Goal: Task Accomplishment & Management: Use online tool/utility

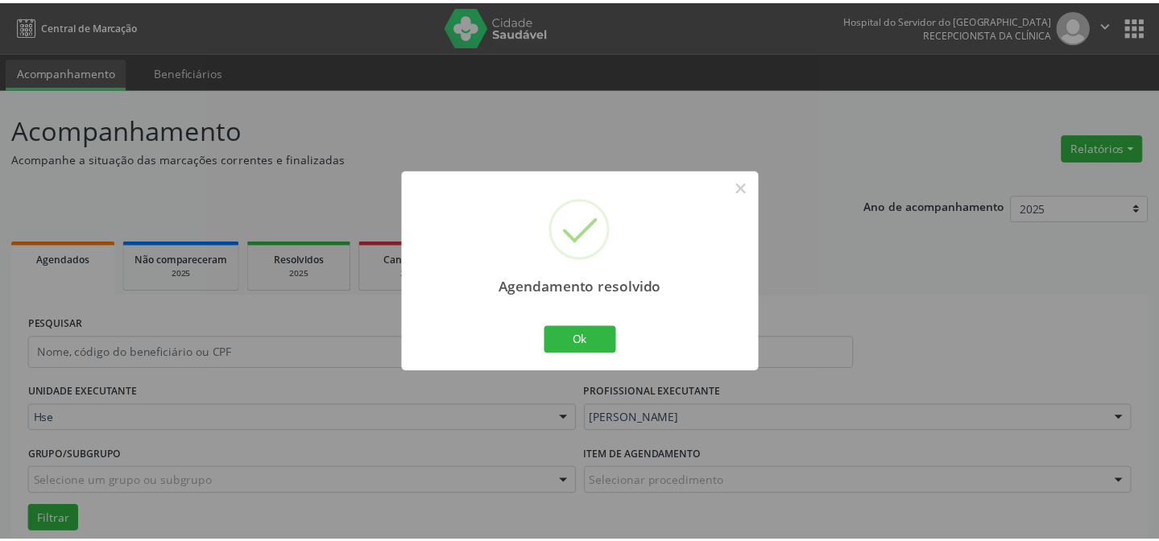
scroll to position [380, 0]
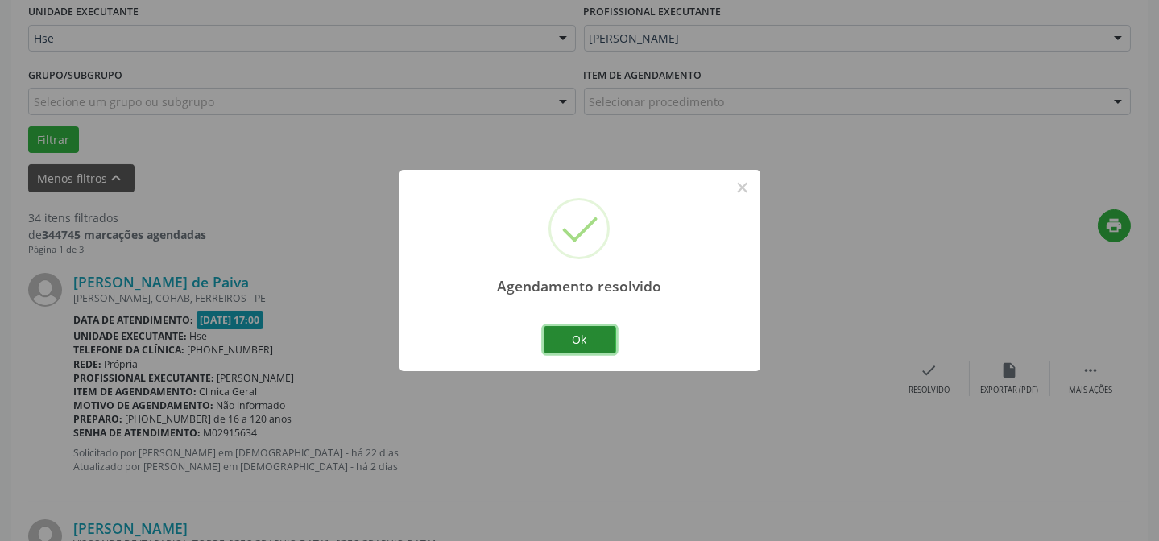
click at [599, 330] on button "Ok" at bounding box center [580, 339] width 73 height 27
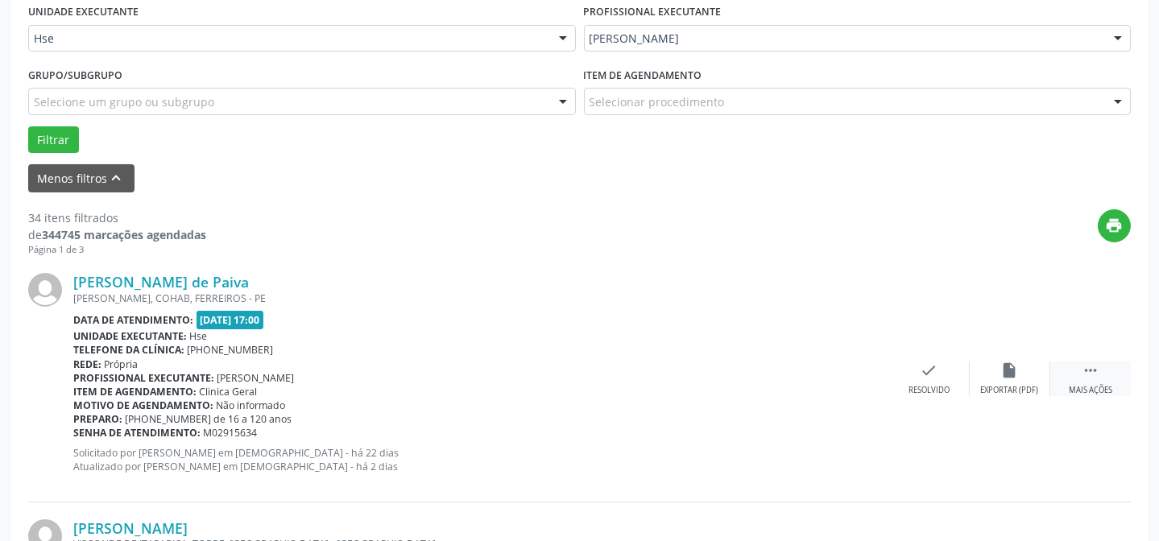
click at [1106, 374] on div " Mais ações" at bounding box center [1091, 379] width 81 height 35
click at [1008, 369] on icon "alarm_off" at bounding box center [1010, 371] width 18 height 18
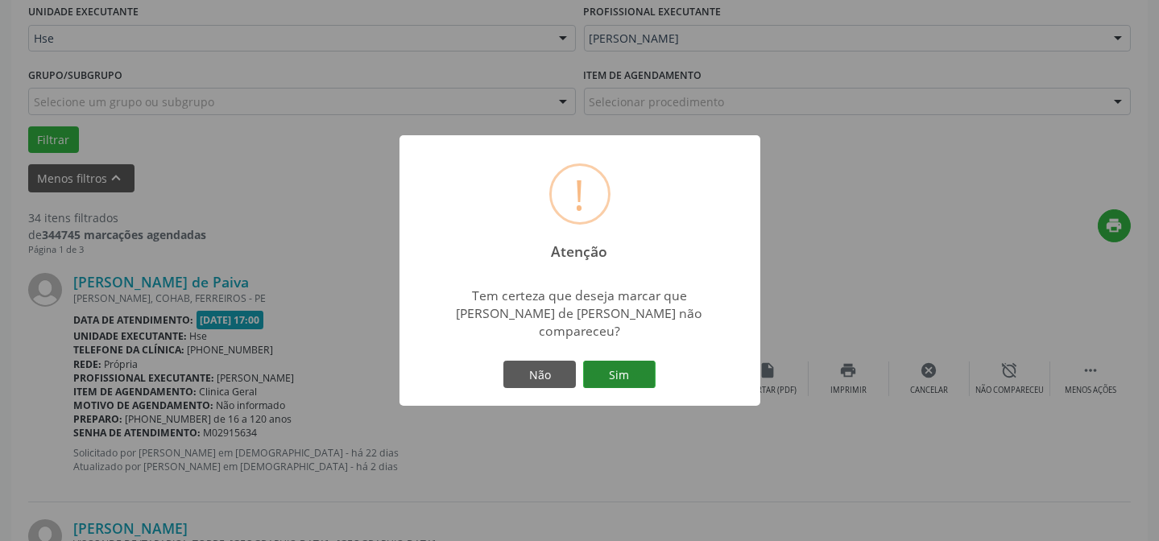
click at [626, 367] on button "Sim" at bounding box center [619, 374] width 73 height 27
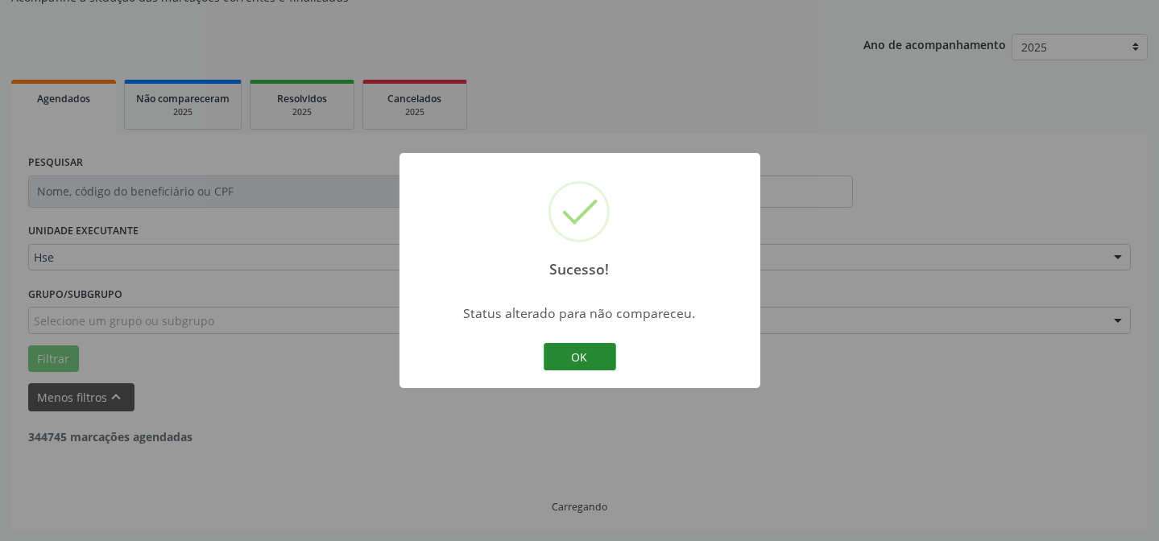
click at [587, 358] on button "OK" at bounding box center [580, 356] width 73 height 27
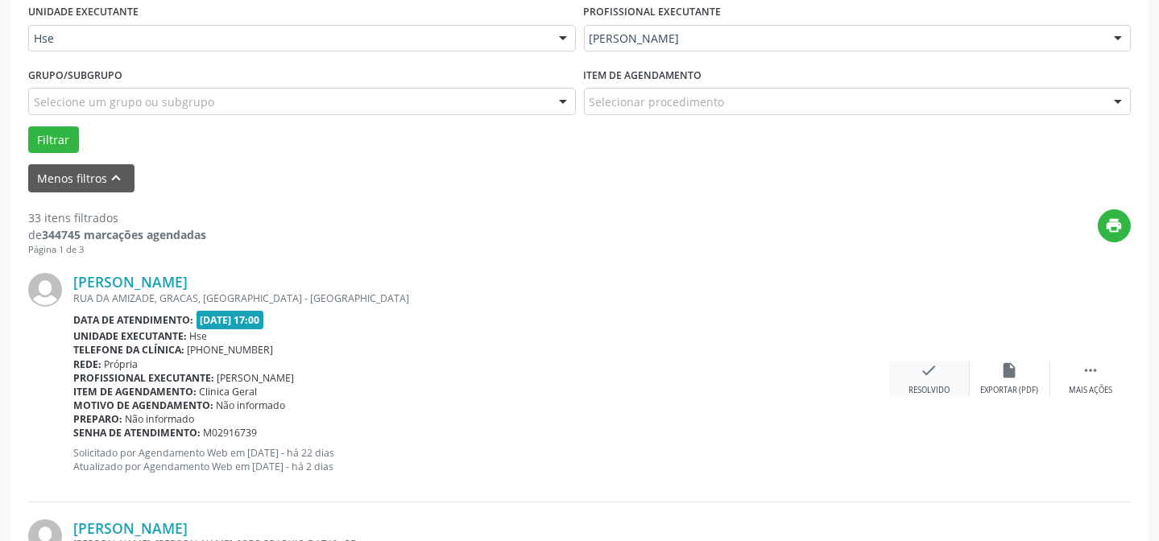
click at [906, 371] on div "check Resolvido" at bounding box center [929, 379] width 81 height 35
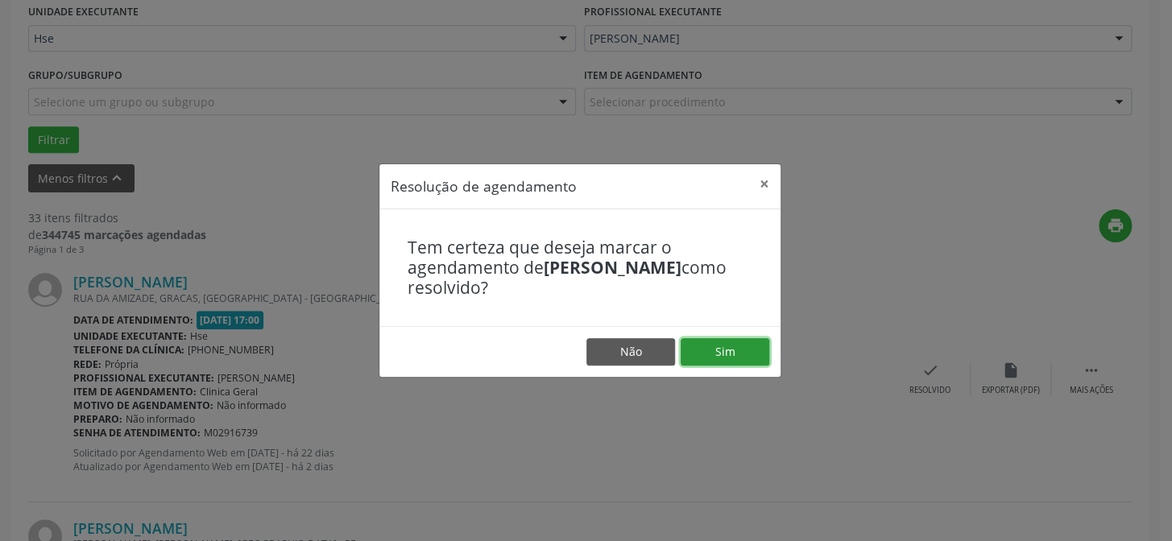
click at [726, 346] on button "Sim" at bounding box center [725, 351] width 89 height 27
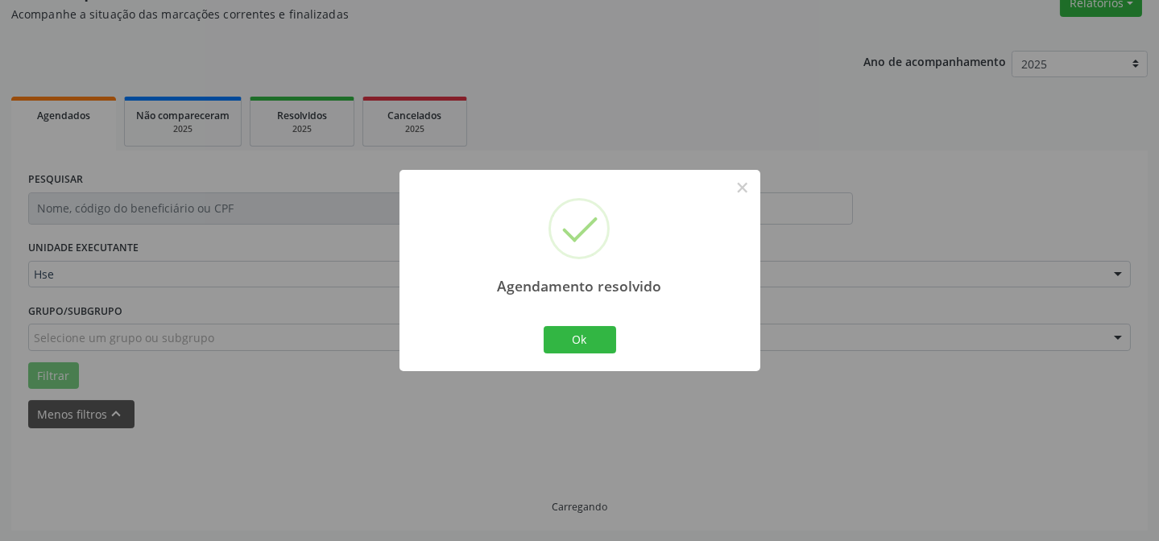
scroll to position [161, 0]
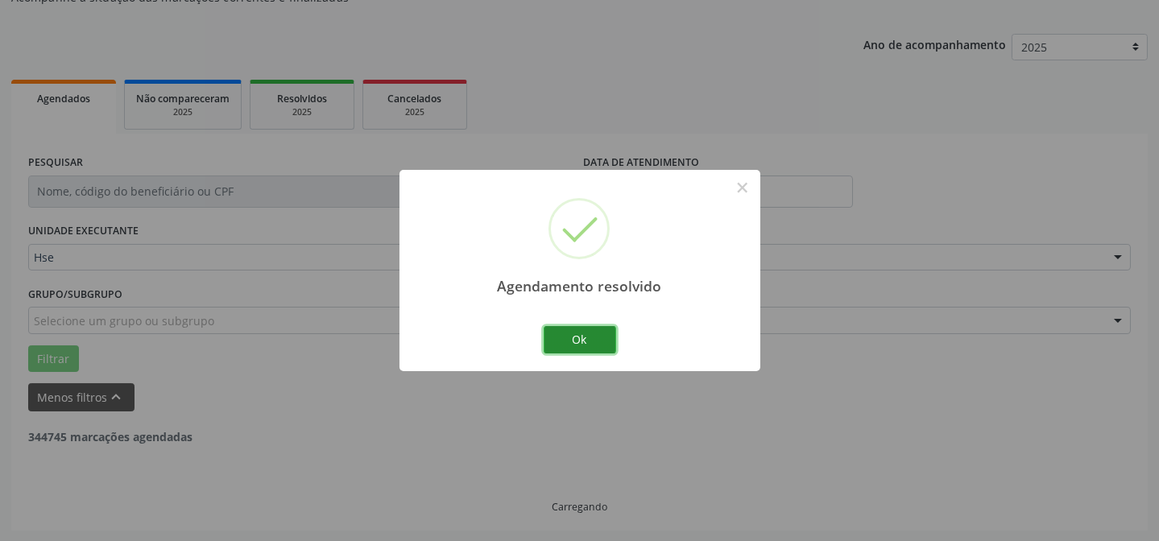
click at [595, 330] on button "Ok" at bounding box center [580, 339] width 73 height 27
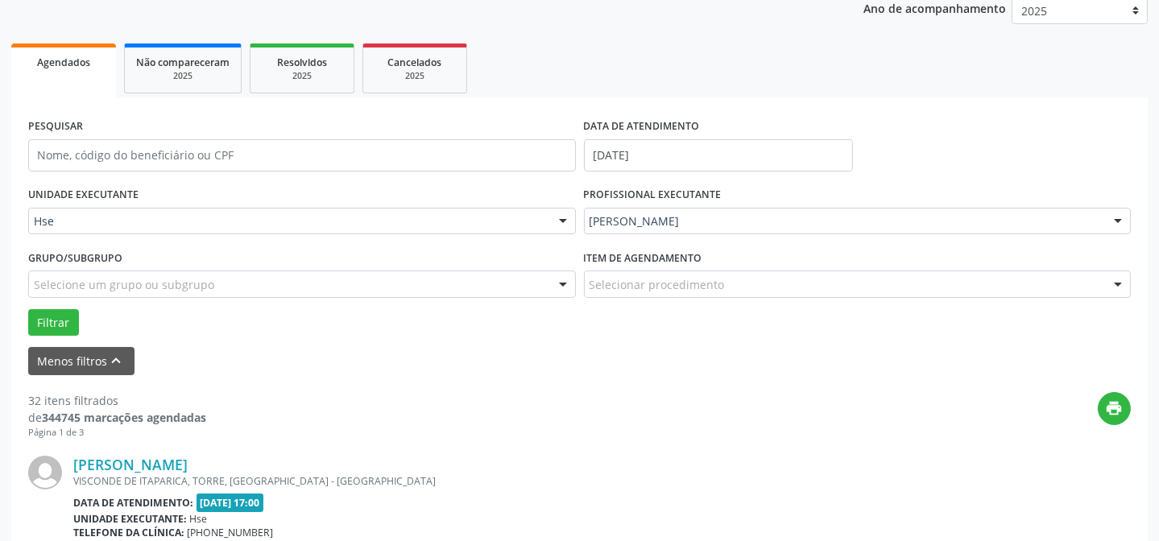
scroll to position [234, 0]
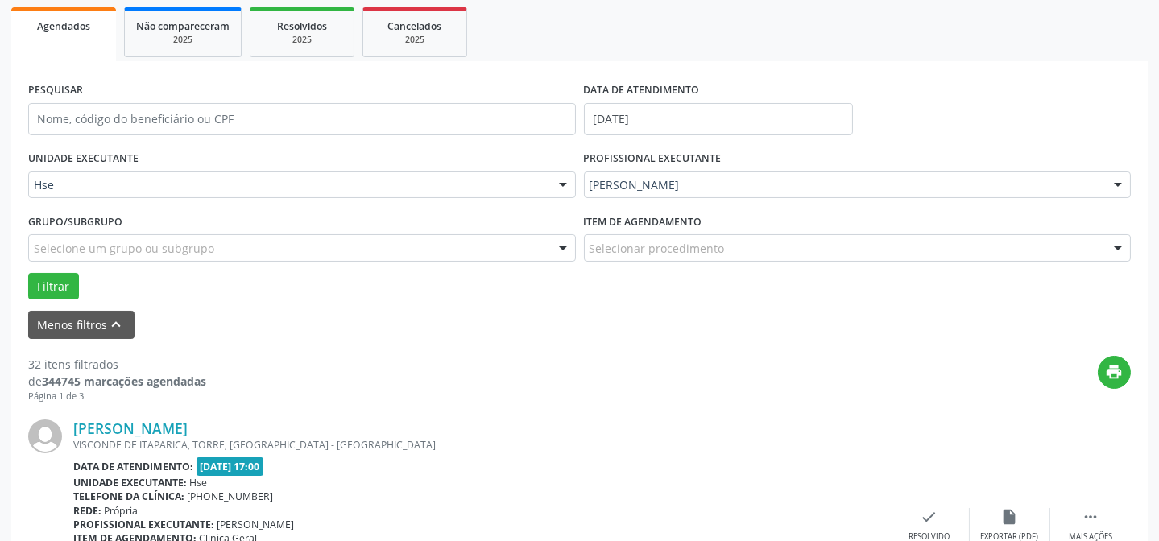
click at [1103, 504] on div "[PERSON_NAME] VISCONDE DE ITAPARICA, [GEOGRAPHIC_DATA], [GEOGRAPHIC_DATA] Data …" at bounding box center [579, 526] width 1103 height 246
click at [1079, 517] on div " Mais ações" at bounding box center [1091, 525] width 81 height 35
click at [1007, 512] on icon "alarm_off" at bounding box center [1010, 517] width 18 height 18
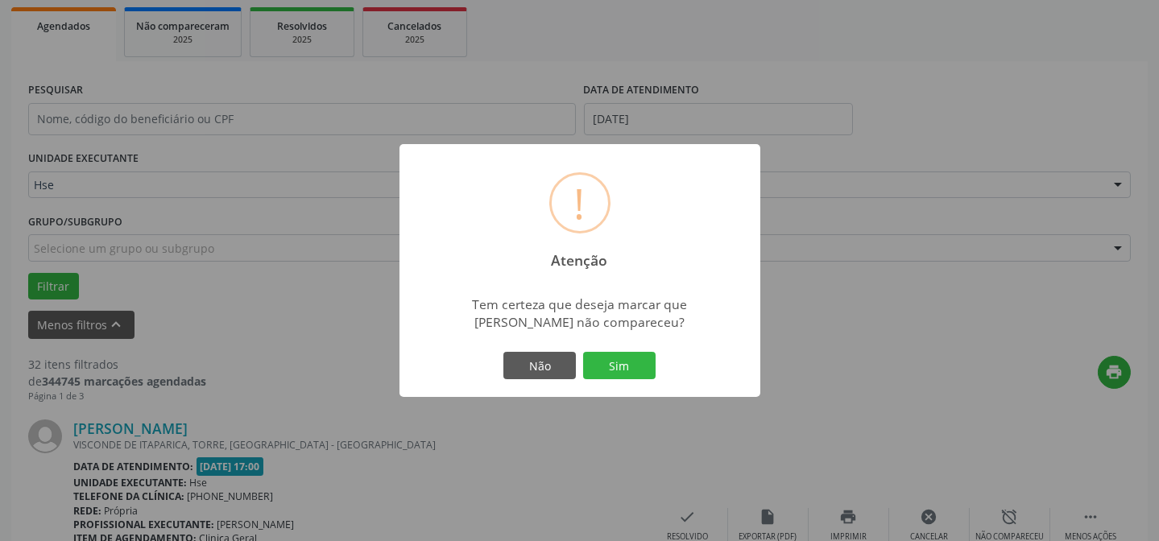
click at [672, 362] on div "! Atenção × Tem certeza que deseja marcar que [PERSON_NAME] não compareceu? Não…" at bounding box center [580, 270] width 361 height 253
click at [636, 362] on button "Sim" at bounding box center [619, 365] width 73 height 27
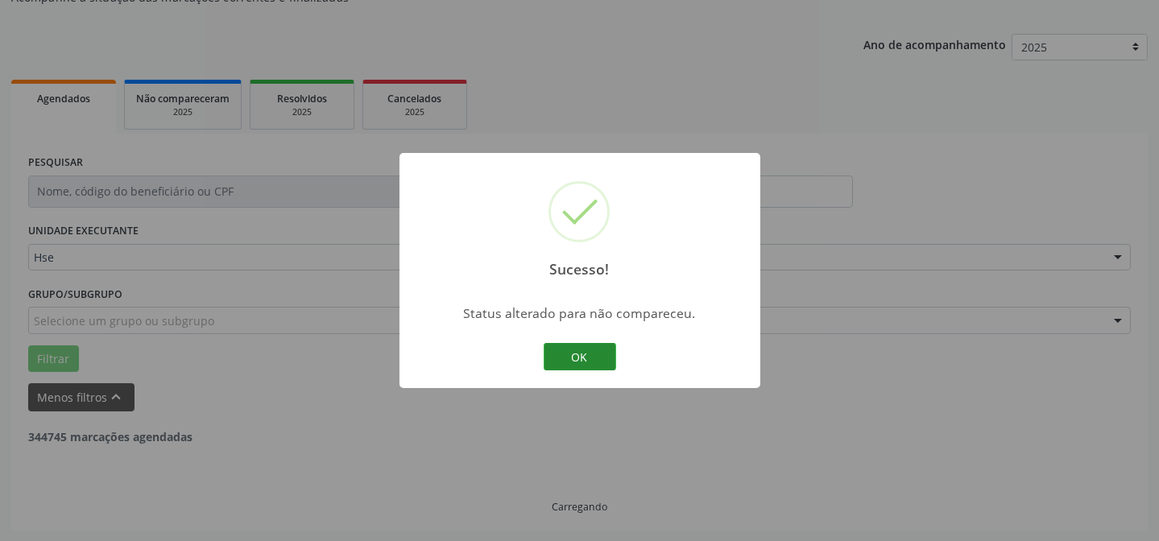
click at [581, 353] on button "OK" at bounding box center [580, 356] width 73 height 27
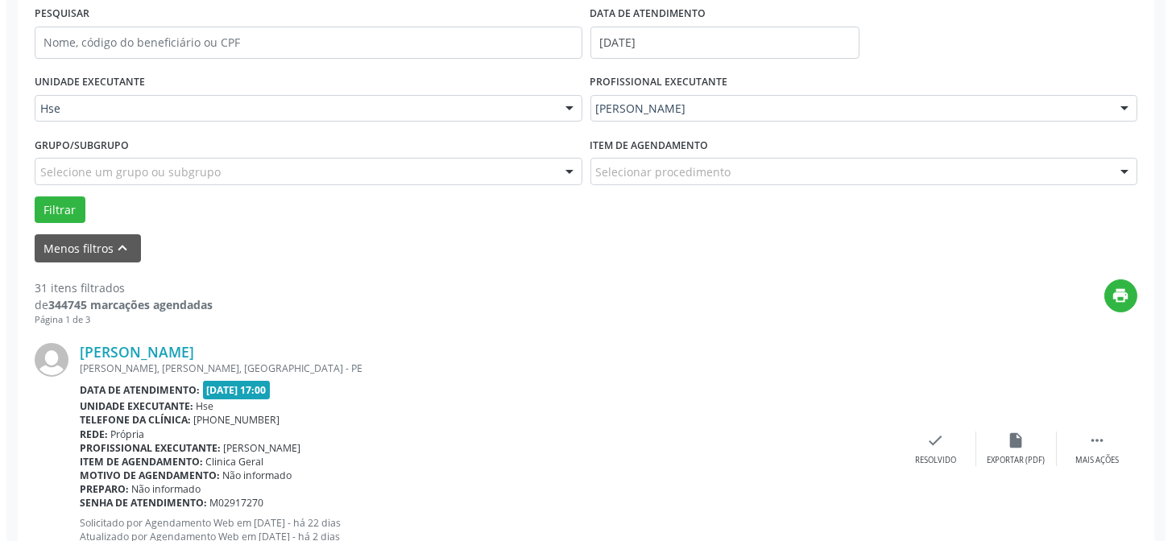
scroll to position [380, 0]
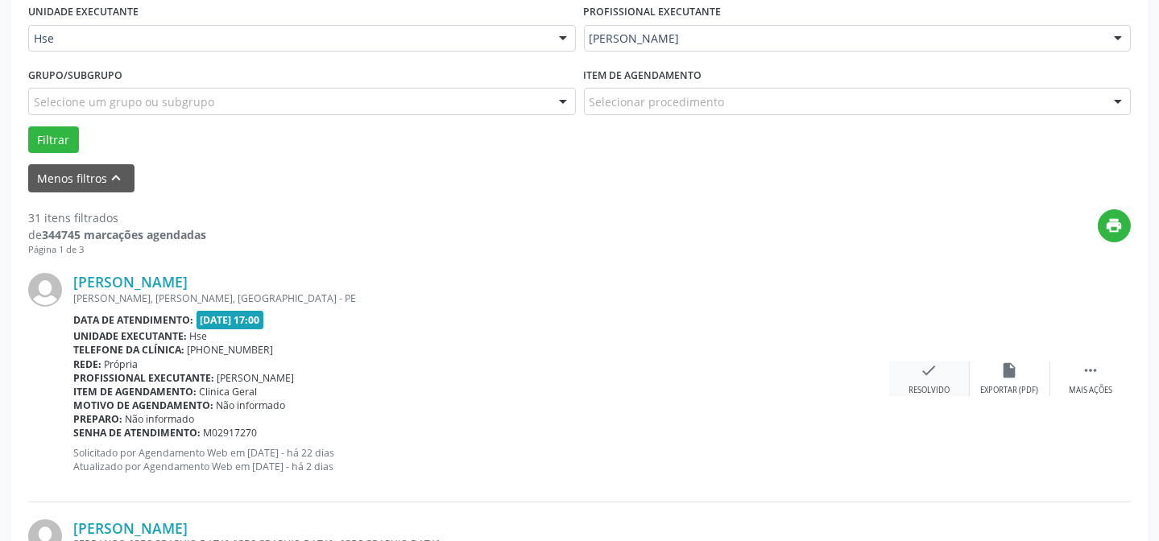
click at [905, 374] on div "check Resolvido" at bounding box center [929, 379] width 81 height 35
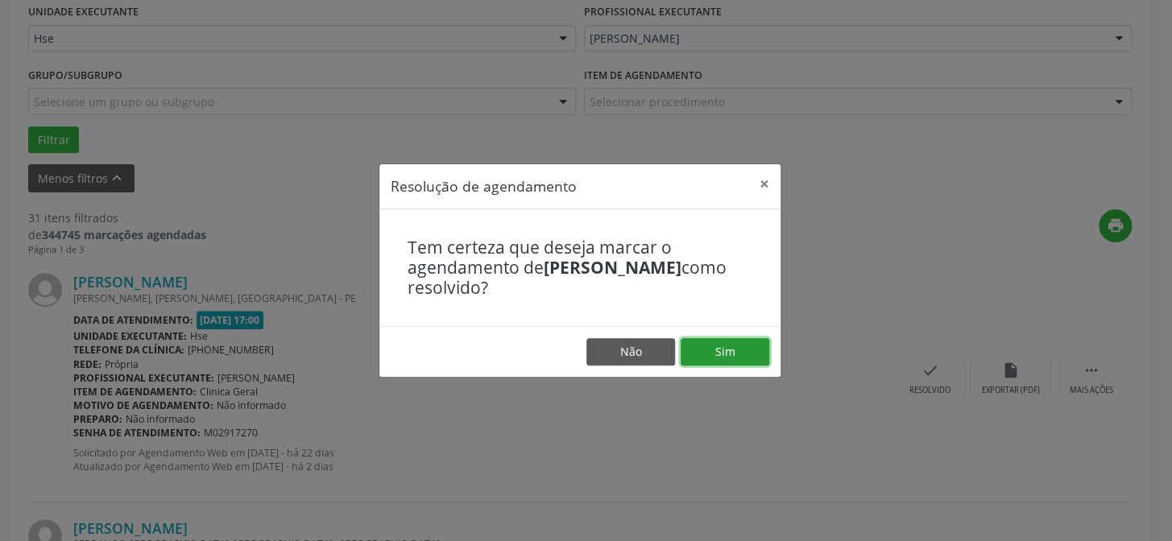
click at [705, 345] on button "Sim" at bounding box center [725, 351] width 89 height 27
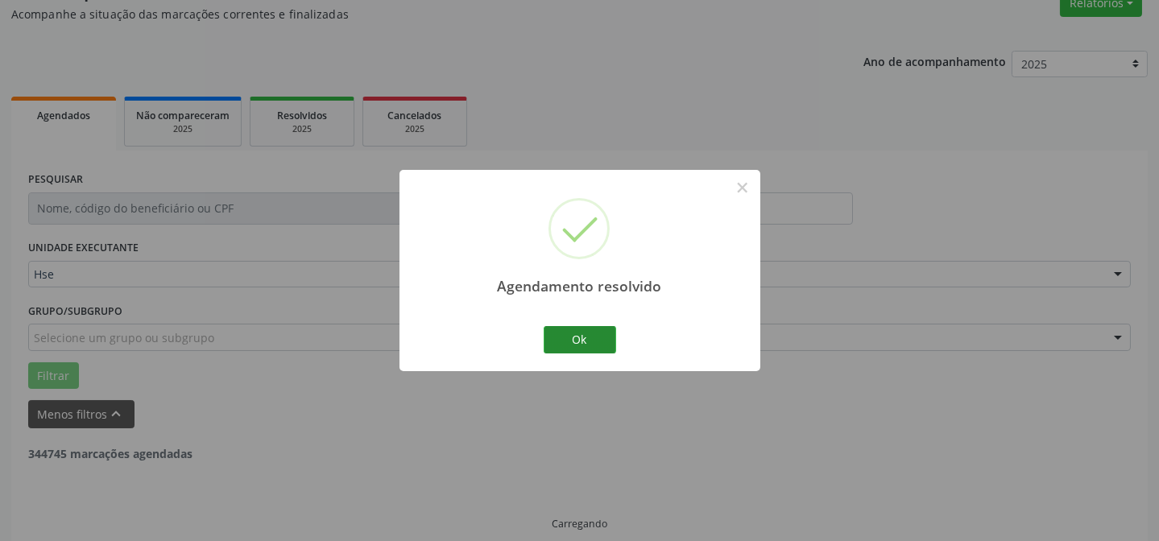
scroll to position [161, 0]
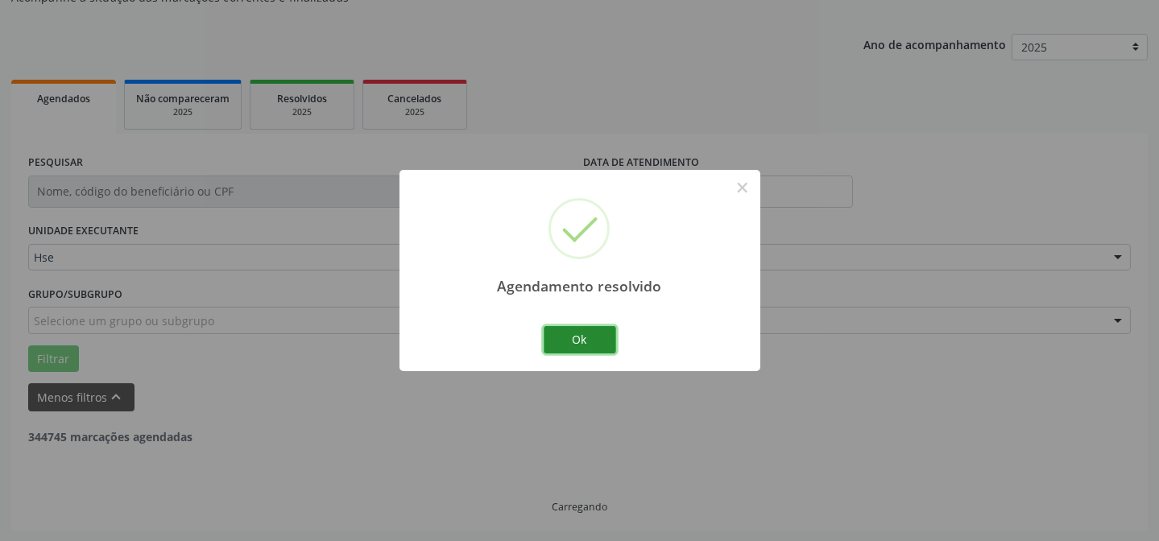
click at [569, 334] on button "Ok" at bounding box center [580, 339] width 73 height 27
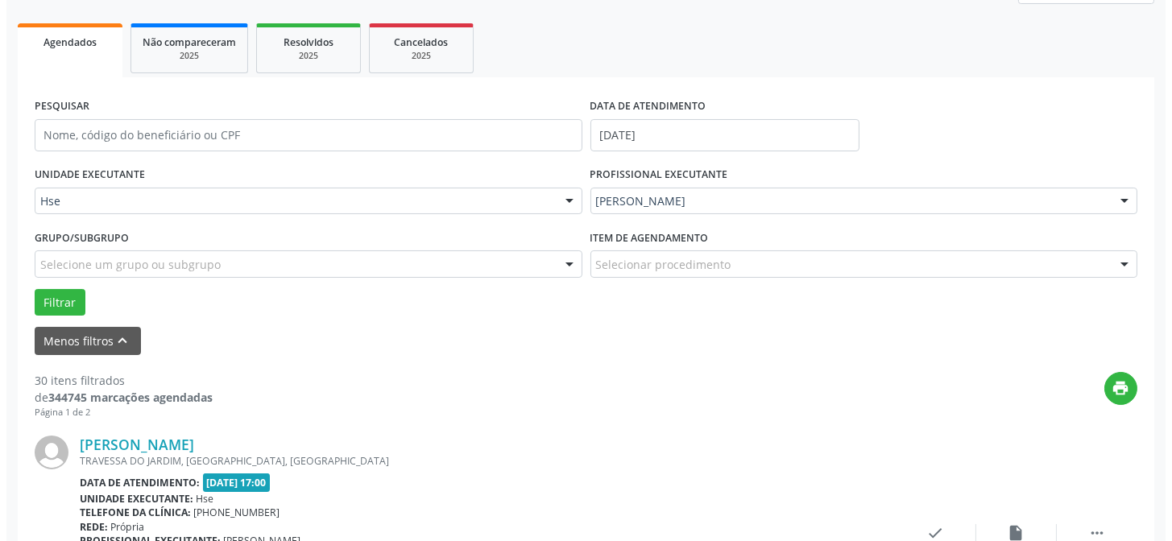
scroll to position [234, 0]
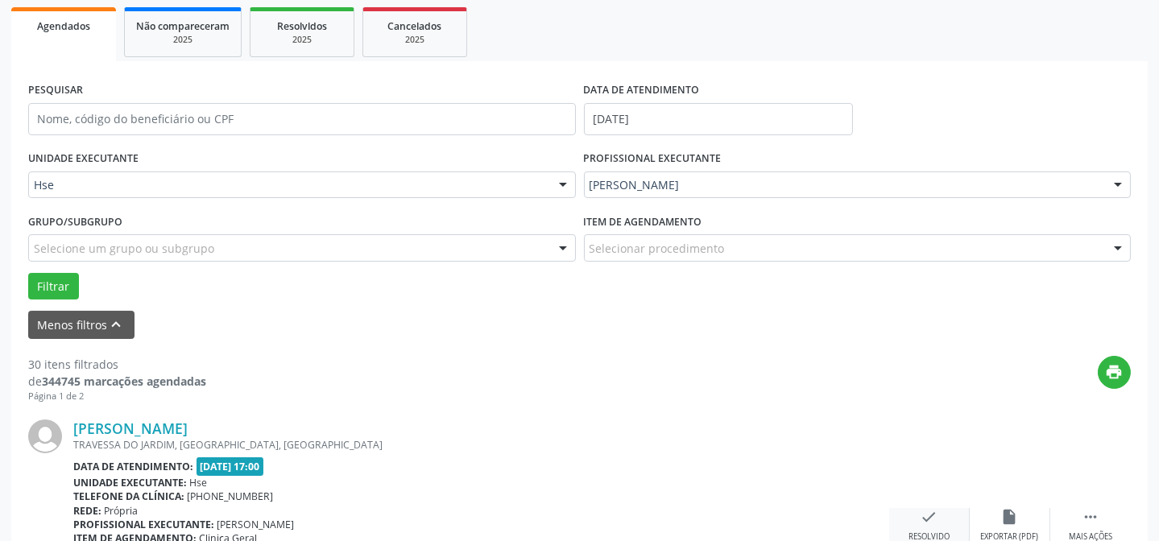
click at [931, 518] on icon "check" at bounding box center [930, 517] width 18 height 18
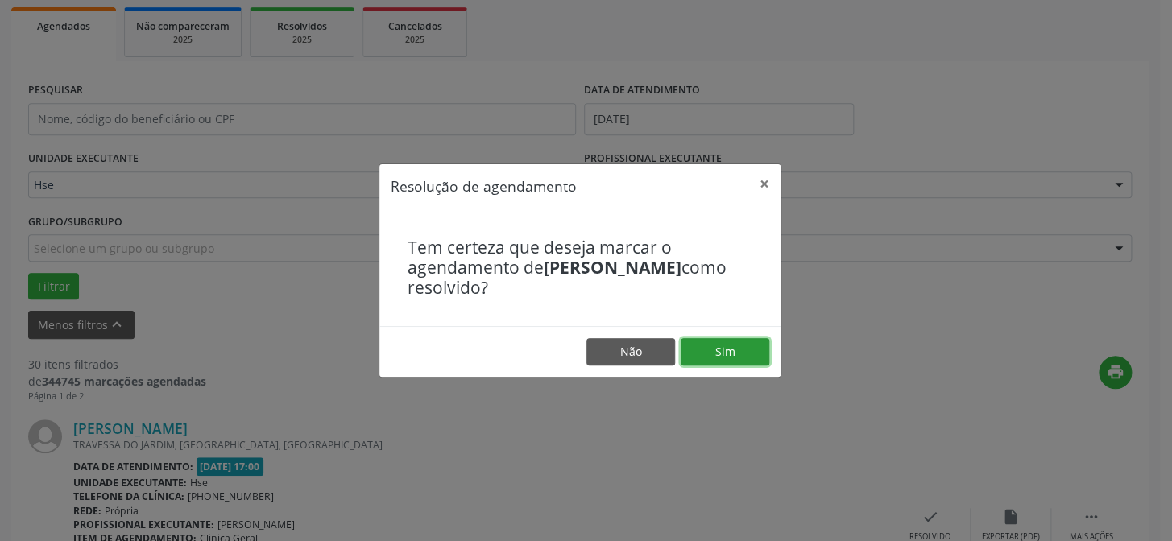
click at [695, 350] on button "Sim" at bounding box center [725, 351] width 89 height 27
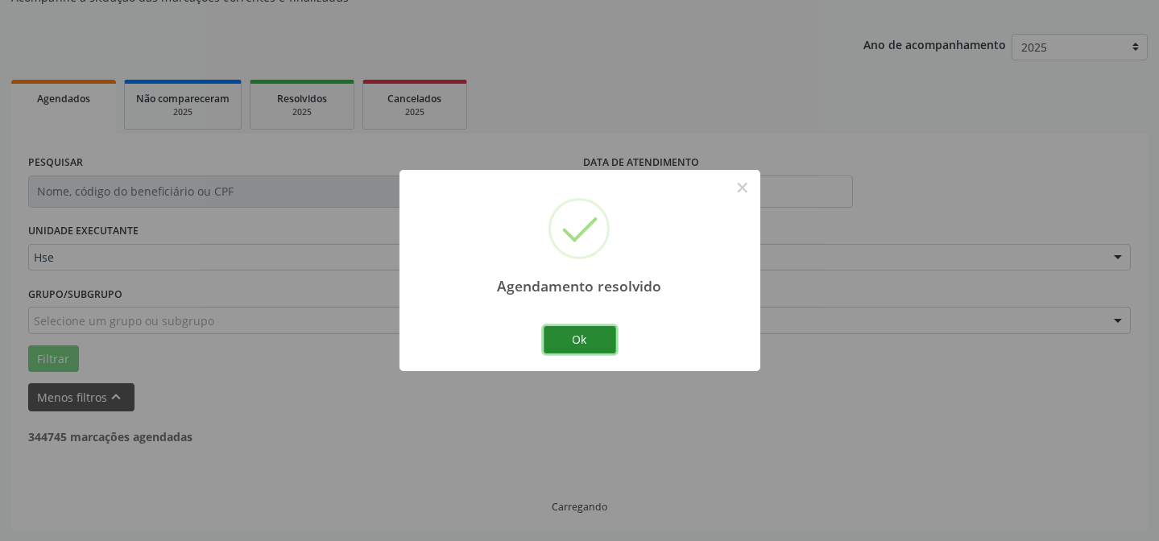
click at [602, 344] on button "Ok" at bounding box center [580, 339] width 73 height 27
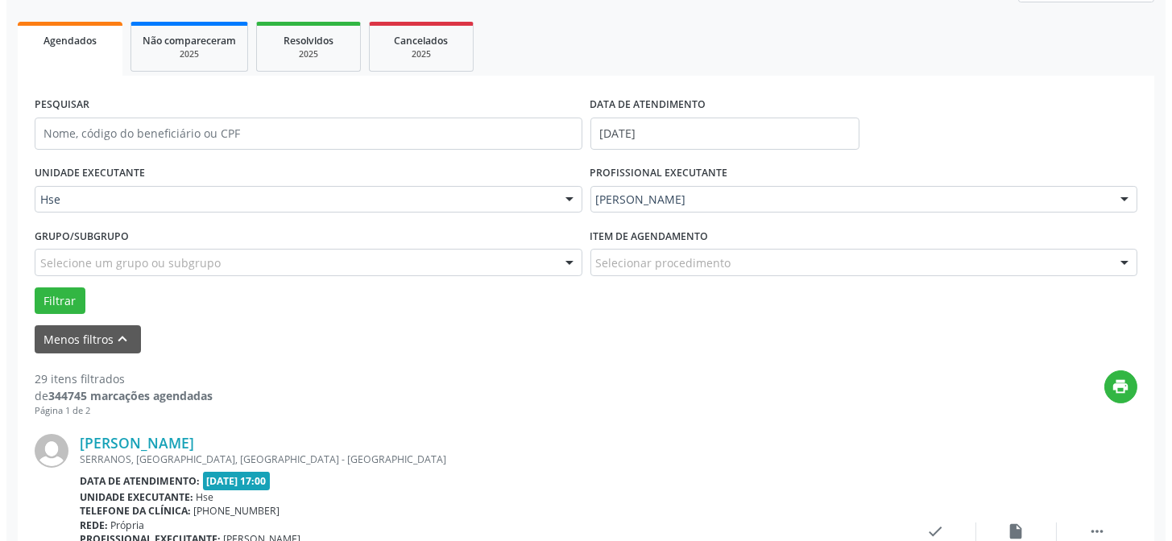
scroll to position [307, 0]
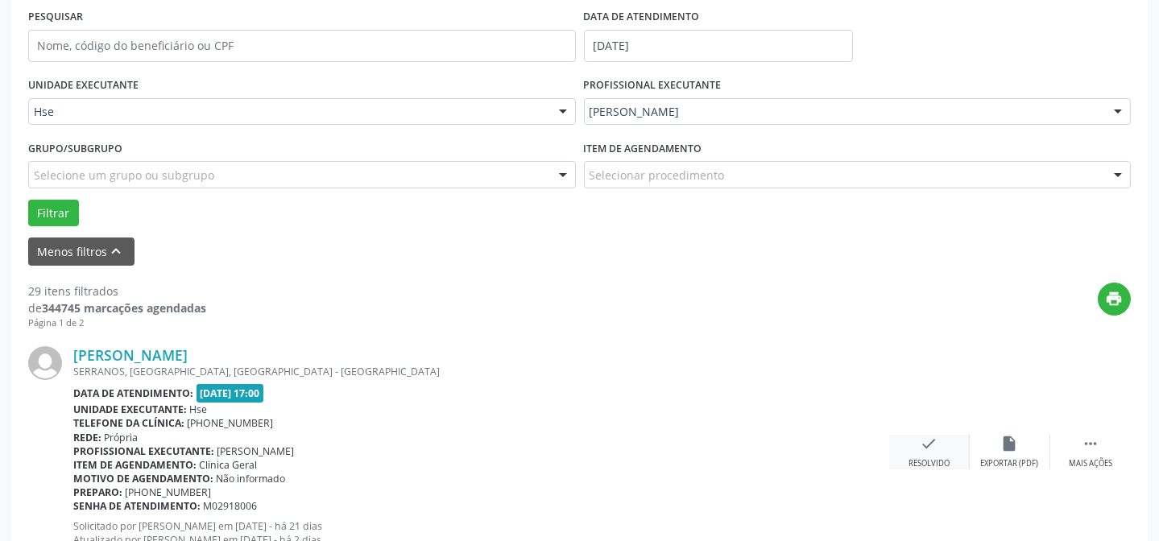
click at [921, 450] on icon "check" at bounding box center [930, 444] width 18 height 18
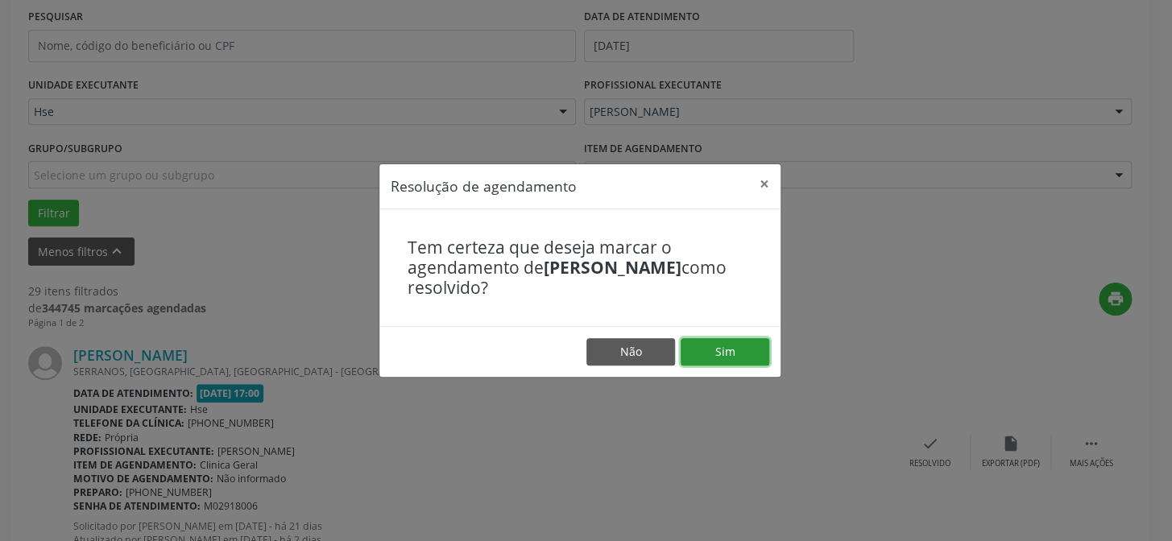
click at [734, 338] on button "Sim" at bounding box center [725, 351] width 89 height 27
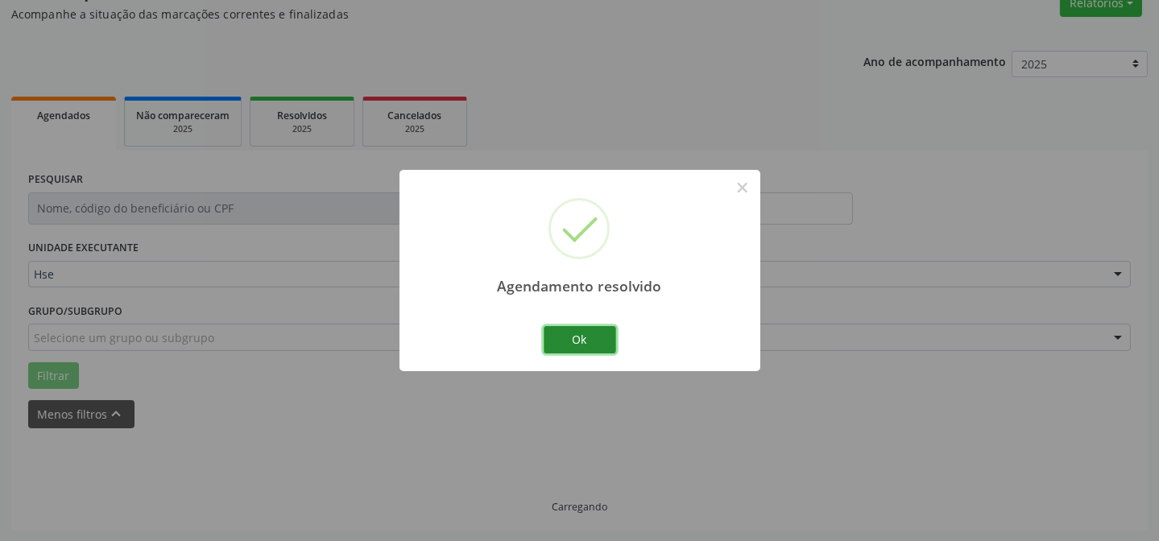
click at [597, 336] on button "Ok" at bounding box center [580, 339] width 73 height 27
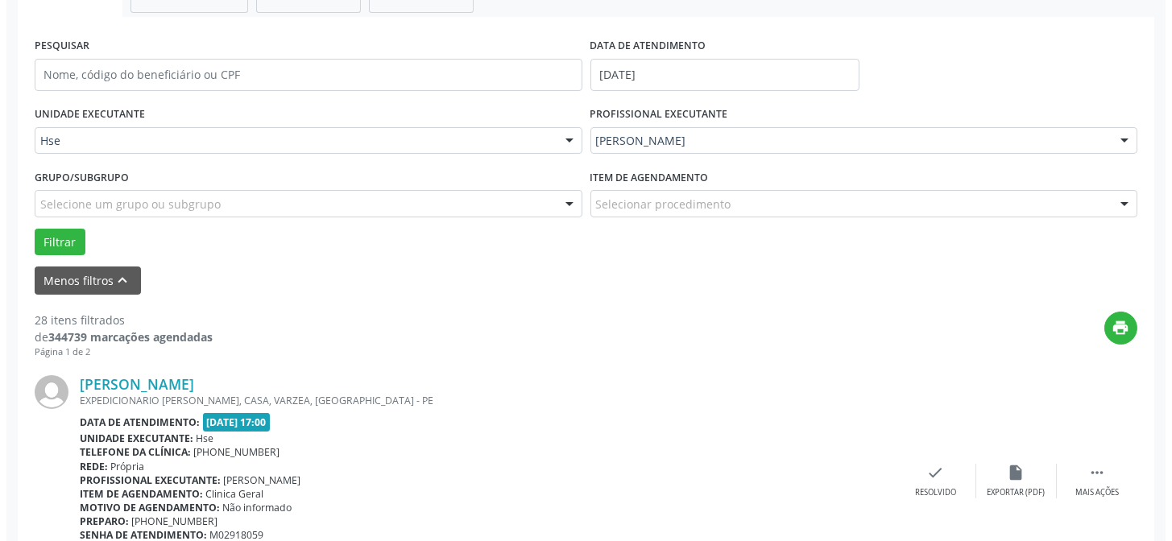
scroll to position [290, 0]
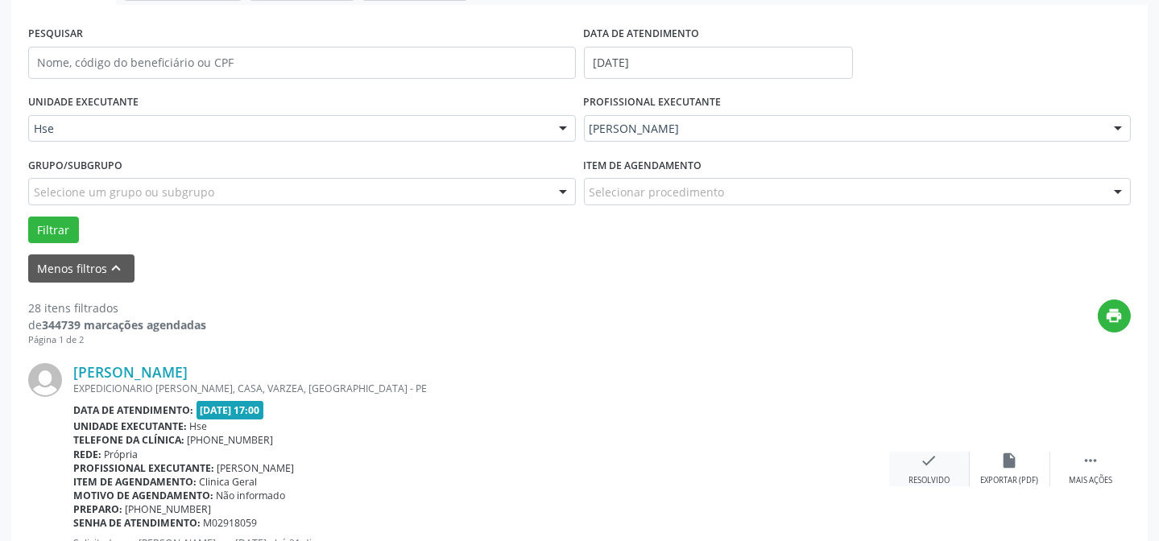
click at [943, 475] on div "Resolvido" at bounding box center [929, 480] width 41 height 11
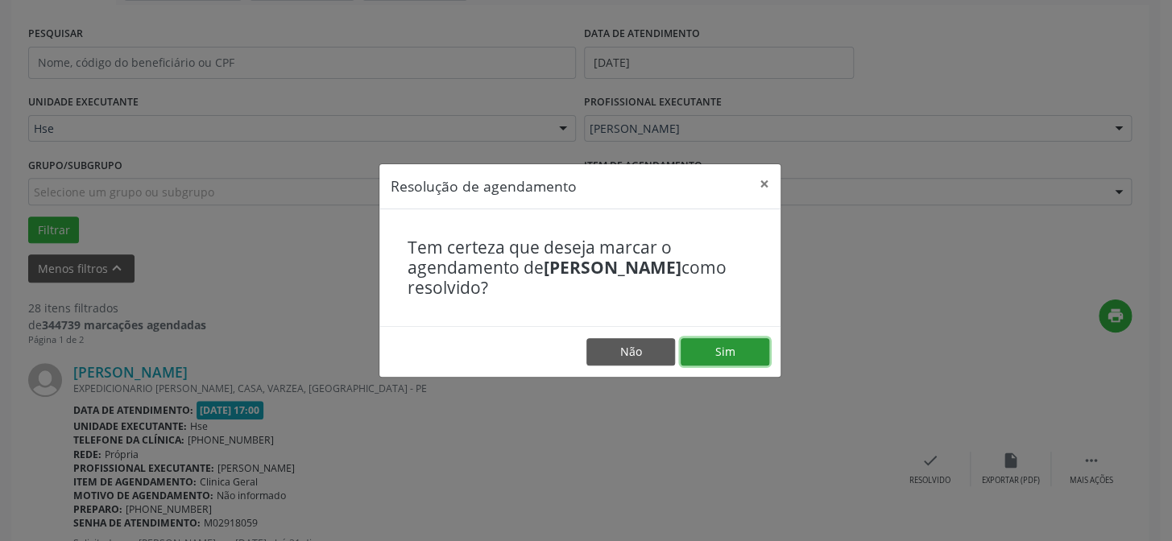
click at [717, 352] on button "Sim" at bounding box center [725, 351] width 89 height 27
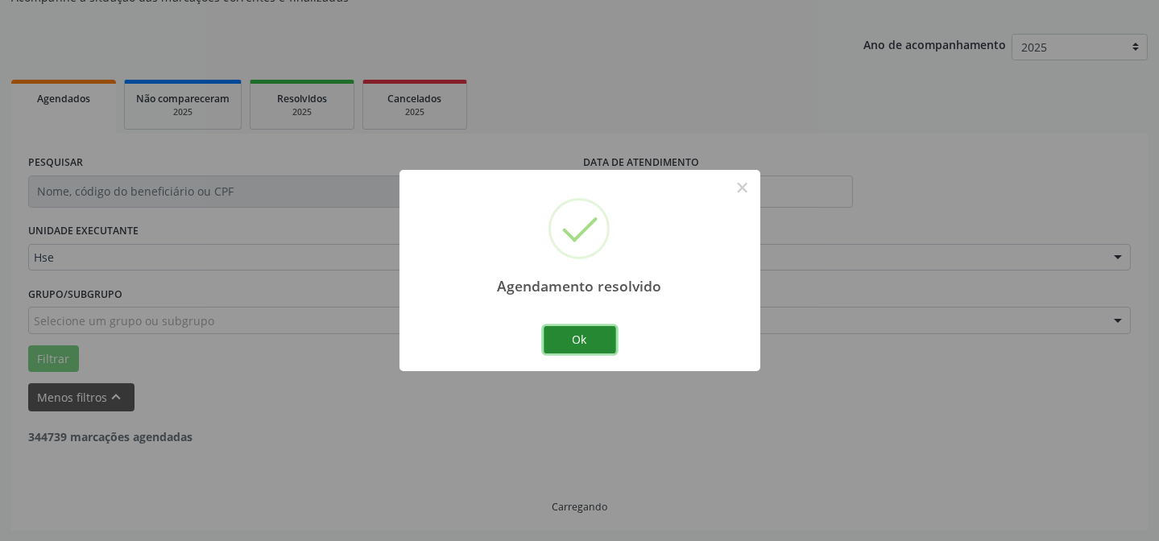
click at [612, 346] on button "Ok" at bounding box center [580, 339] width 73 height 27
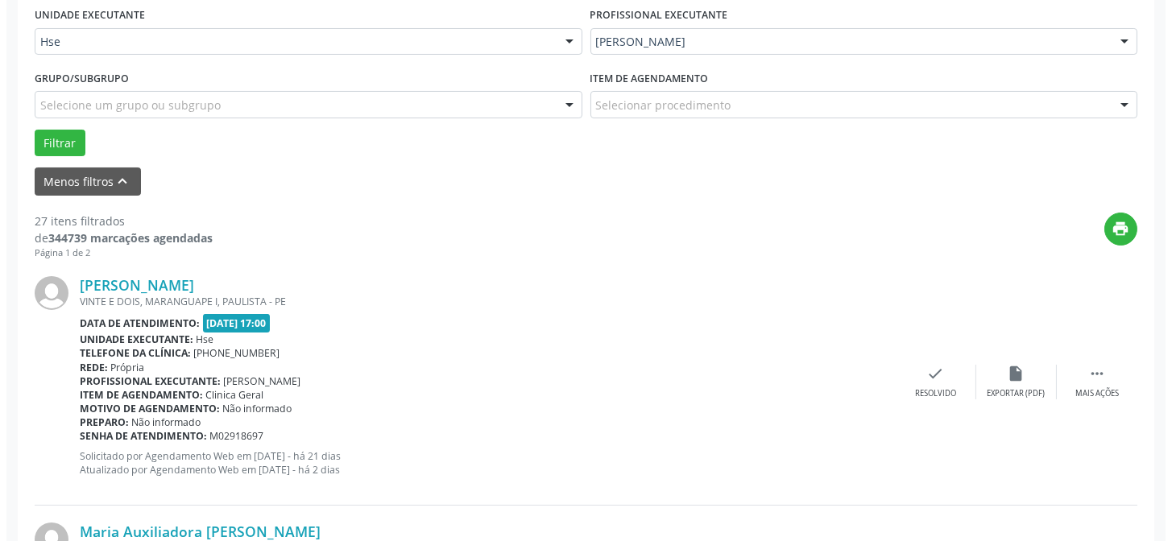
scroll to position [380, 0]
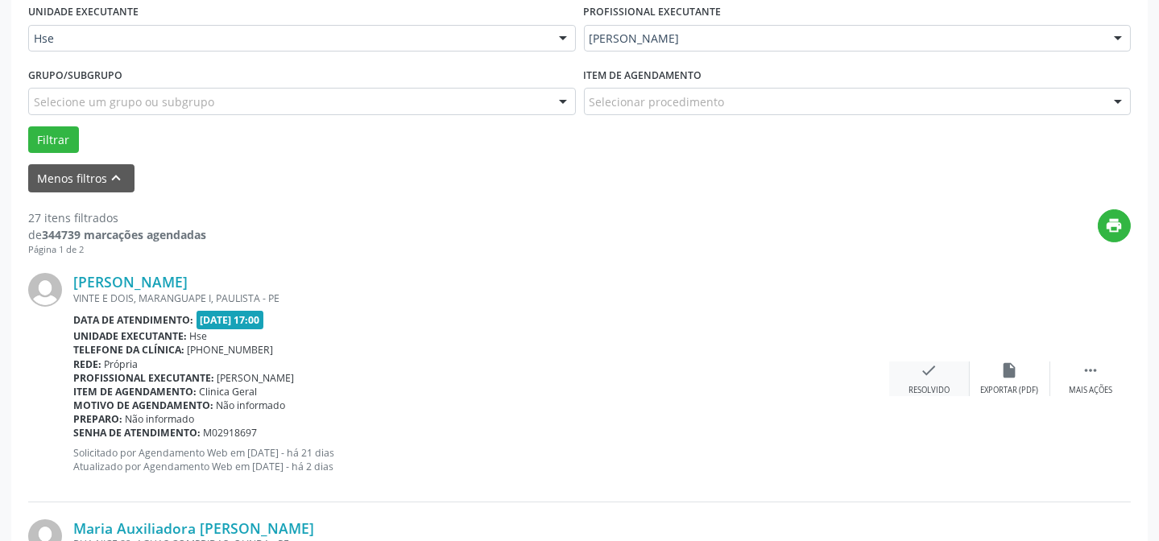
click at [923, 385] on div "Resolvido" at bounding box center [929, 390] width 41 height 11
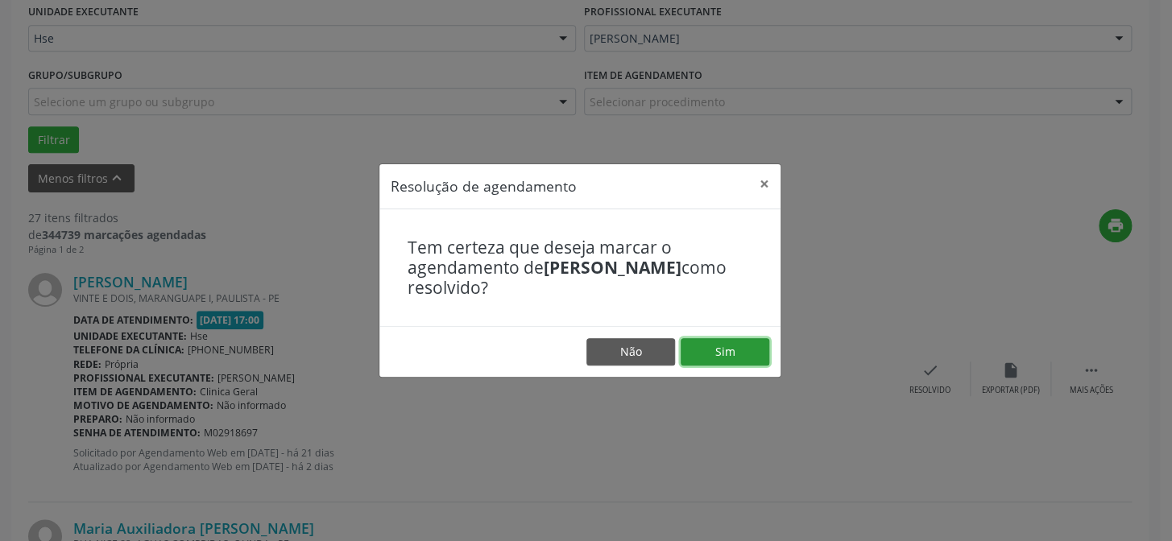
click at [736, 348] on button "Sim" at bounding box center [725, 351] width 89 height 27
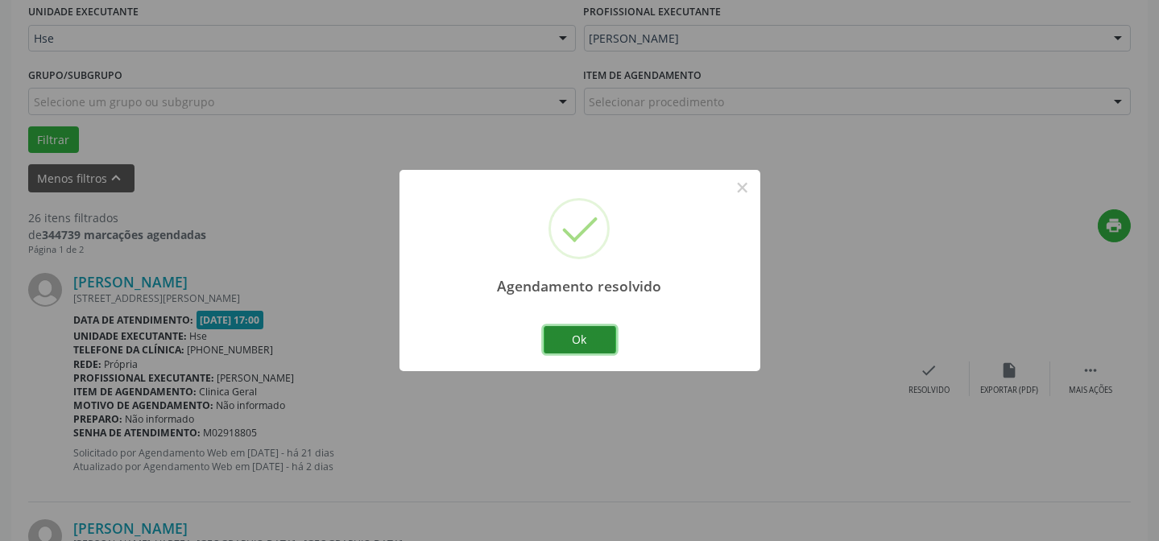
click at [607, 338] on button "Ok" at bounding box center [580, 339] width 73 height 27
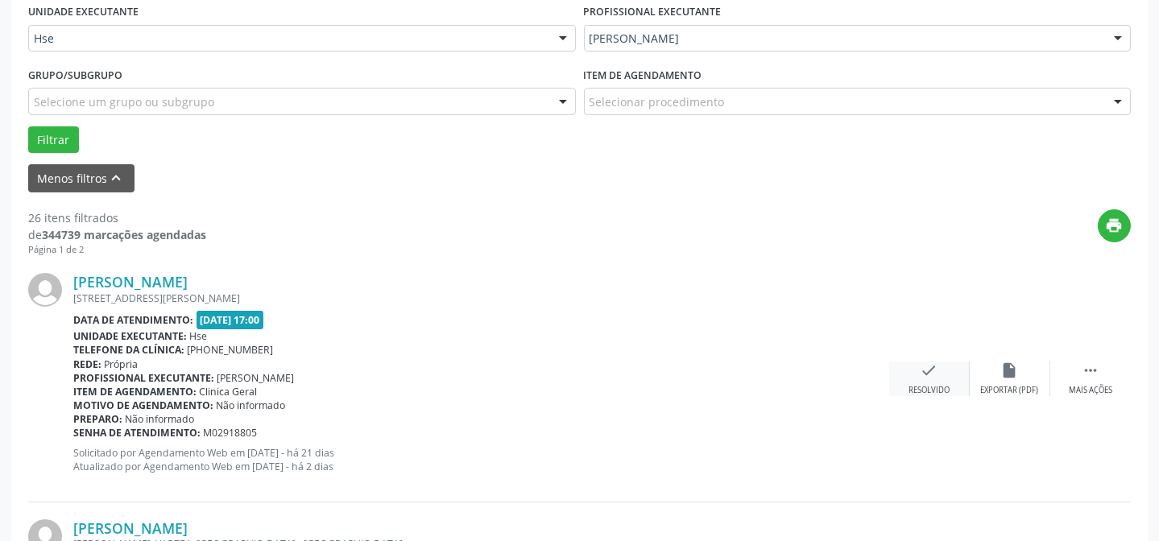
click at [927, 375] on icon "check" at bounding box center [930, 371] width 18 height 18
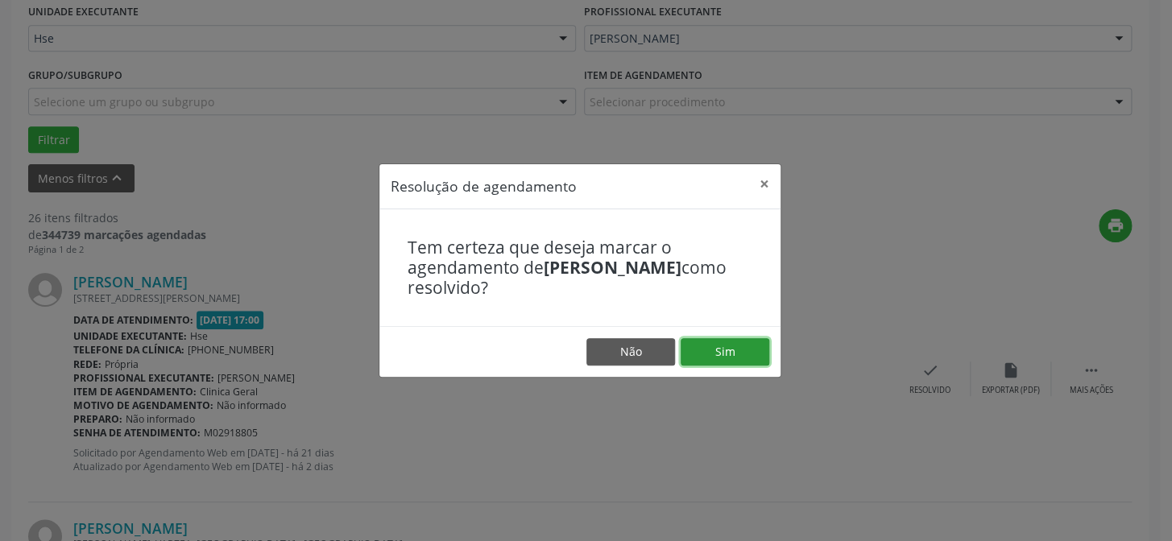
click at [737, 349] on button "Sim" at bounding box center [725, 351] width 89 height 27
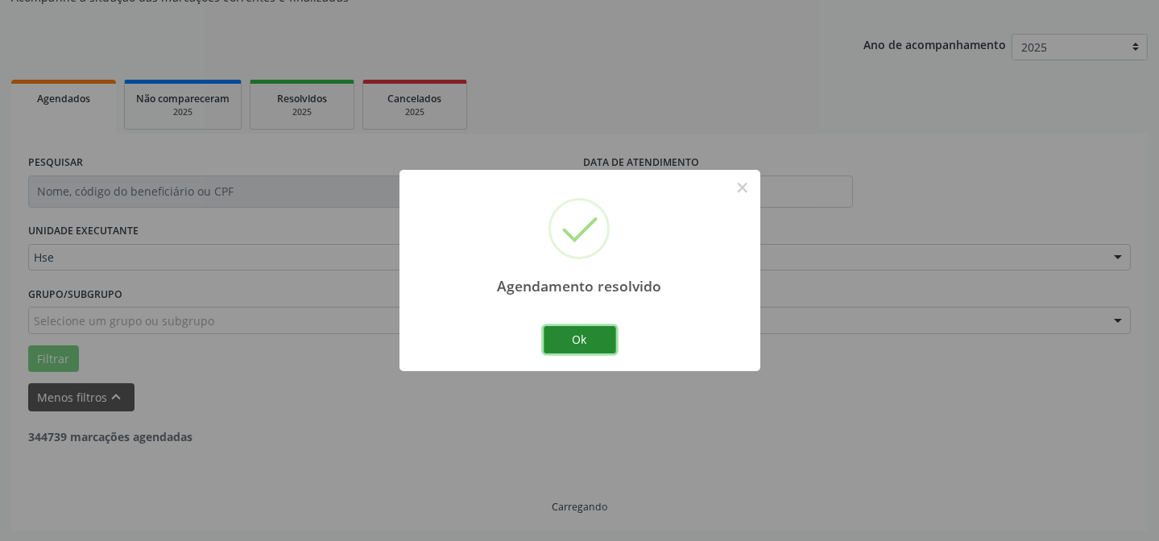
click at [581, 341] on button "Ok" at bounding box center [580, 339] width 73 height 27
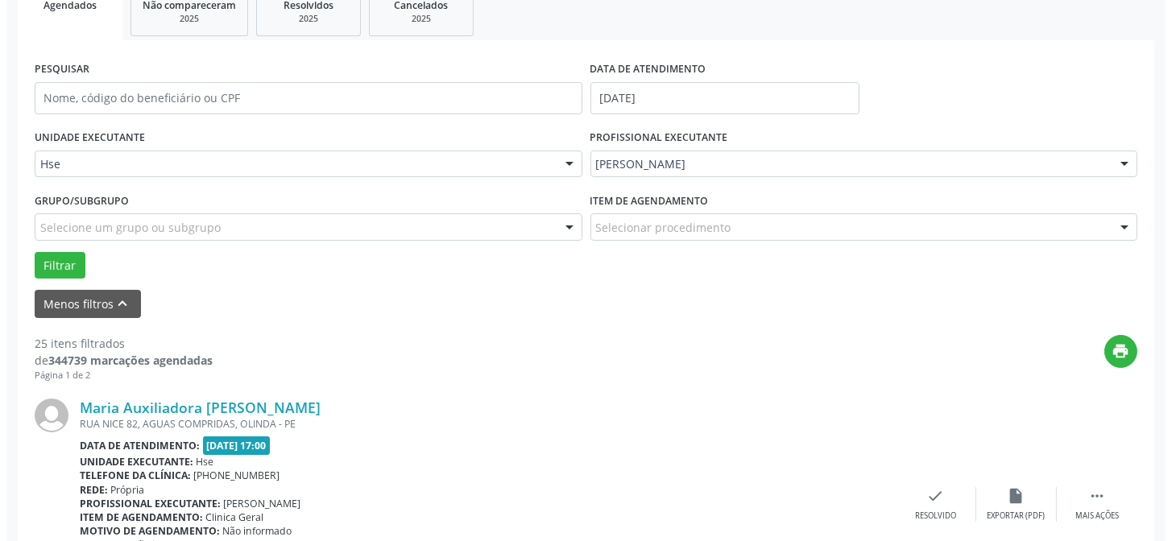
scroll to position [307, 0]
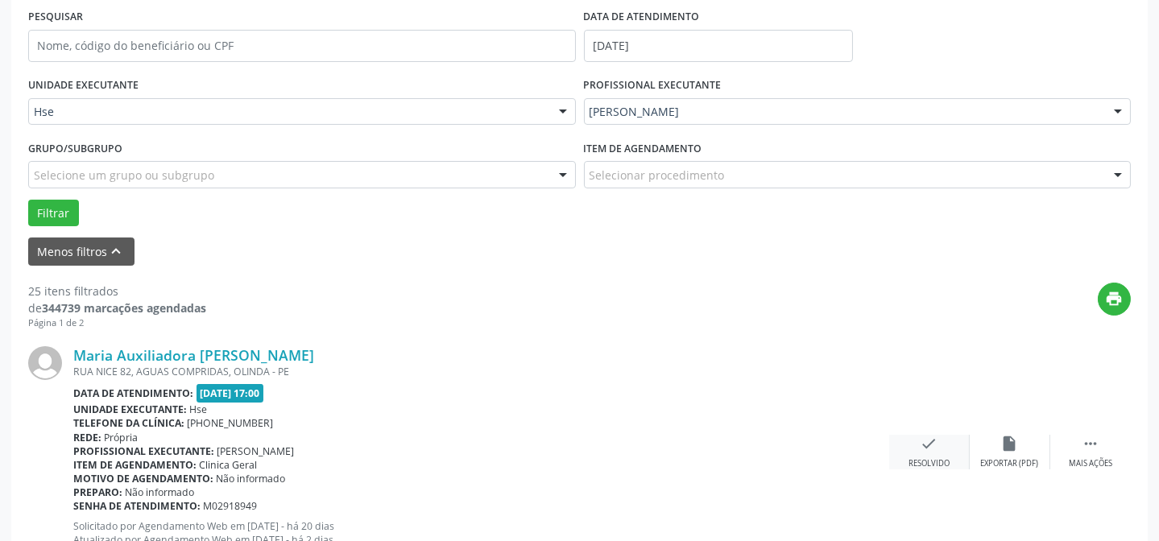
click at [934, 463] on div "Resolvido" at bounding box center [929, 463] width 41 height 11
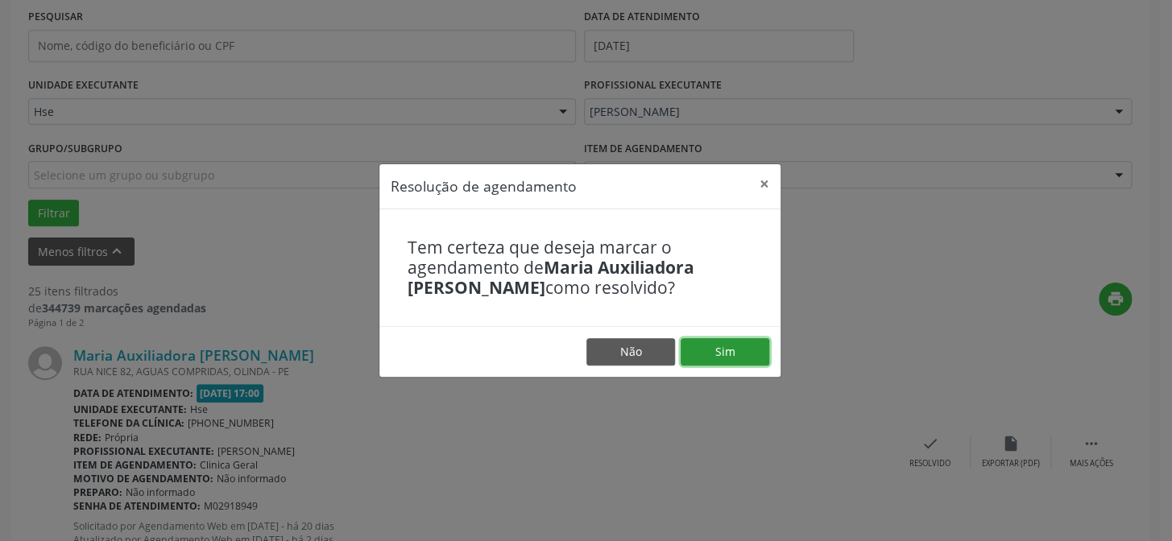
click at [745, 348] on button "Sim" at bounding box center [725, 351] width 89 height 27
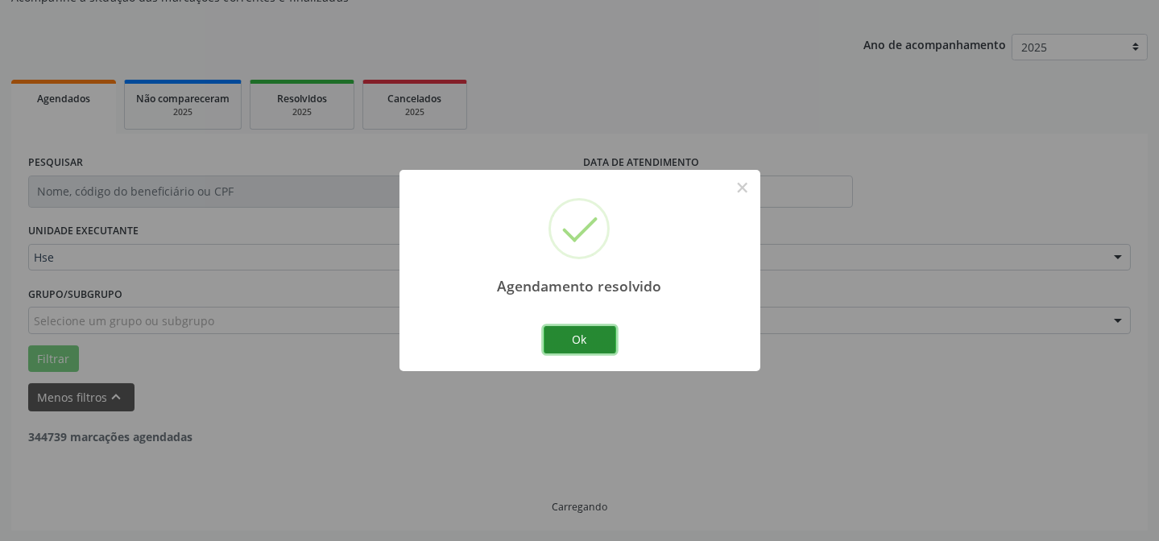
click at [594, 347] on button "Ok" at bounding box center [580, 339] width 73 height 27
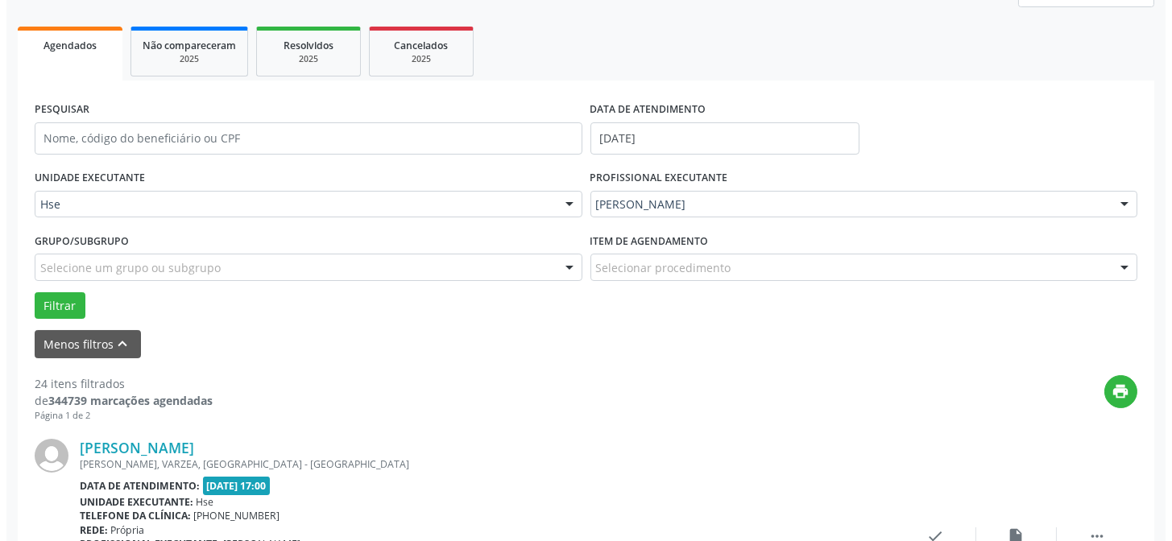
scroll to position [380, 0]
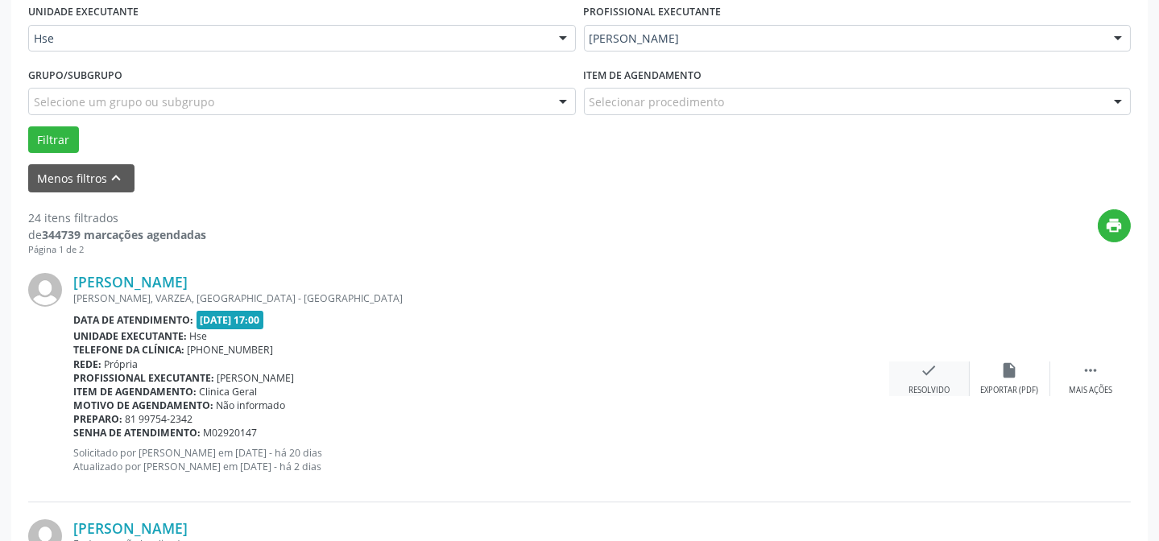
click at [930, 364] on icon "check" at bounding box center [930, 371] width 18 height 18
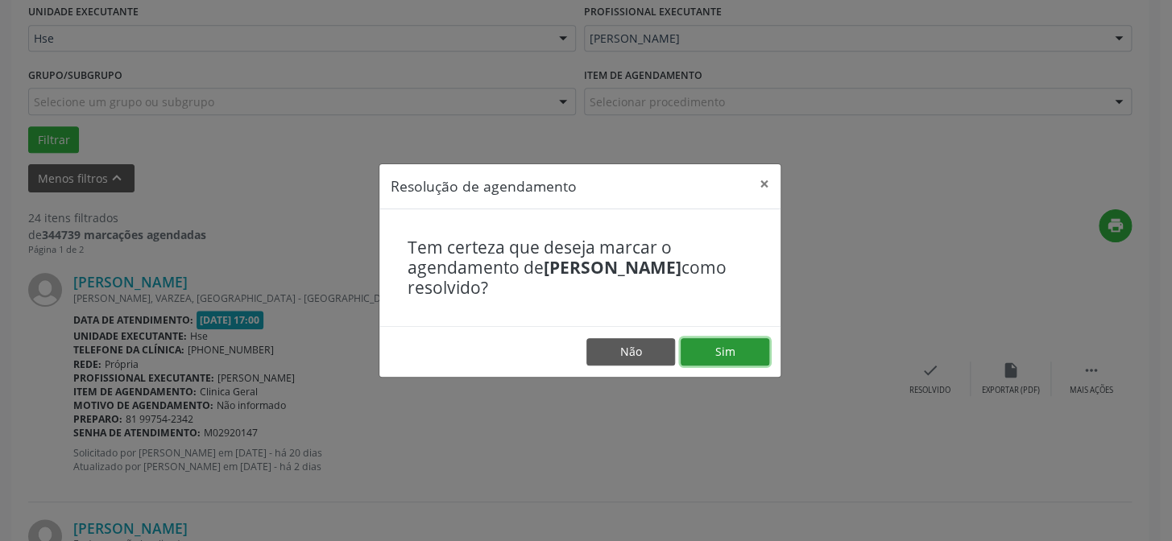
click at [712, 342] on button "Sim" at bounding box center [725, 351] width 89 height 27
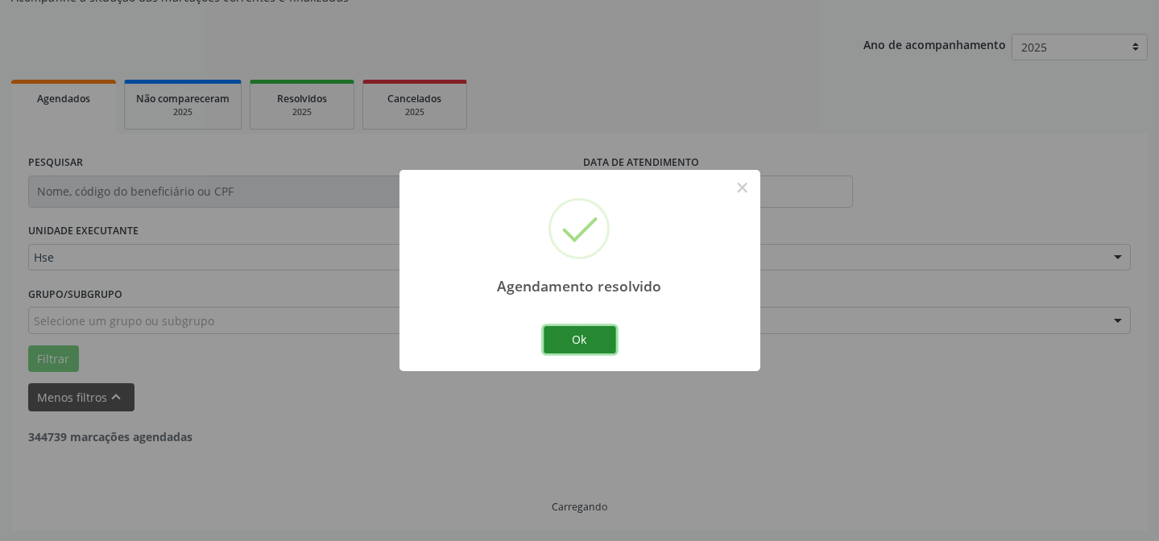
click at [580, 337] on button "Ok" at bounding box center [580, 339] width 73 height 27
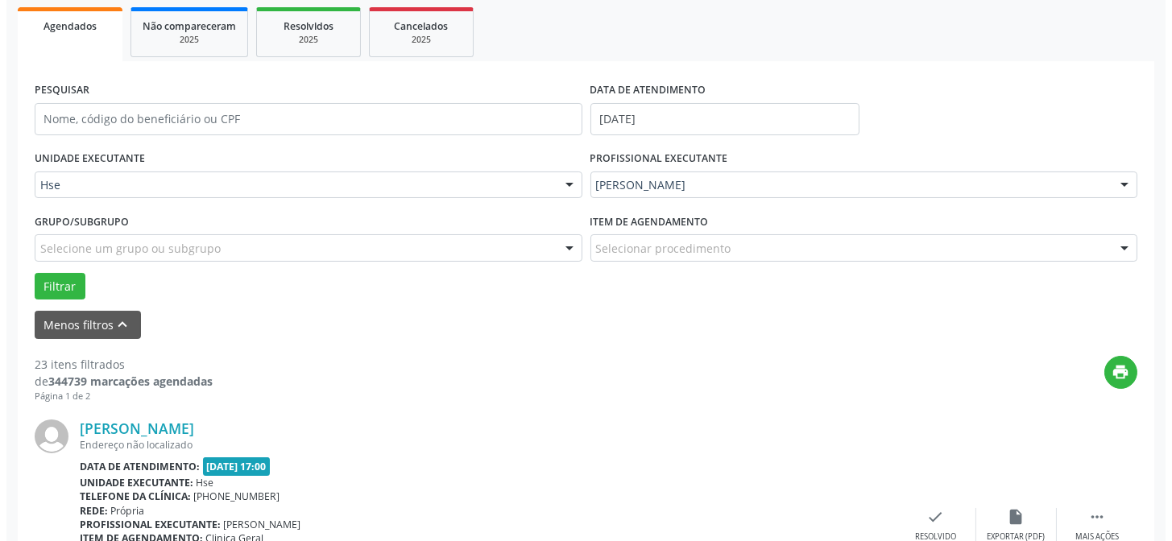
scroll to position [307, 0]
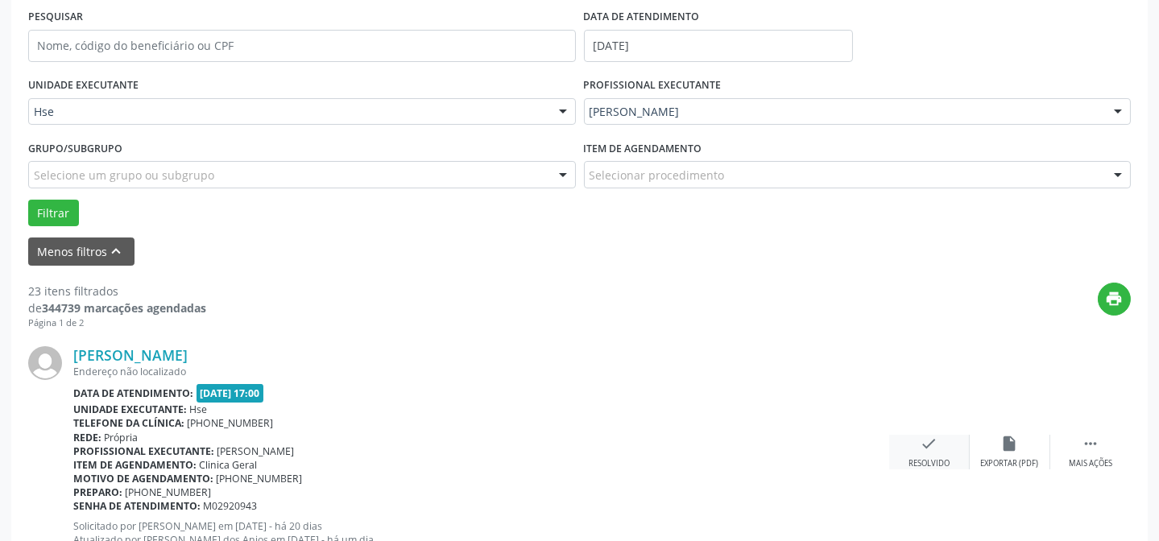
click at [918, 450] on div "check Resolvido" at bounding box center [929, 452] width 81 height 35
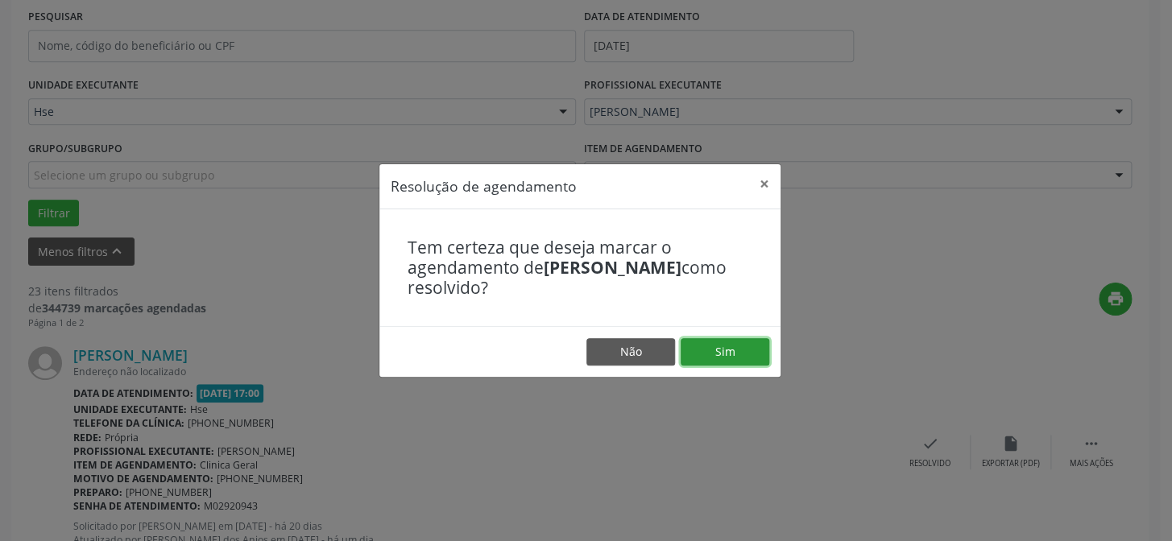
click at [715, 350] on button "Sim" at bounding box center [725, 351] width 89 height 27
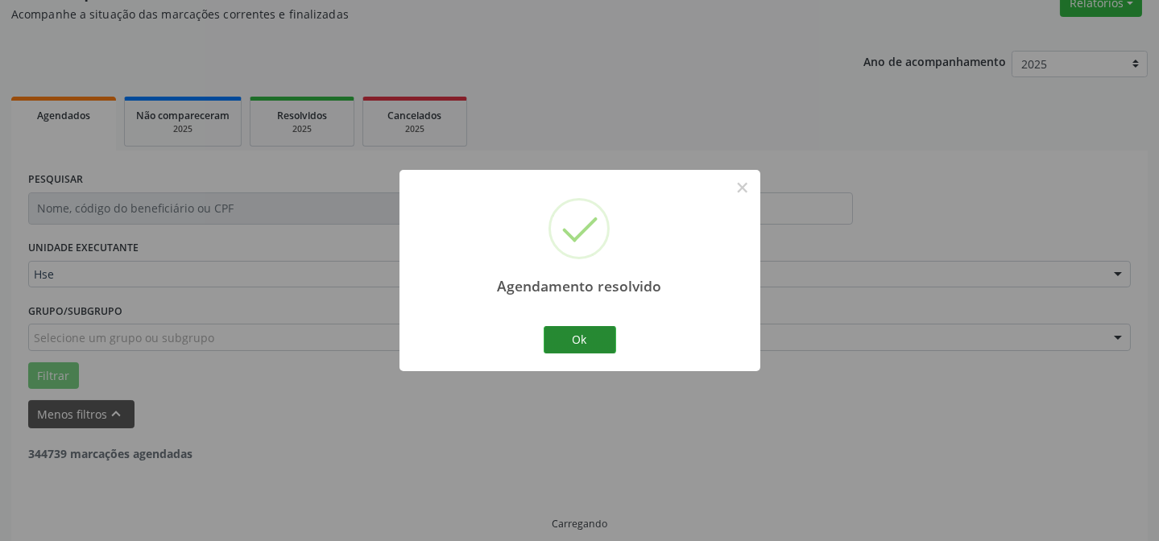
scroll to position [161, 0]
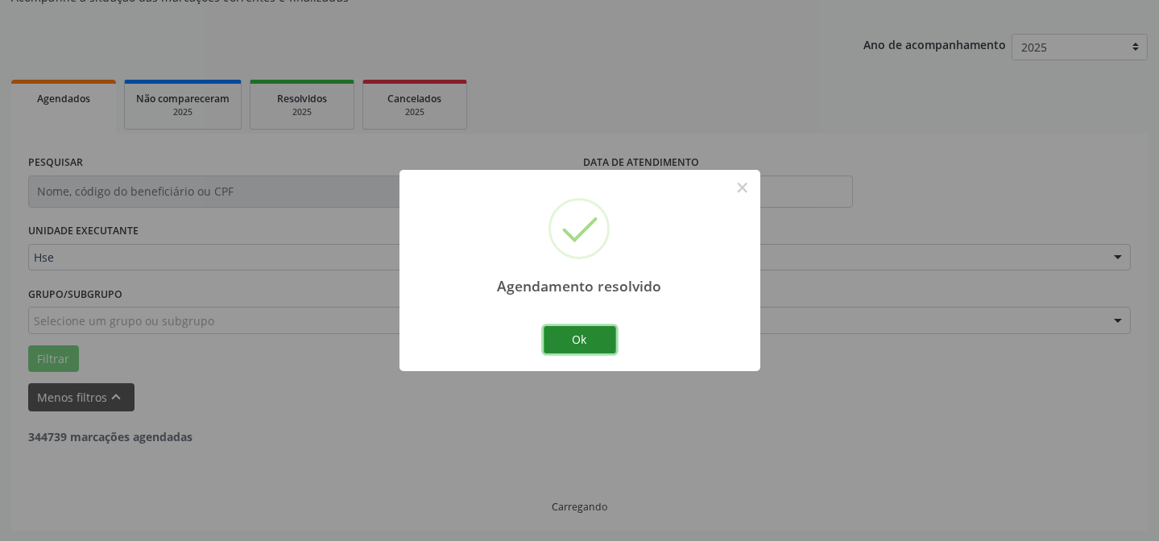
click at [584, 341] on button "Ok" at bounding box center [580, 339] width 73 height 27
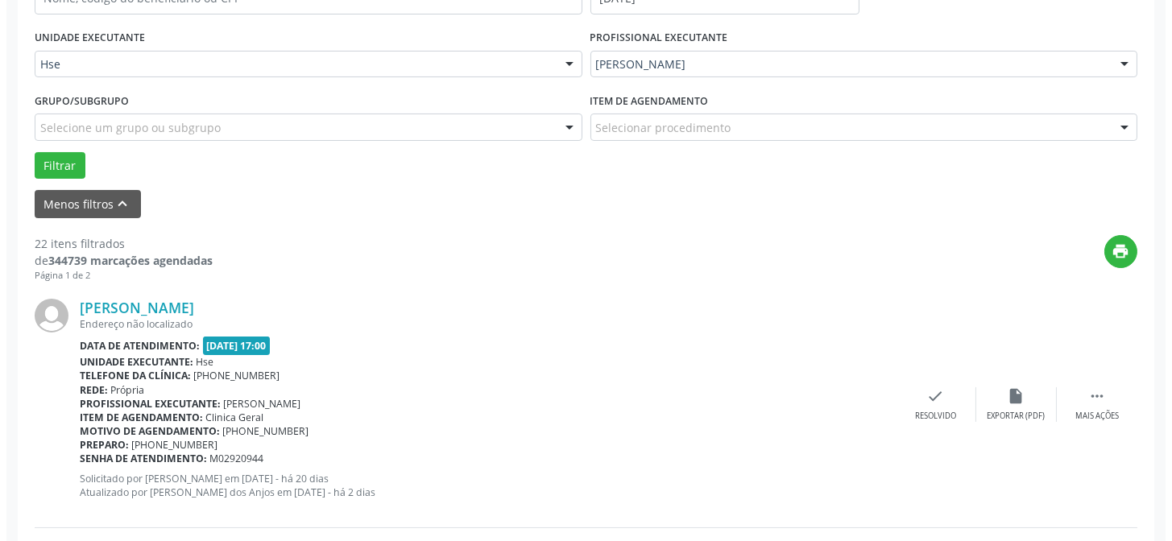
scroll to position [380, 0]
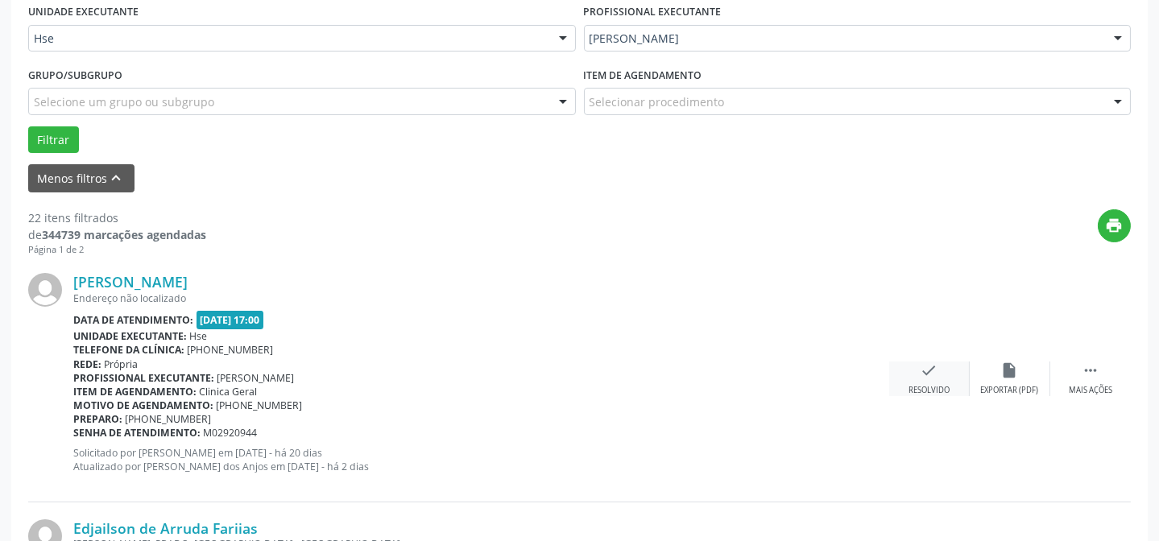
click at [934, 371] on icon "check" at bounding box center [930, 371] width 18 height 18
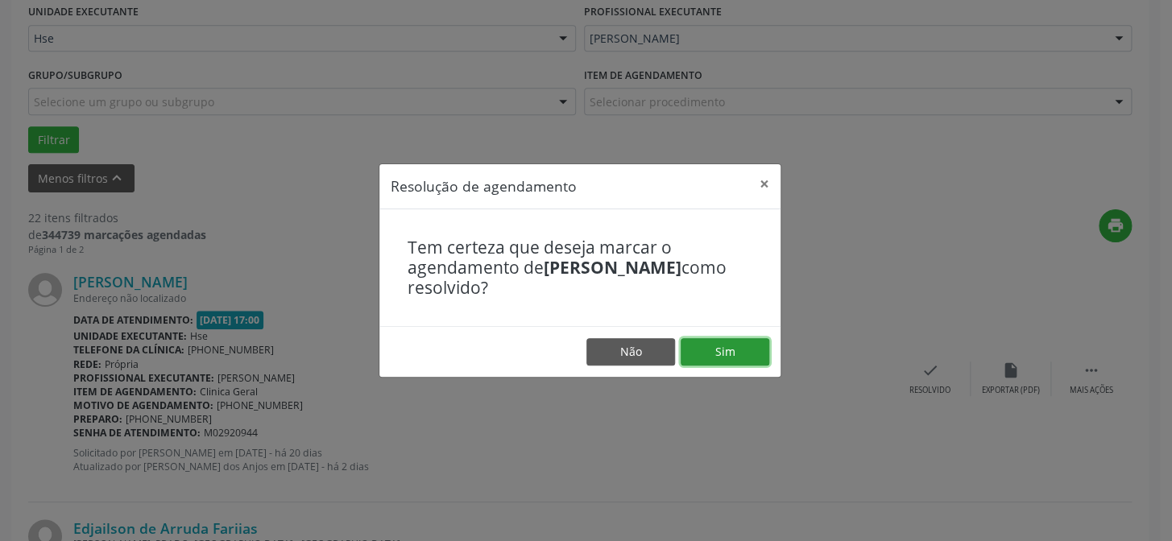
click at [748, 345] on button "Sim" at bounding box center [725, 351] width 89 height 27
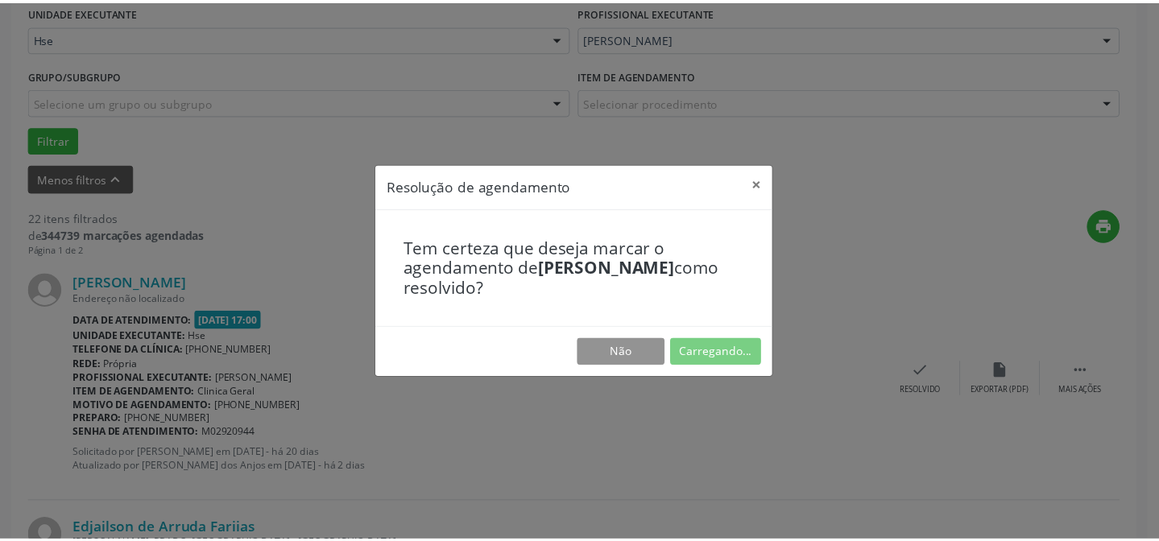
scroll to position [144, 0]
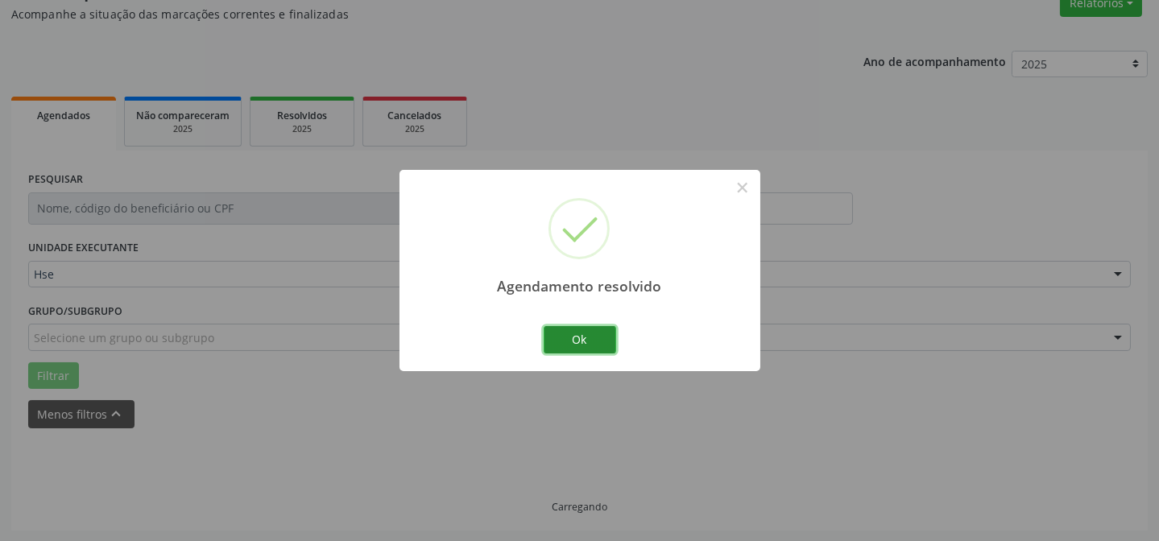
click at [611, 346] on button "Ok" at bounding box center [580, 339] width 73 height 27
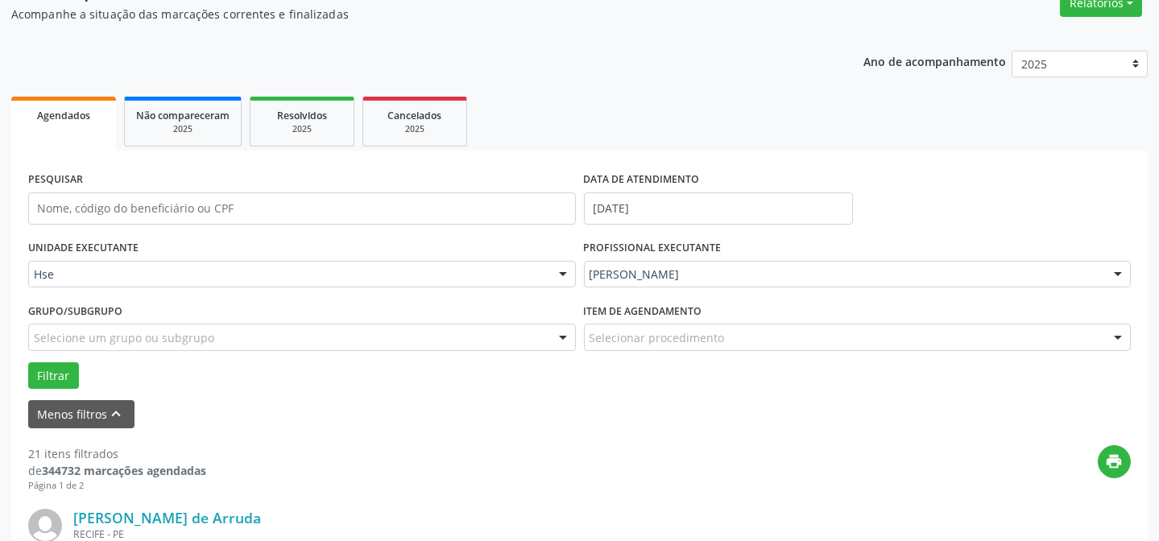
scroll to position [380, 0]
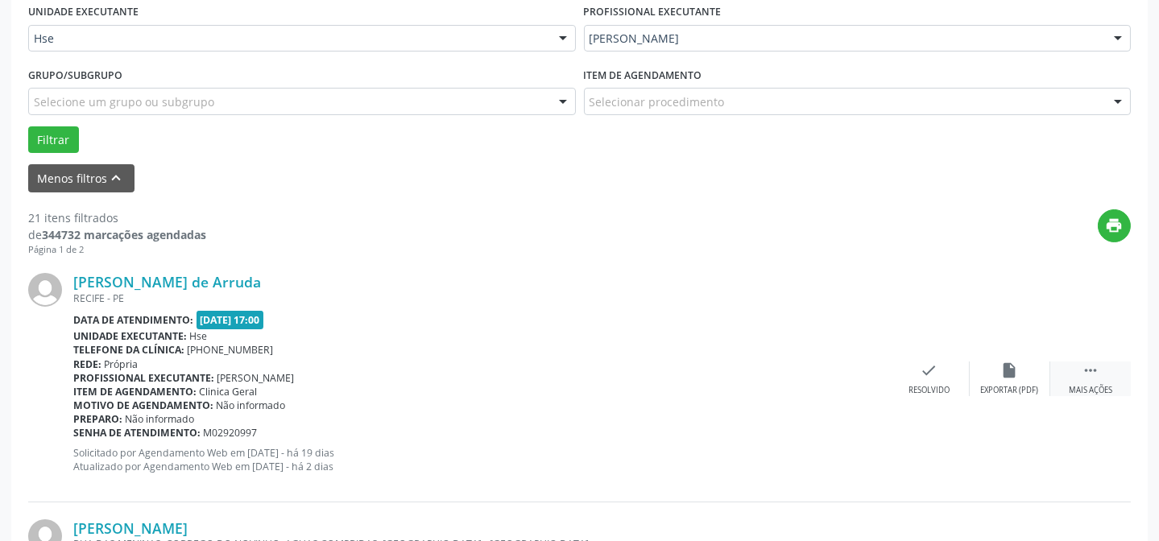
click at [1057, 377] on div " Mais ações" at bounding box center [1091, 379] width 81 height 35
click at [977, 373] on div "alarm_off Não compareceu" at bounding box center [1010, 379] width 81 height 35
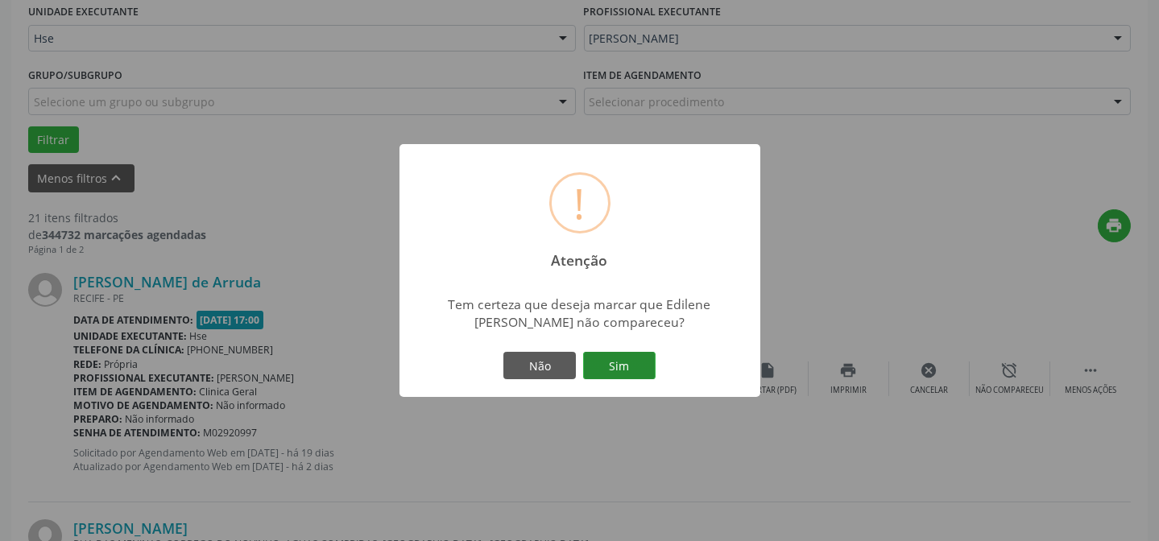
click at [645, 356] on button "Sim" at bounding box center [619, 365] width 73 height 27
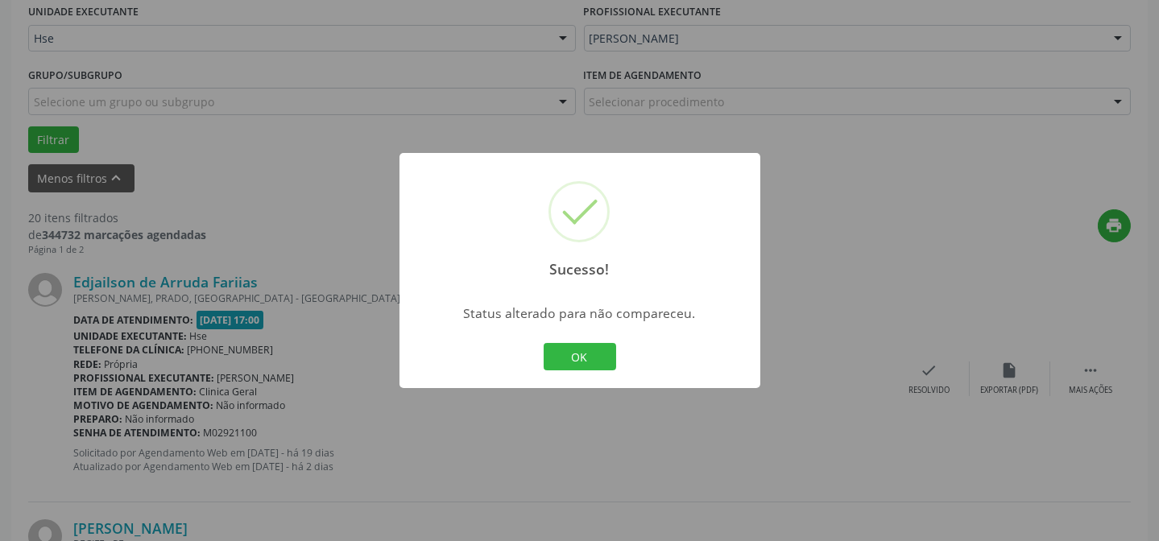
click at [617, 354] on div "OK Cancel" at bounding box center [580, 357] width 80 height 34
click at [604, 354] on button "OK" at bounding box center [580, 356] width 73 height 27
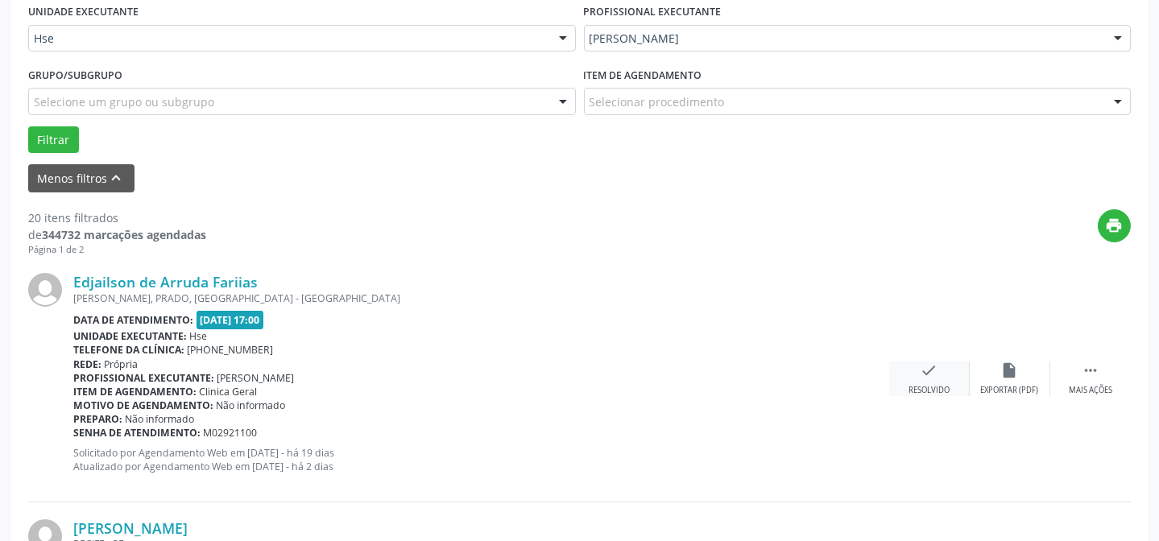
click at [917, 388] on div "Resolvido" at bounding box center [929, 390] width 41 height 11
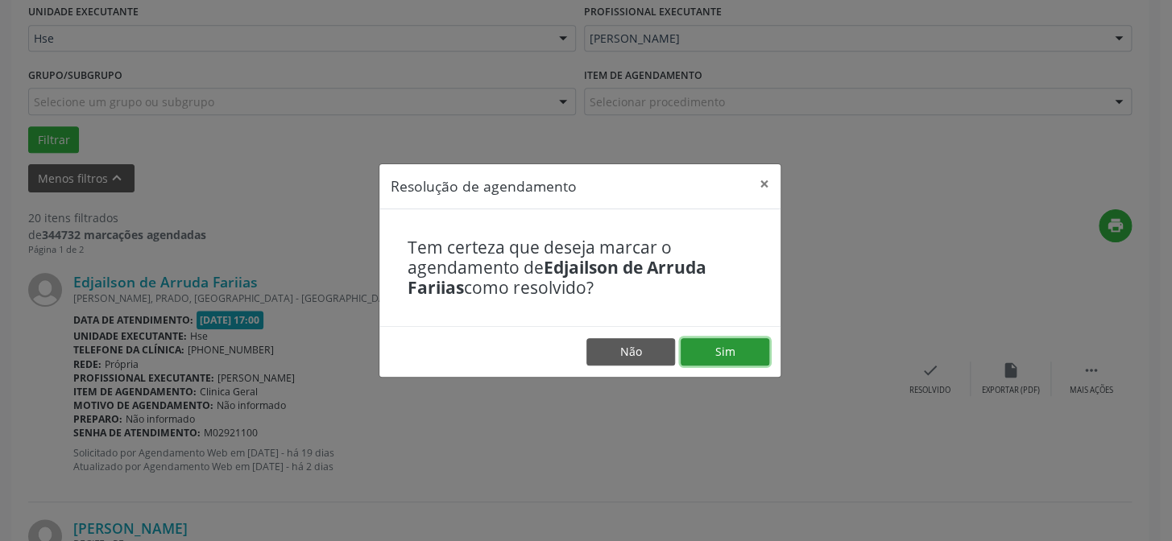
click at [719, 353] on button "Sim" at bounding box center [725, 351] width 89 height 27
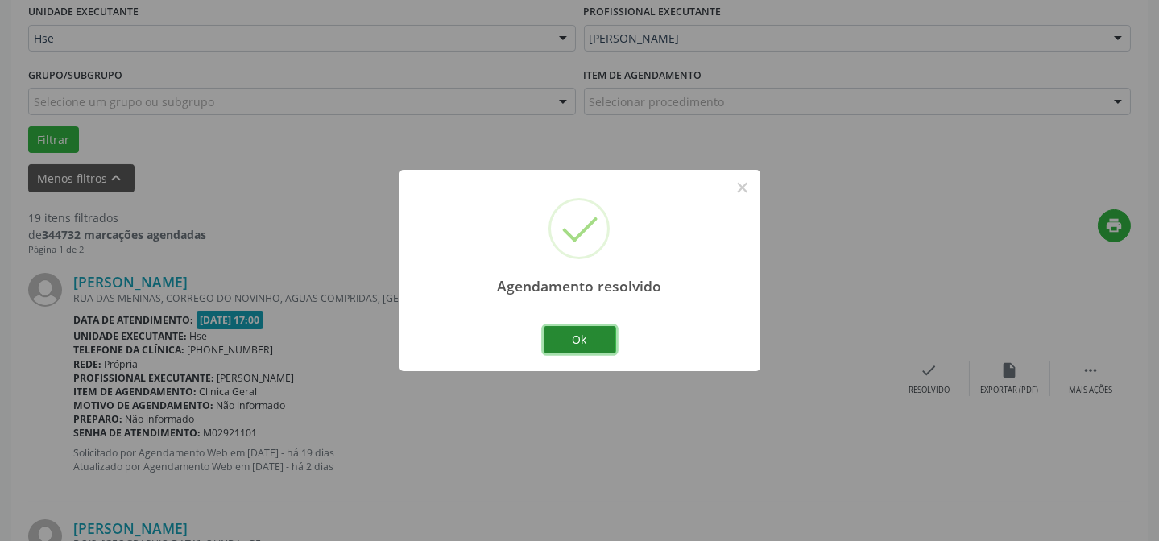
click at [580, 336] on button "Ok" at bounding box center [580, 339] width 73 height 27
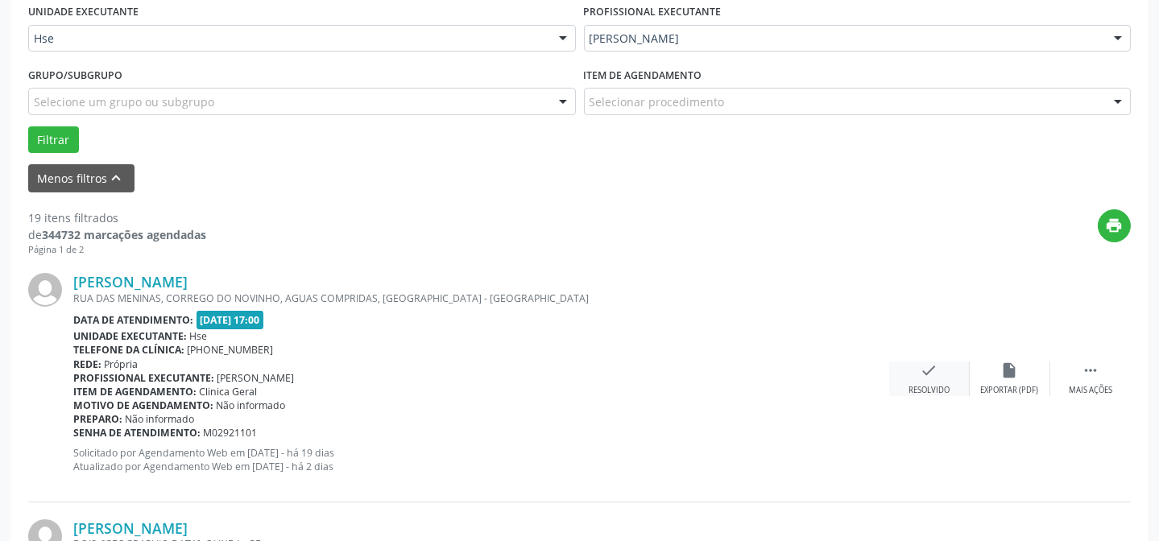
click at [923, 386] on div "Resolvido" at bounding box center [929, 390] width 41 height 11
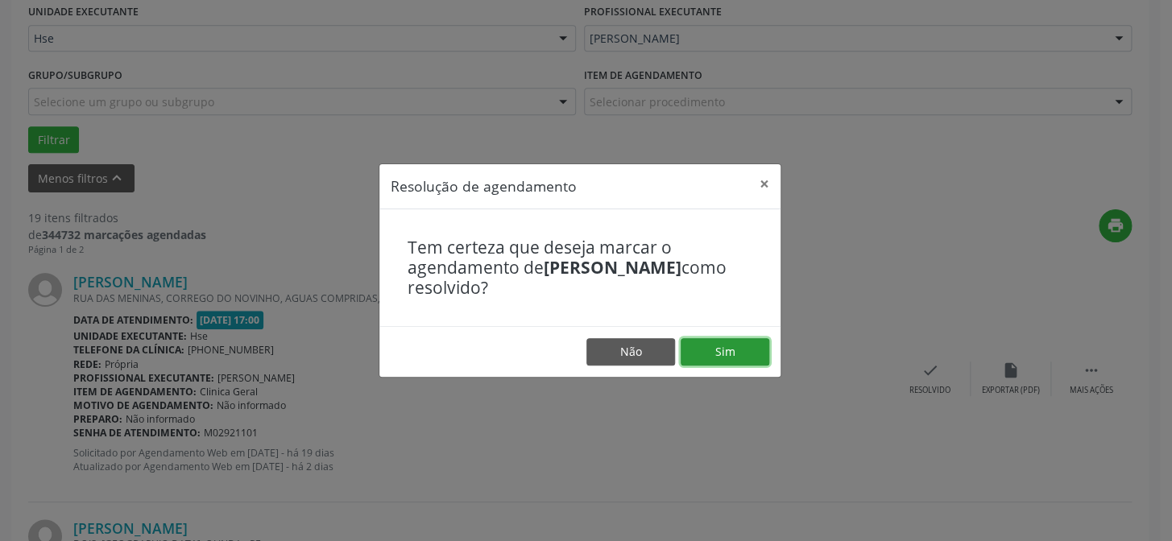
click at [694, 346] on button "Sim" at bounding box center [725, 351] width 89 height 27
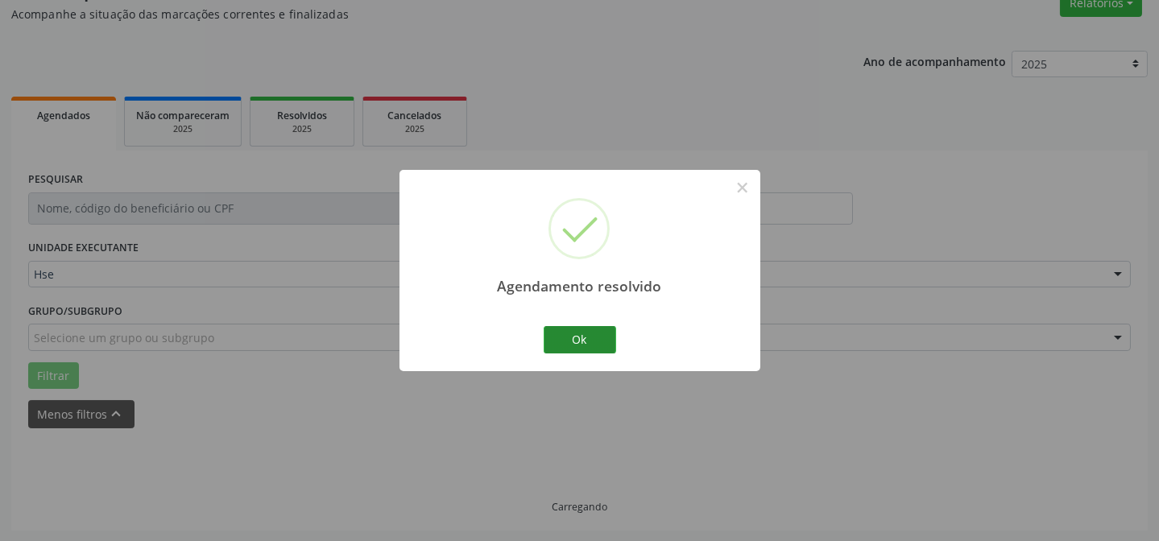
scroll to position [161, 0]
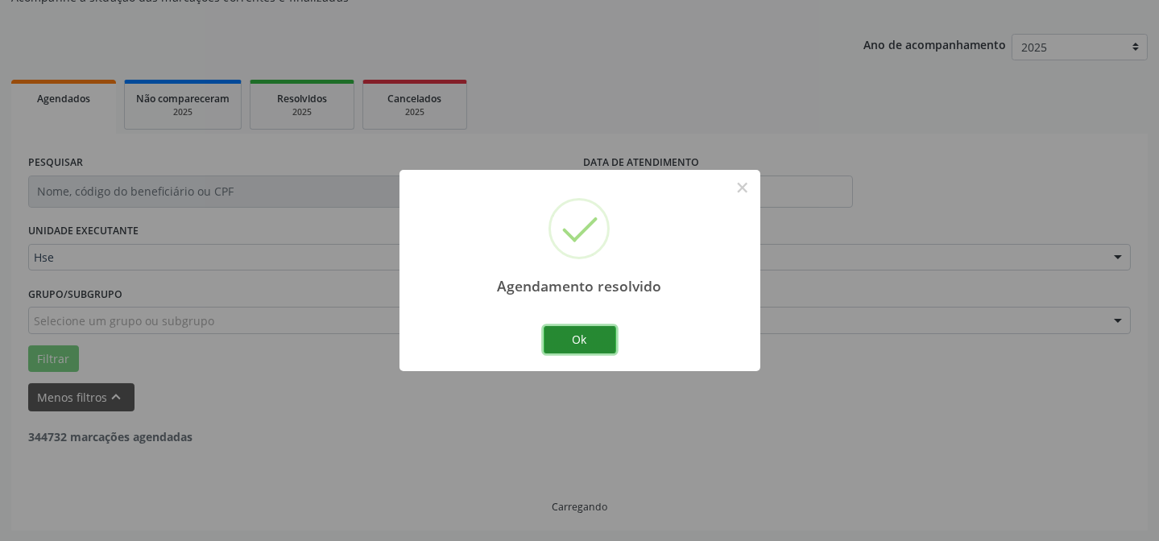
click at [588, 328] on button "Ok" at bounding box center [580, 339] width 73 height 27
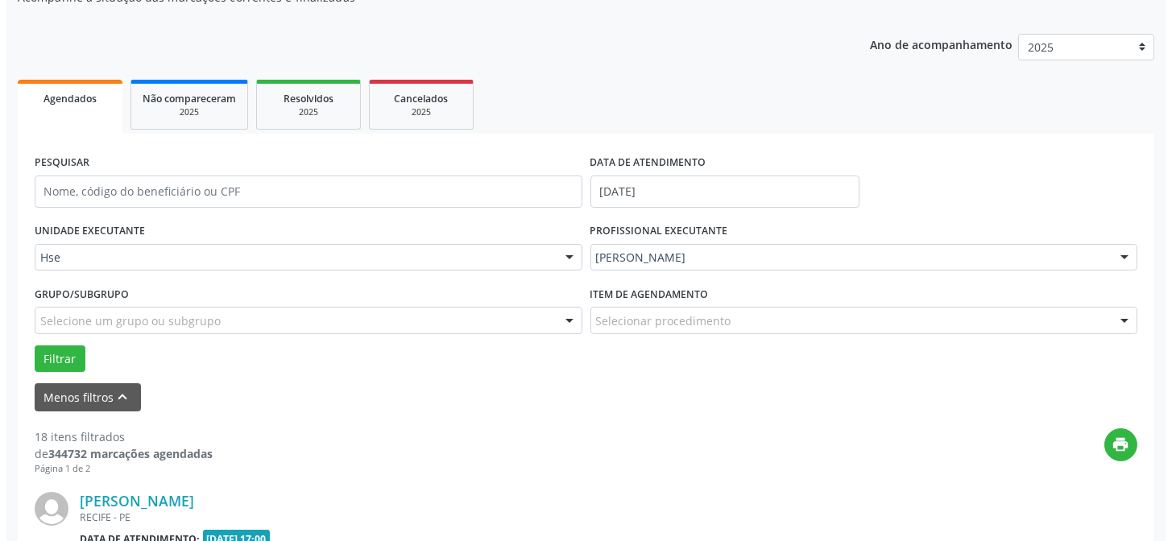
scroll to position [380, 0]
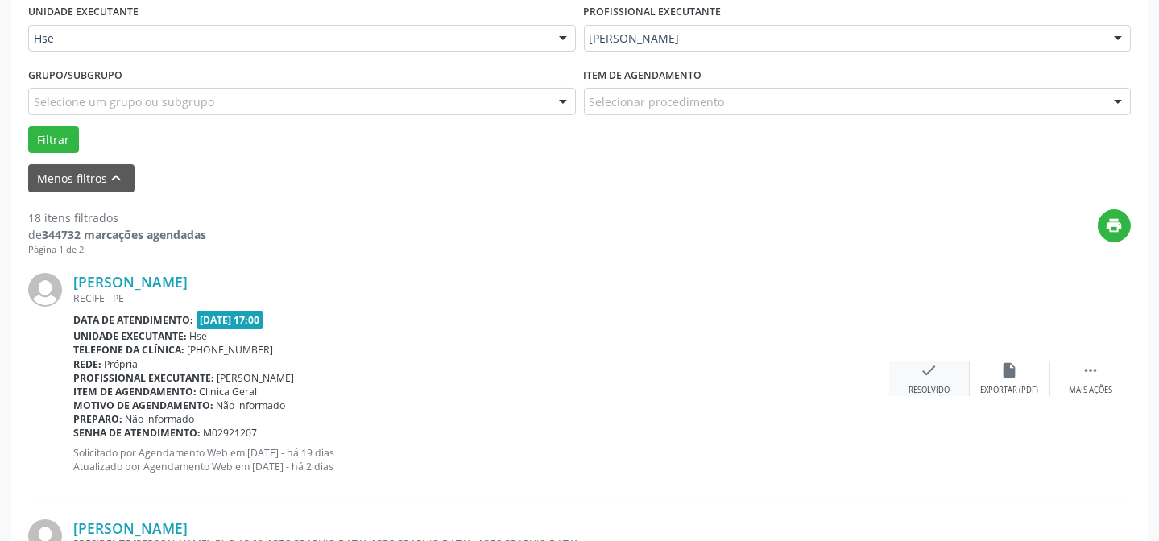
click at [932, 385] on div "Resolvido" at bounding box center [929, 390] width 41 height 11
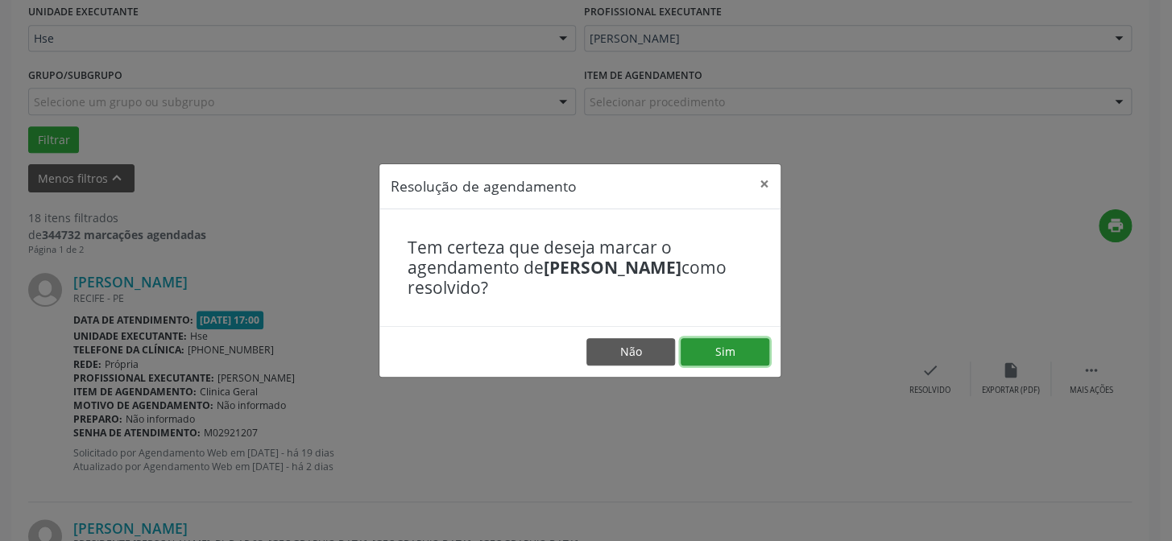
click at [705, 353] on button "Sim" at bounding box center [725, 351] width 89 height 27
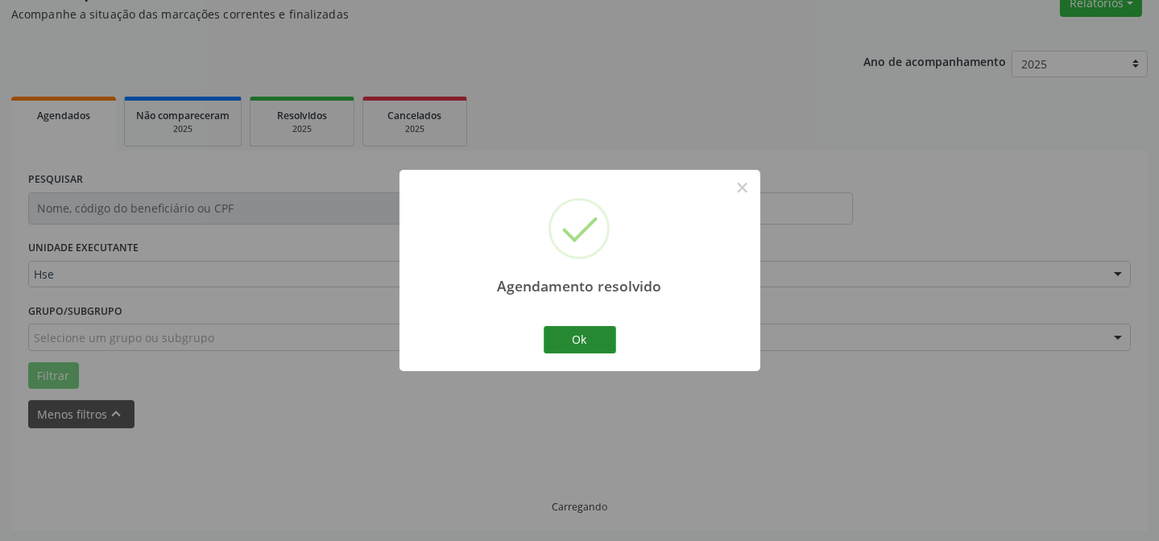
scroll to position [161, 0]
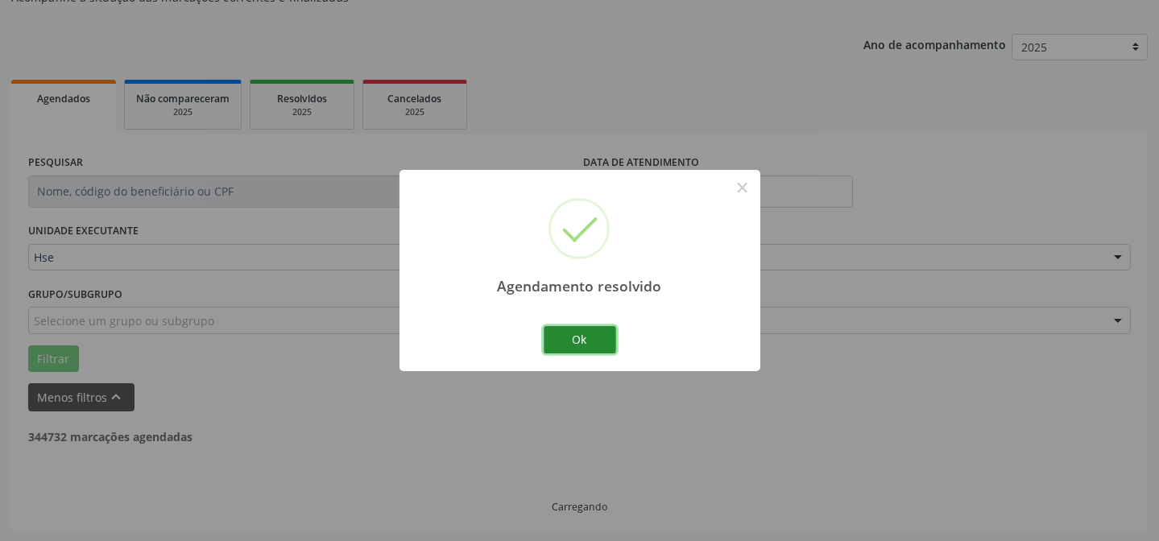
click at [585, 339] on button "Ok" at bounding box center [580, 339] width 73 height 27
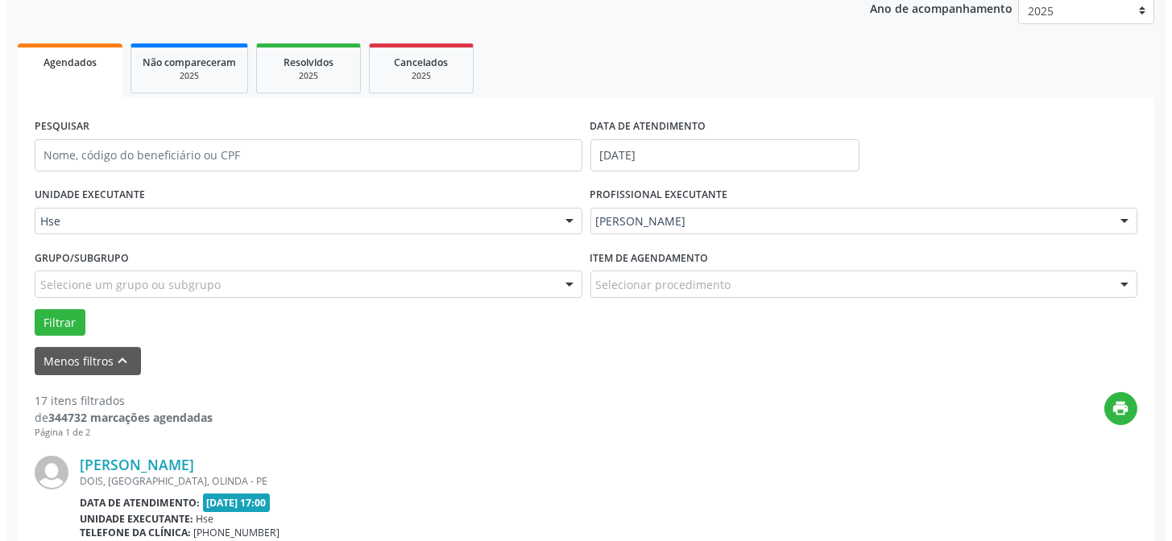
scroll to position [234, 0]
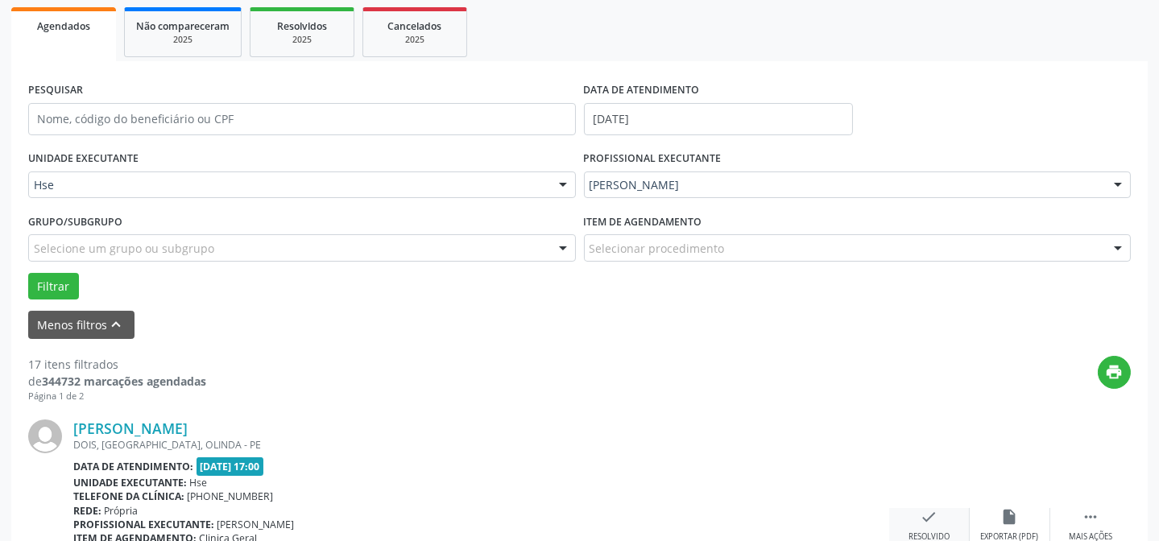
click at [935, 522] on icon "check" at bounding box center [930, 517] width 18 height 18
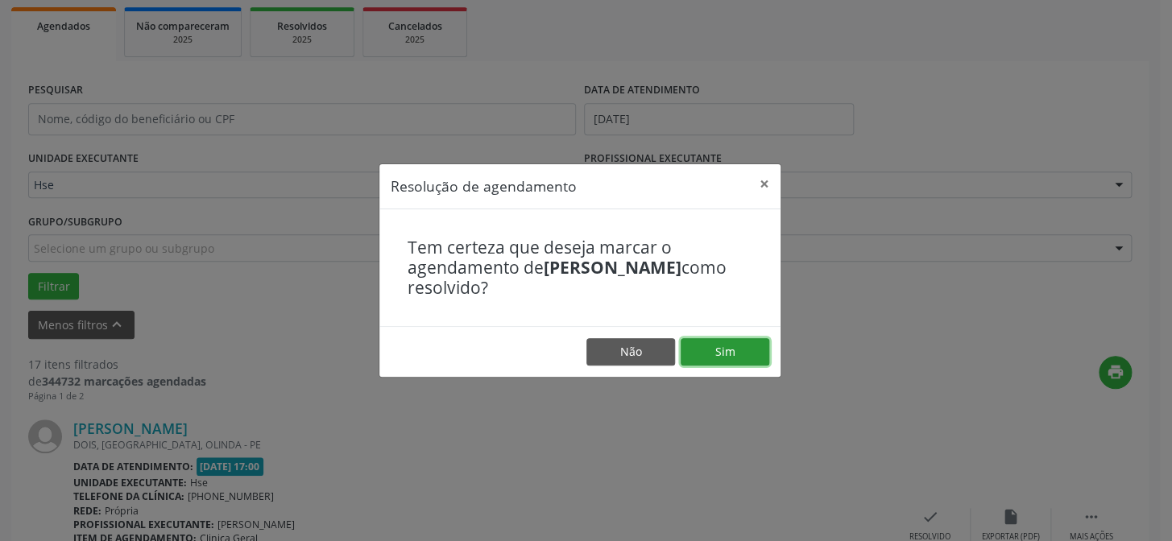
click at [734, 352] on button "Sim" at bounding box center [725, 351] width 89 height 27
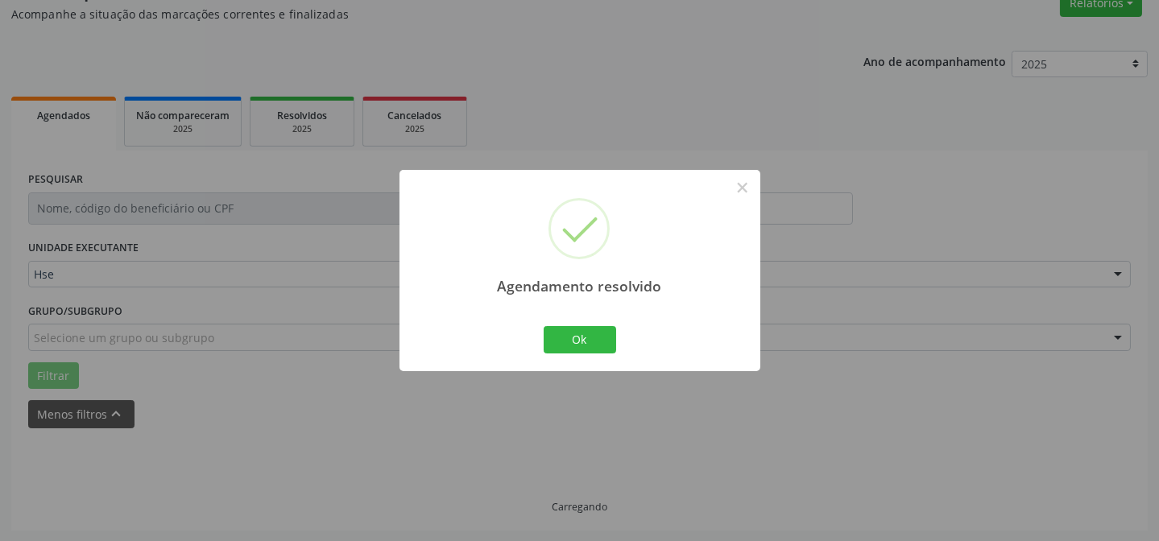
scroll to position [161, 0]
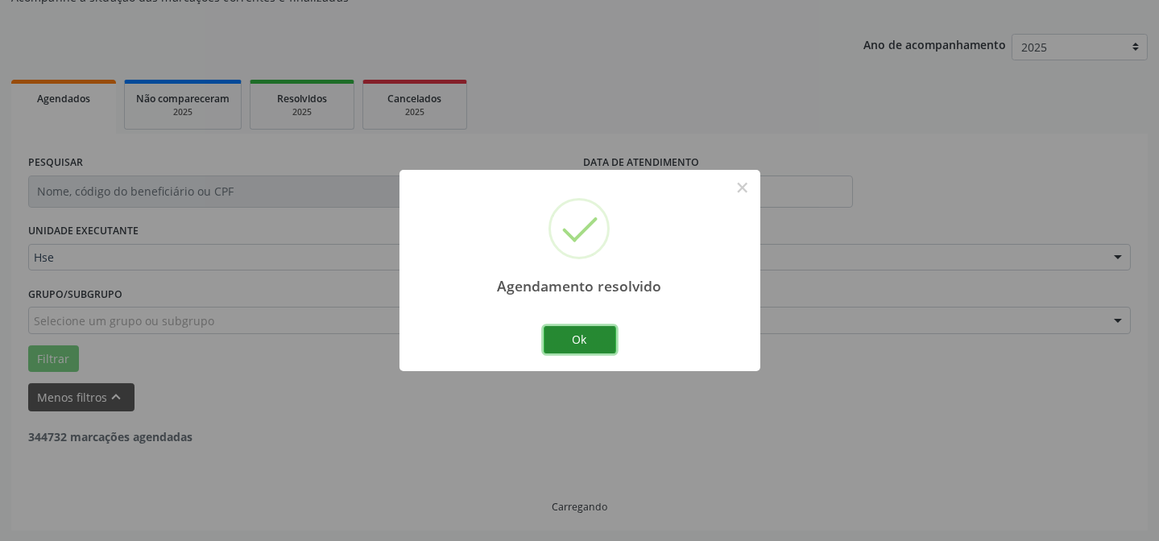
click at [600, 338] on button "Ok" at bounding box center [580, 339] width 73 height 27
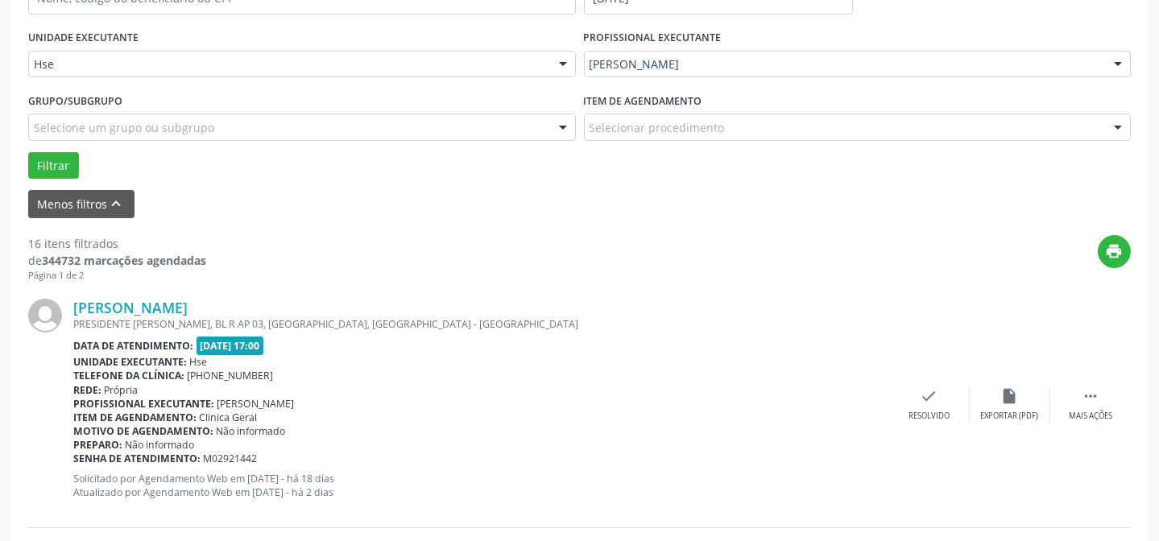
scroll to position [380, 0]
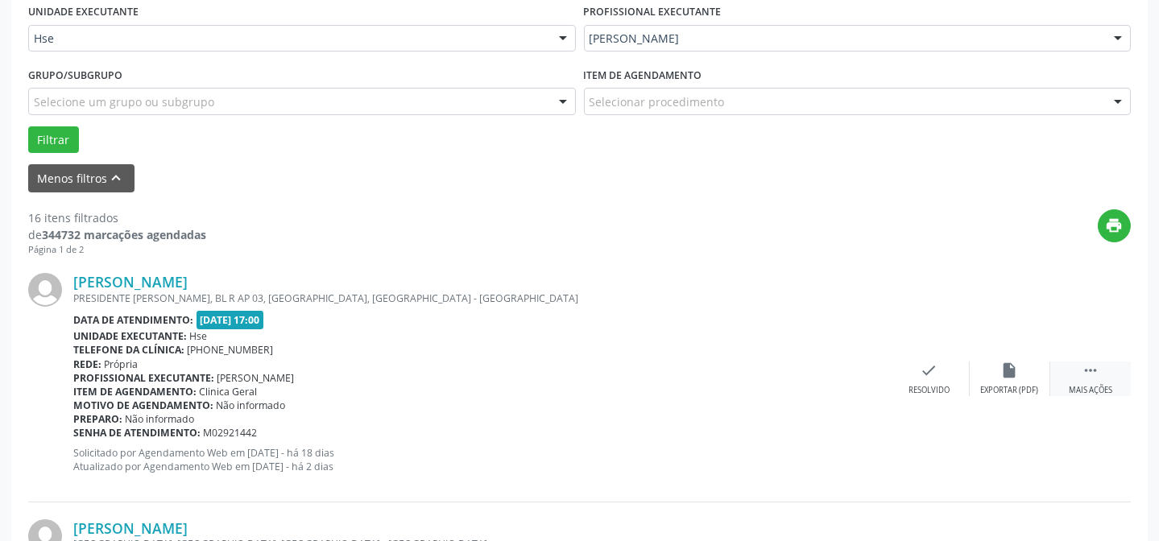
click at [1098, 386] on div "Mais ações" at bounding box center [1091, 390] width 44 height 11
click at [1001, 378] on icon "alarm_off" at bounding box center [1010, 371] width 18 height 18
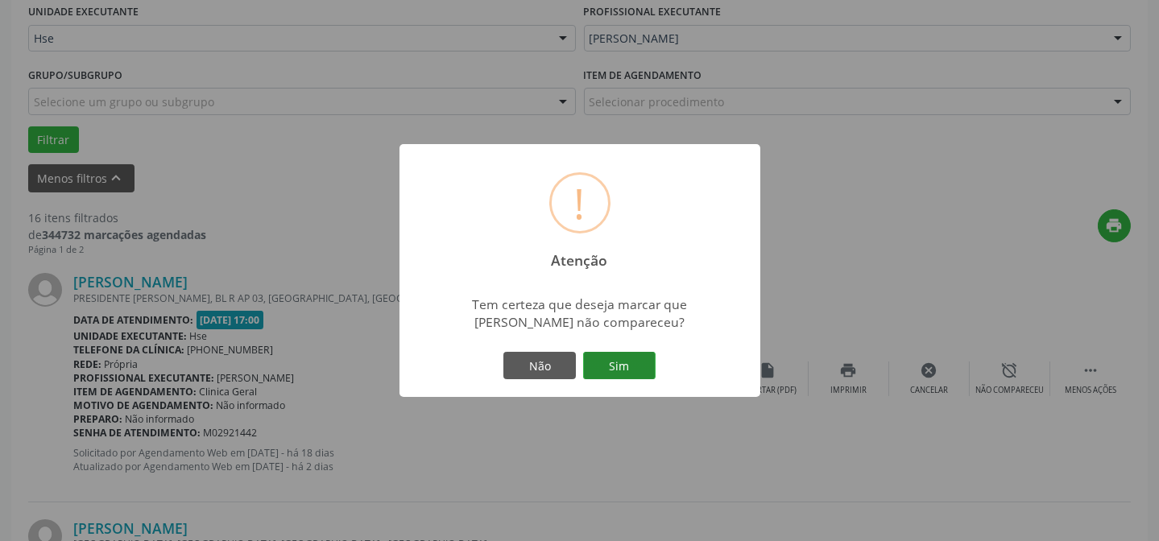
click at [612, 362] on button "Sim" at bounding box center [619, 365] width 73 height 27
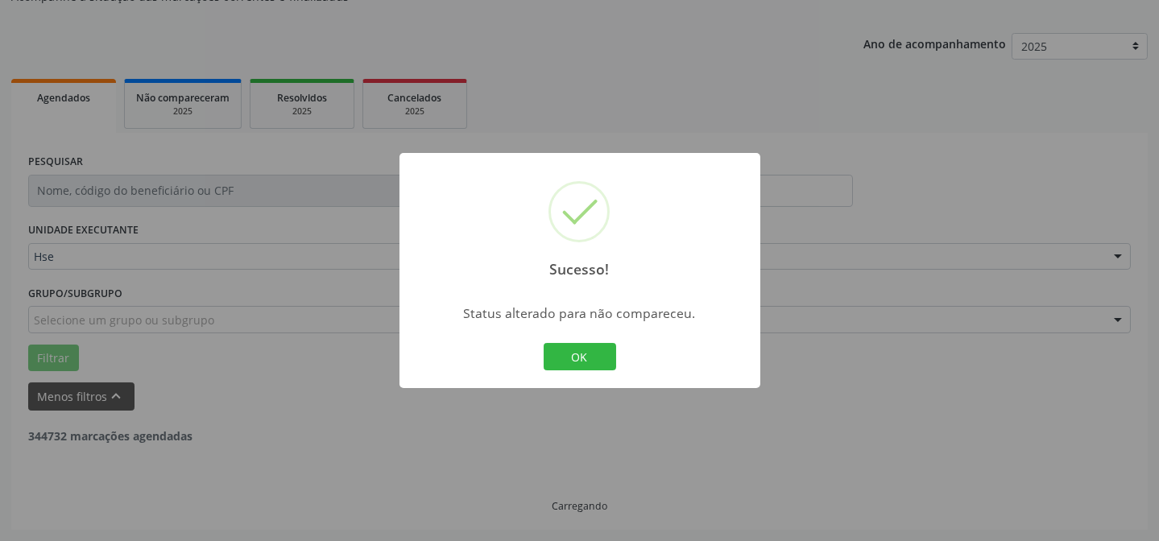
scroll to position [161, 0]
click at [591, 344] on button "OK" at bounding box center [580, 356] width 73 height 27
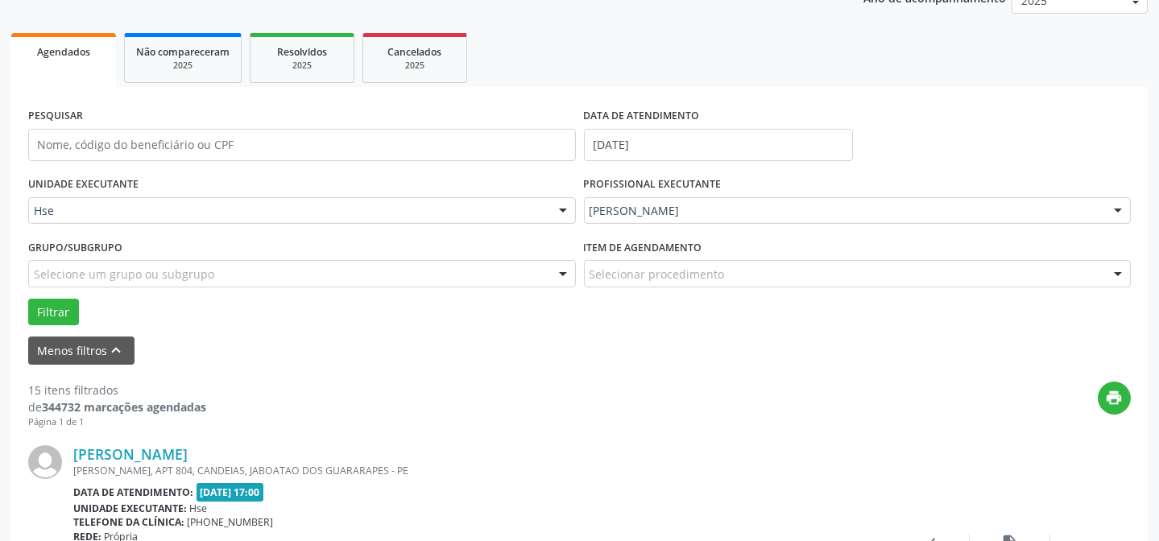
scroll to position [234, 0]
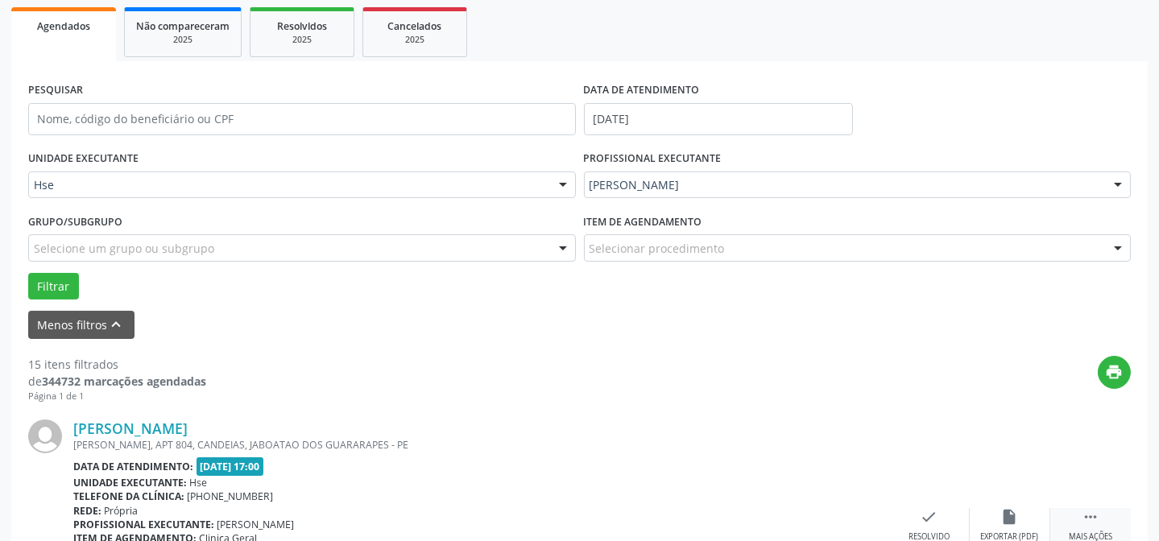
click at [1080, 517] on div " Mais ações" at bounding box center [1091, 525] width 81 height 35
click at [999, 517] on div "alarm_off Não compareceu" at bounding box center [1010, 525] width 81 height 35
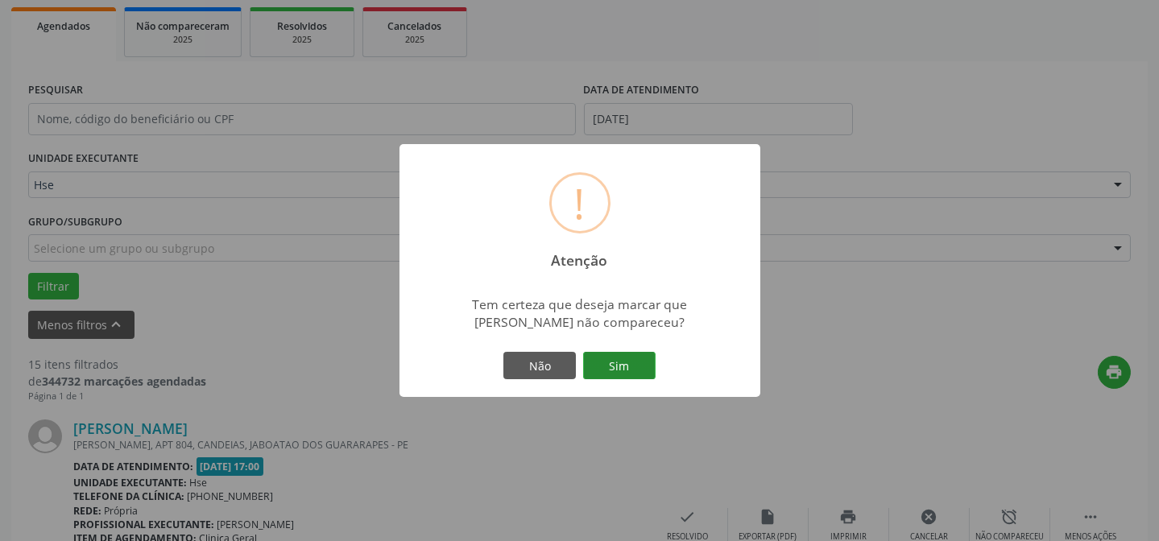
click at [632, 356] on button "Sim" at bounding box center [619, 365] width 73 height 27
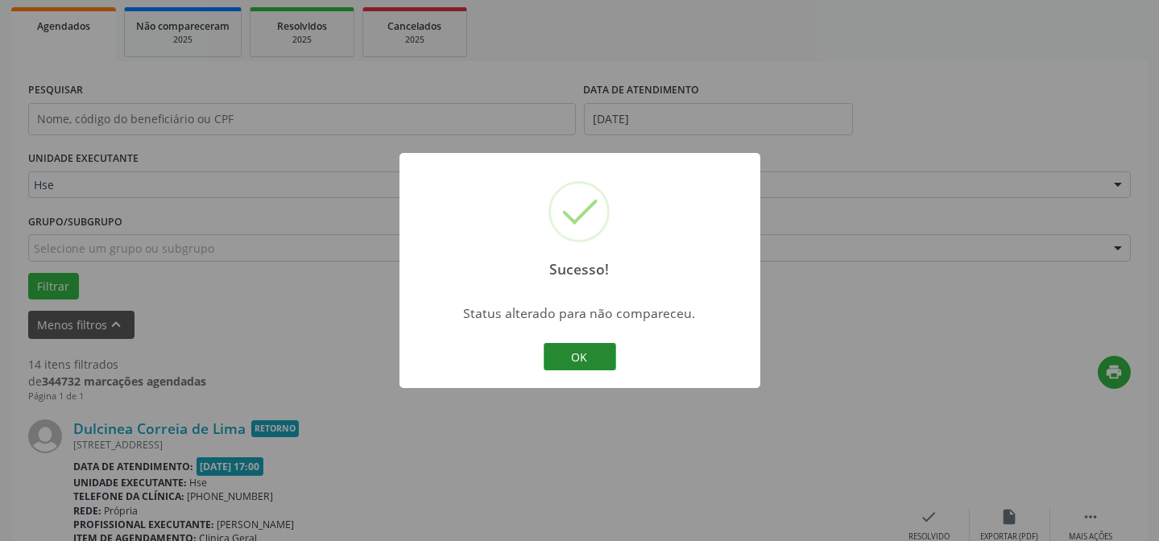
click at [590, 358] on button "OK" at bounding box center [580, 356] width 73 height 27
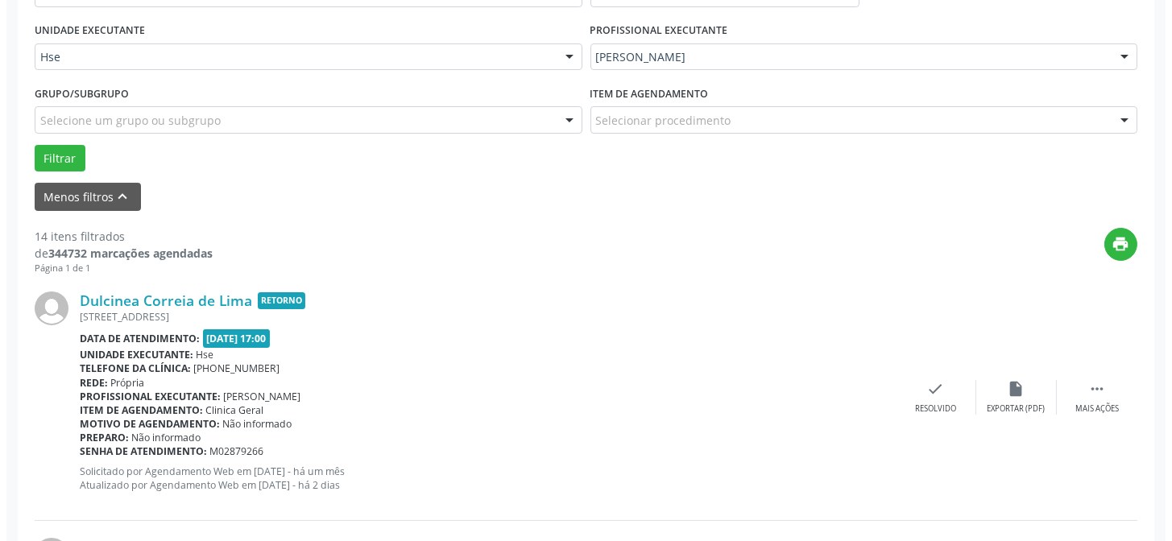
scroll to position [380, 0]
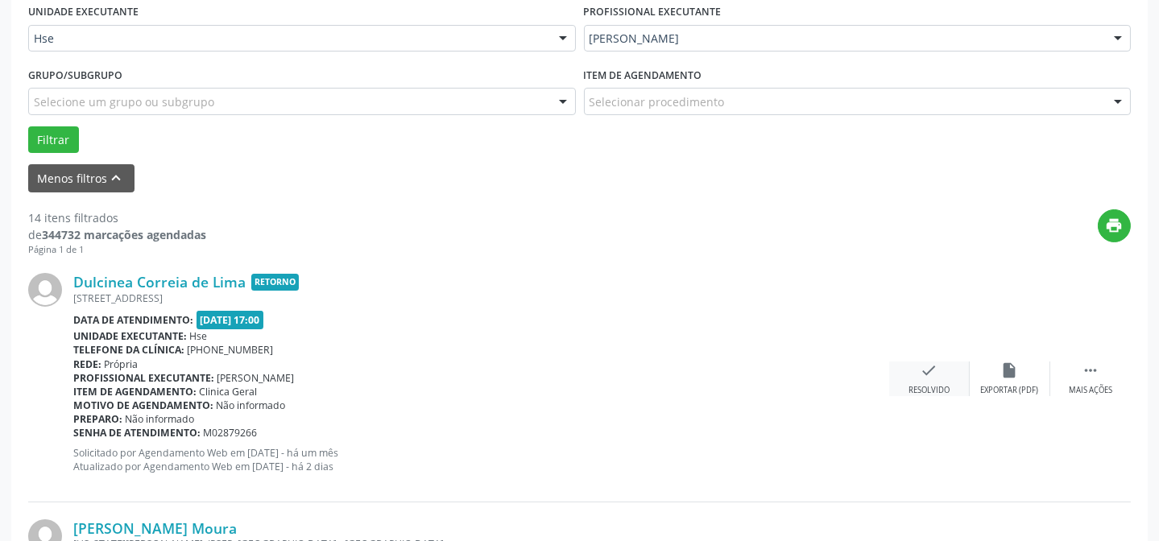
click at [922, 375] on icon "check" at bounding box center [930, 371] width 18 height 18
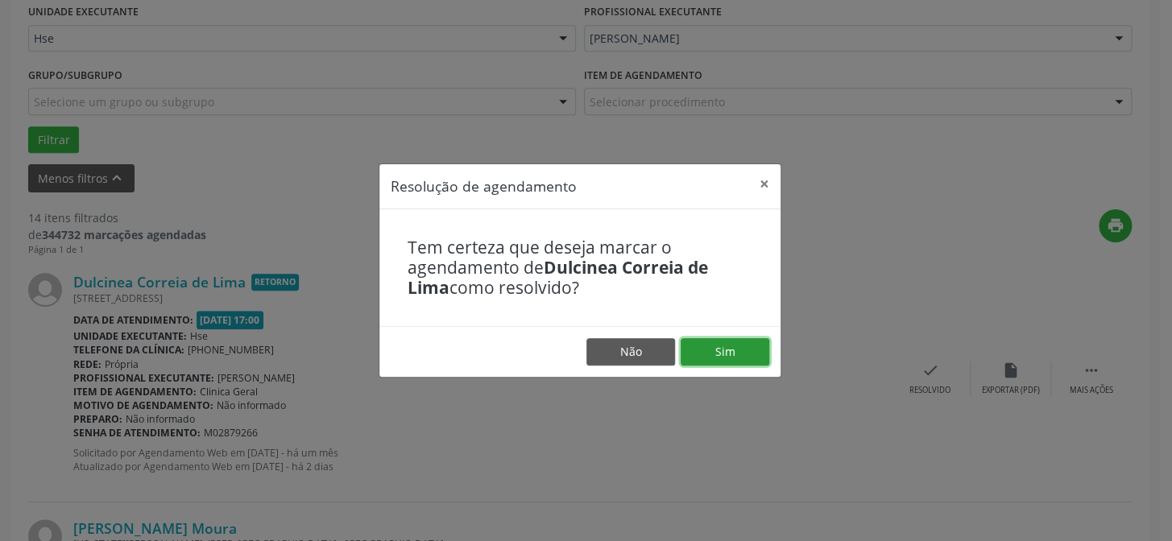
click at [721, 340] on button "Sim" at bounding box center [725, 351] width 89 height 27
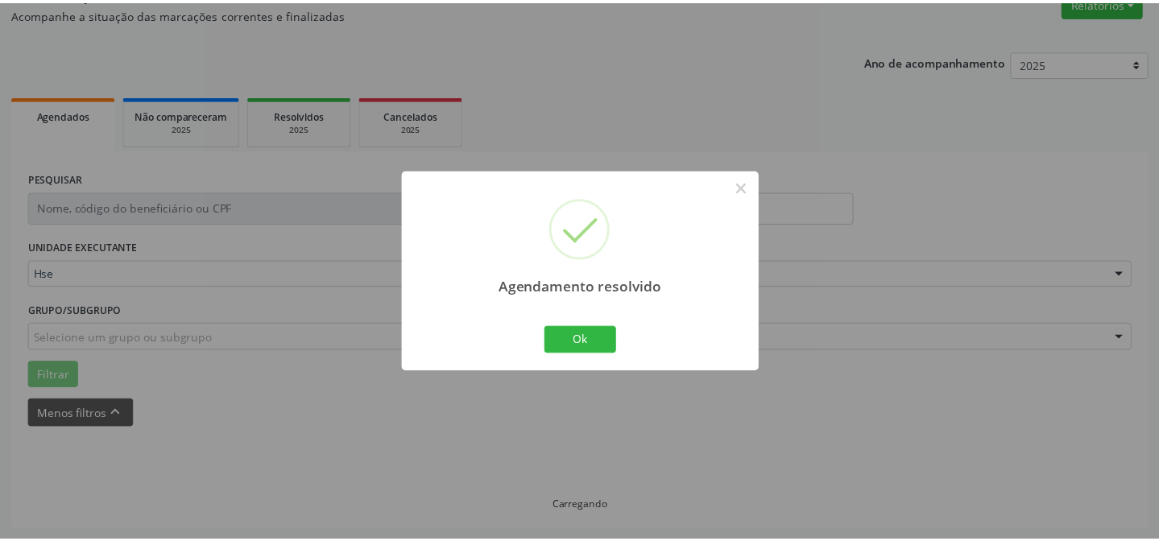
scroll to position [144, 0]
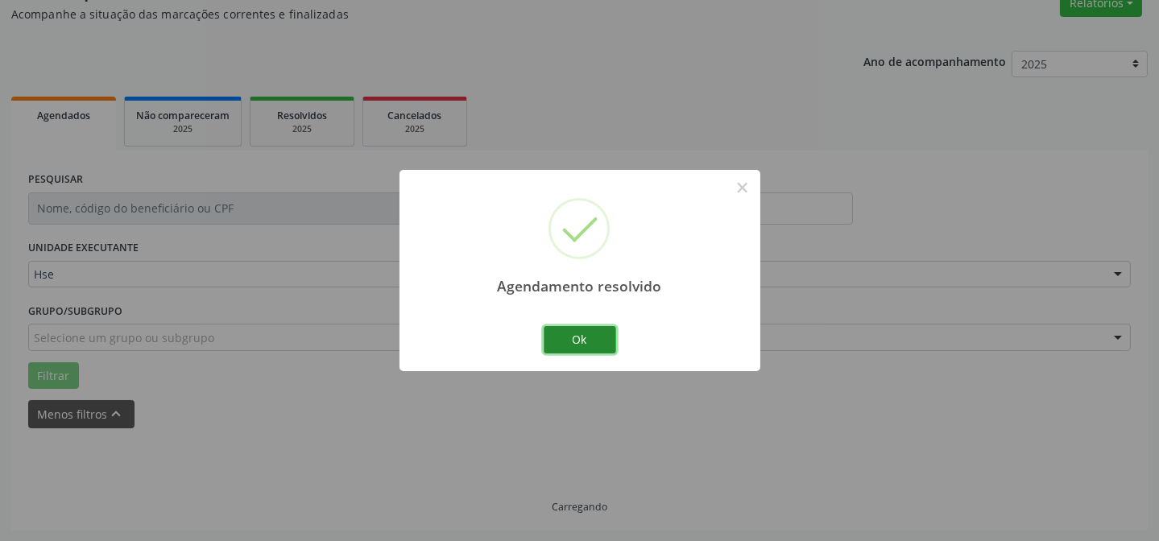
click at [553, 340] on button "Ok" at bounding box center [580, 339] width 73 height 27
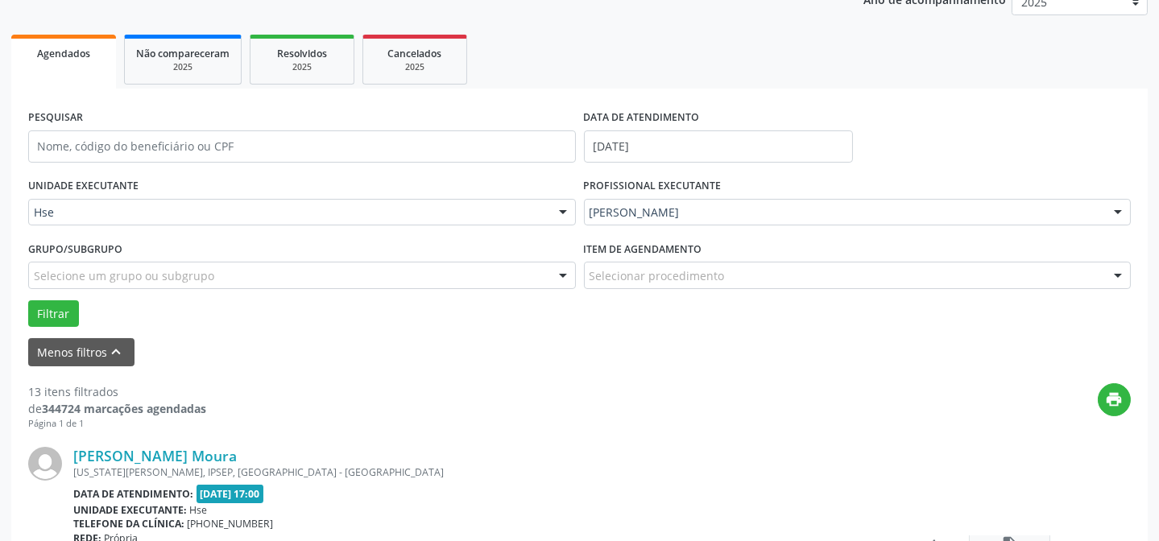
scroll to position [290, 0]
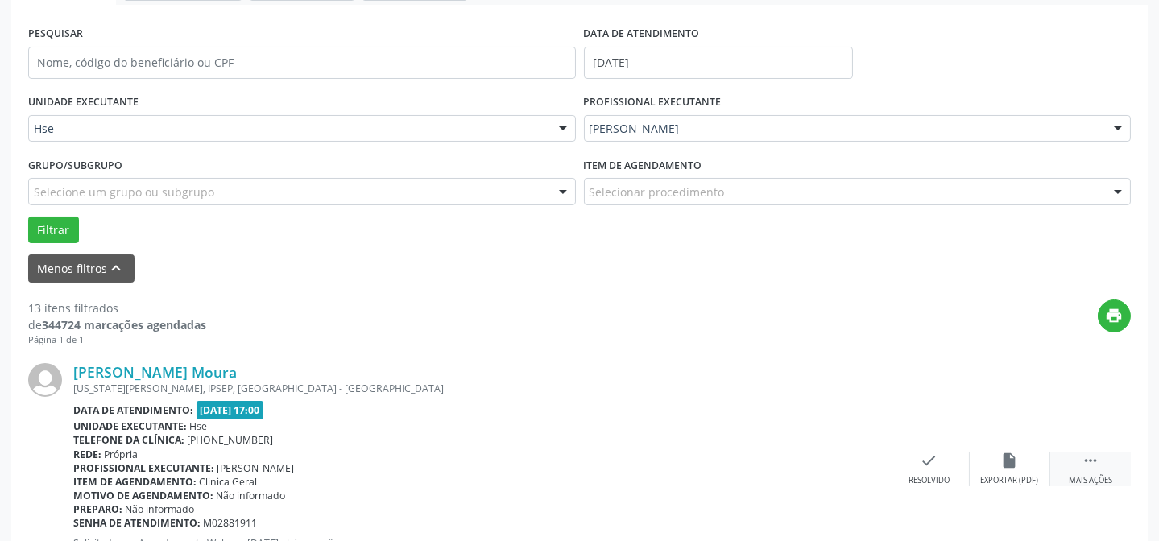
click at [1111, 454] on div " Mais ações" at bounding box center [1091, 469] width 81 height 35
click at [1001, 466] on icon "alarm_off" at bounding box center [1010, 461] width 18 height 18
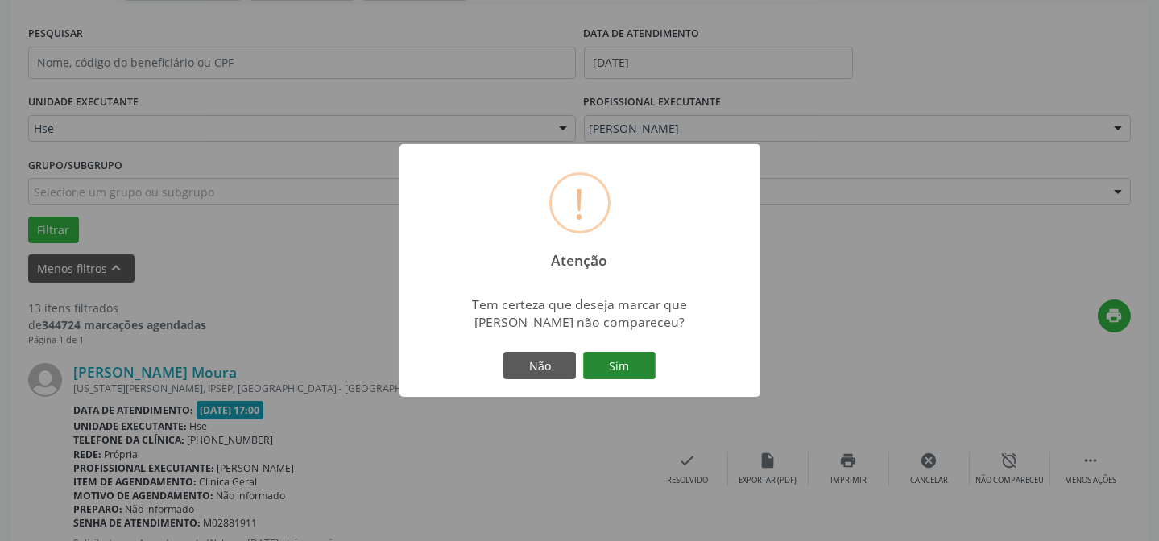
click at [624, 359] on button "Sim" at bounding box center [619, 365] width 73 height 27
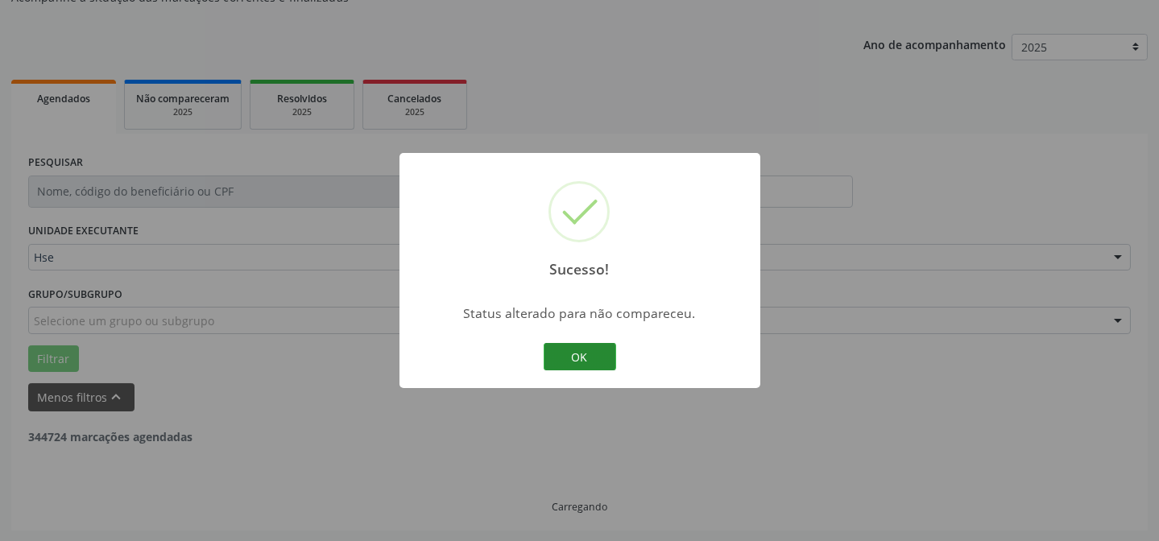
click at [591, 359] on button "OK" at bounding box center [580, 356] width 73 height 27
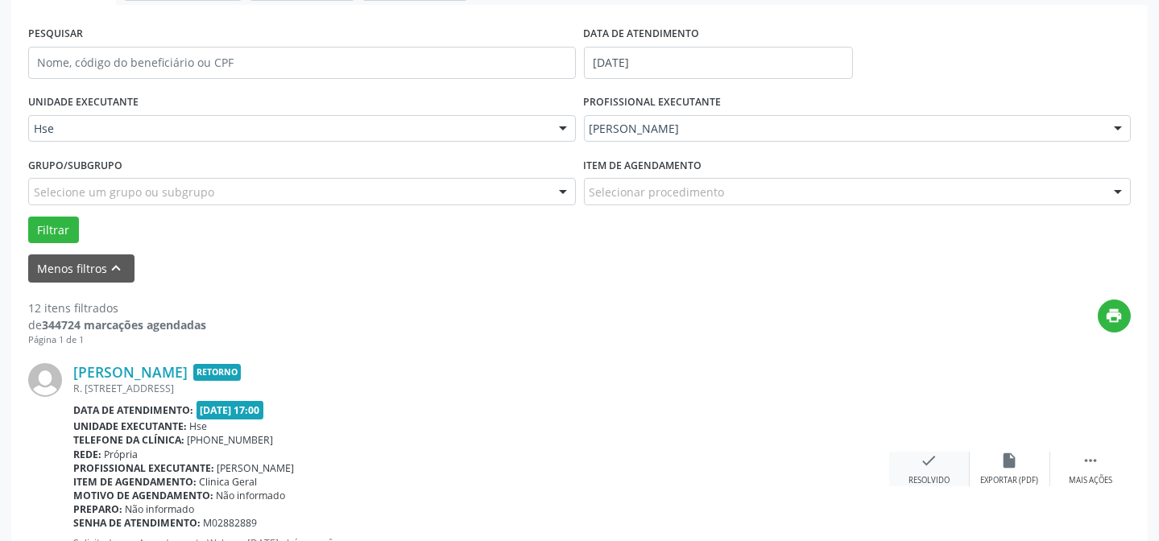
click at [921, 458] on icon "check" at bounding box center [930, 461] width 18 height 18
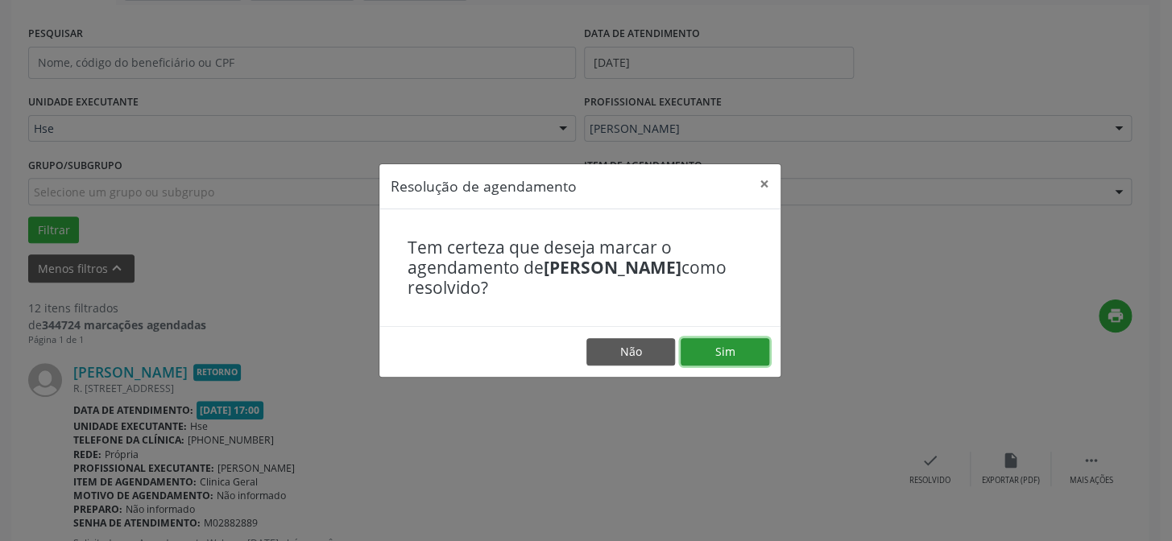
click at [753, 356] on button "Sim" at bounding box center [725, 351] width 89 height 27
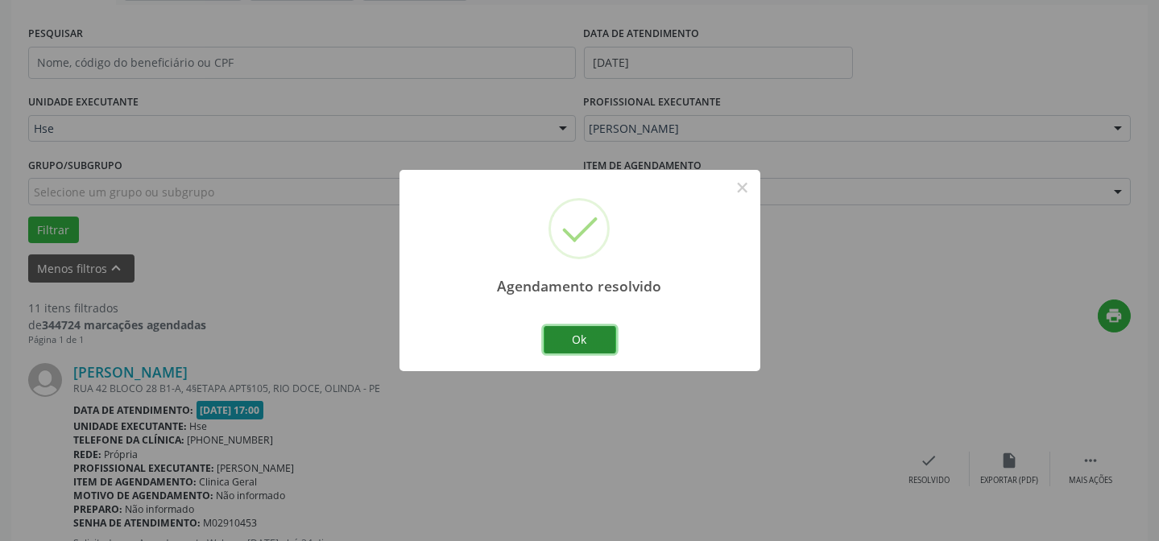
click at [575, 350] on button "Ok" at bounding box center [580, 339] width 73 height 27
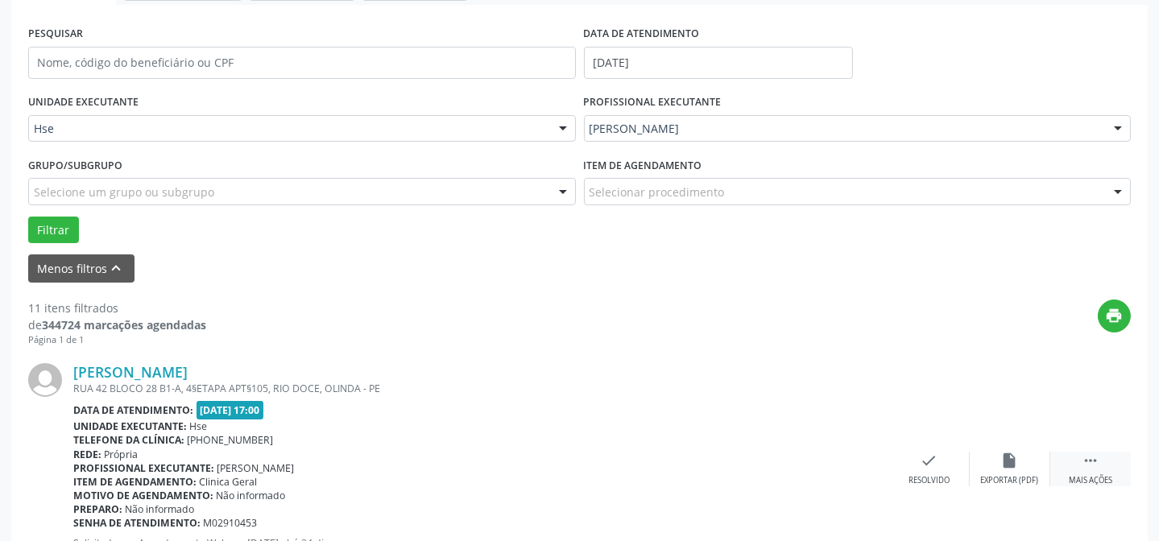
drag, startPoint x: 1112, startPoint y: 476, endPoint x: 1055, endPoint y: 464, distance: 58.5
click at [1112, 476] on div "Mais ações" at bounding box center [1091, 480] width 44 height 11
click at [997, 452] on div "alarm_off Não compareceu" at bounding box center [1010, 469] width 81 height 35
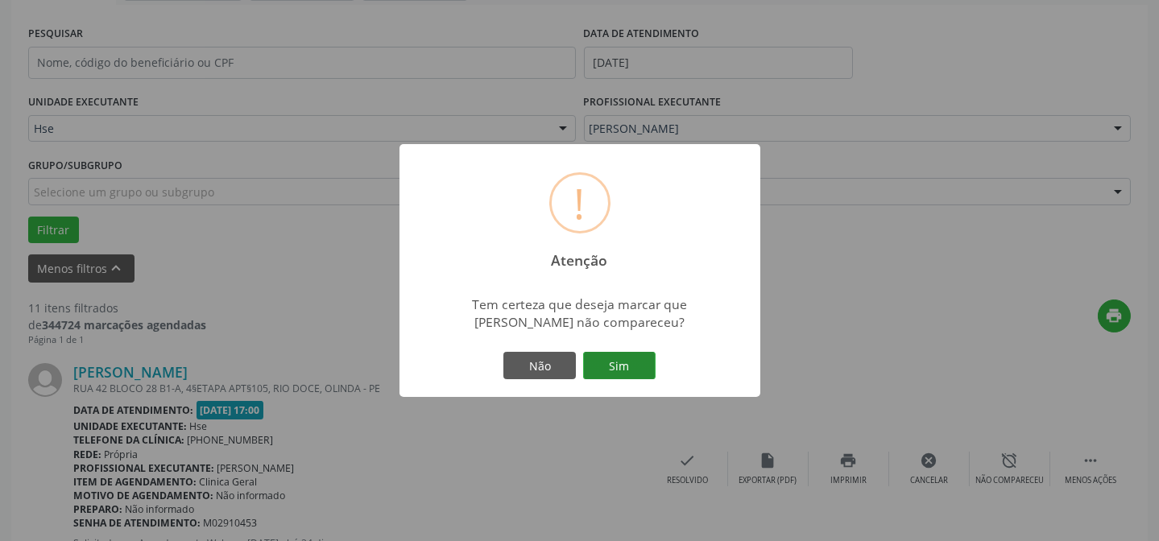
click at [633, 363] on button "Sim" at bounding box center [619, 365] width 73 height 27
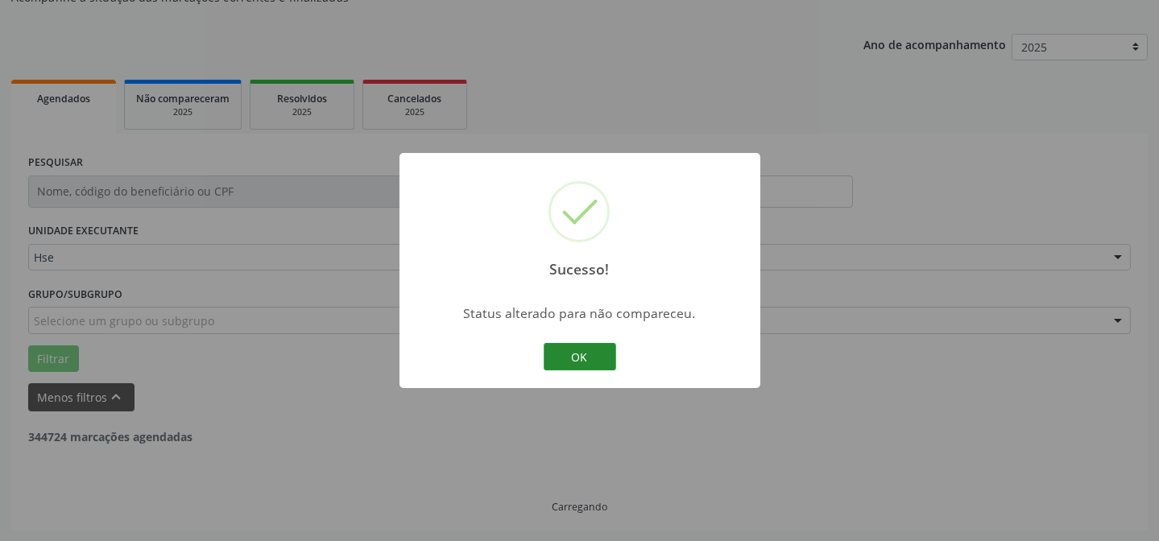
click at [552, 346] on button "OK" at bounding box center [580, 356] width 73 height 27
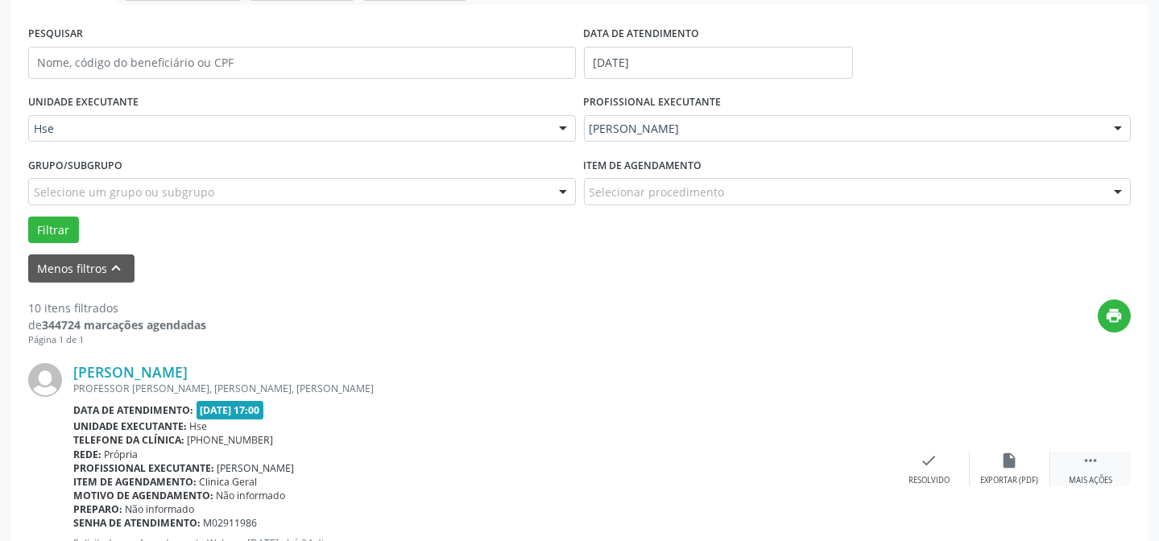
click at [1108, 479] on div "Mais ações" at bounding box center [1091, 480] width 44 height 11
click at [1014, 453] on icon "alarm_off" at bounding box center [1010, 461] width 18 height 18
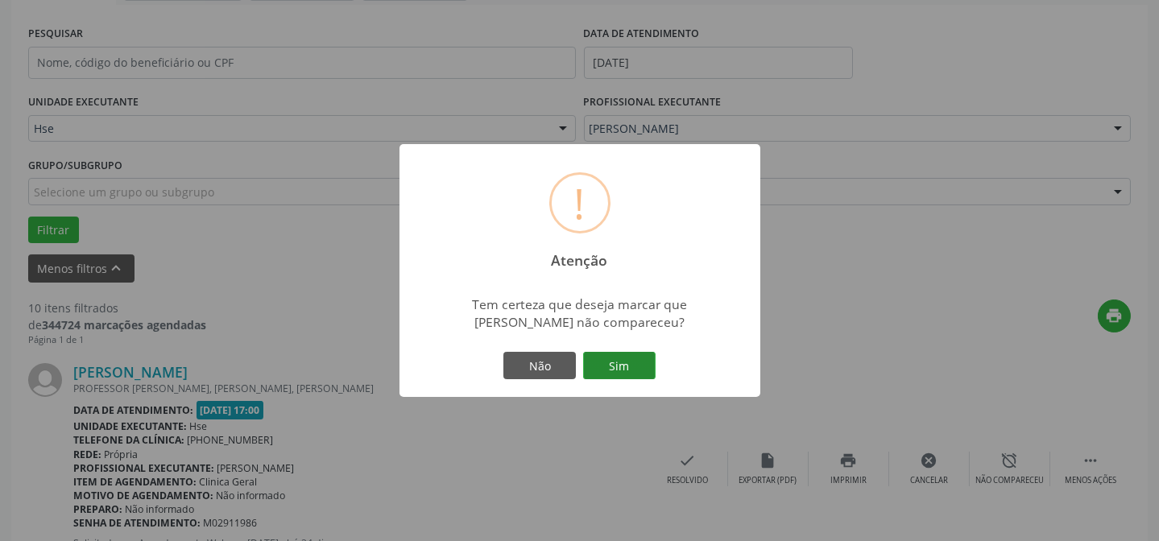
click at [610, 356] on button "Sim" at bounding box center [619, 365] width 73 height 27
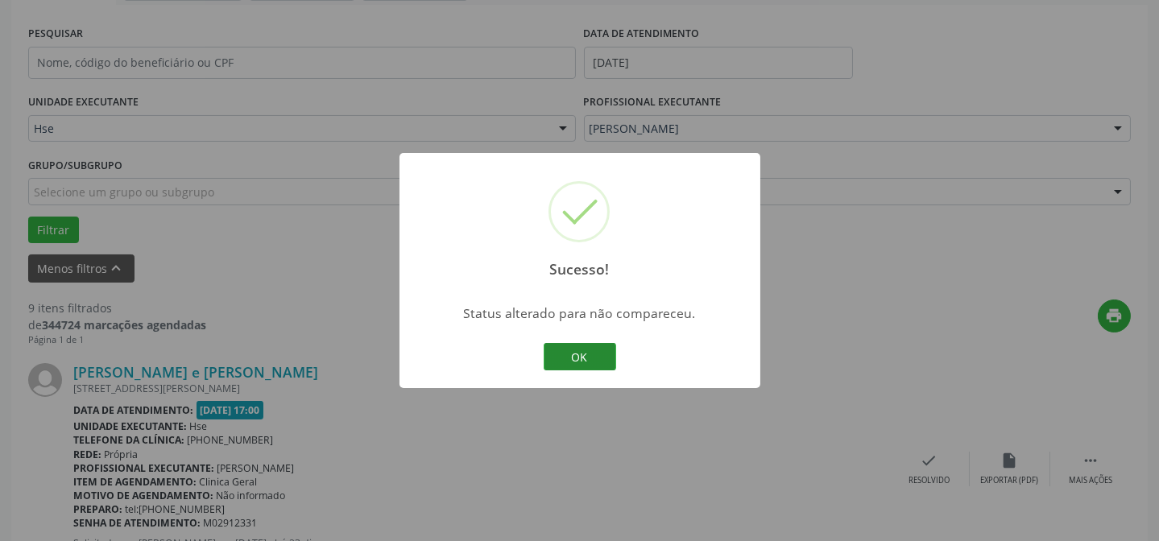
click at [551, 353] on button "OK" at bounding box center [580, 356] width 73 height 27
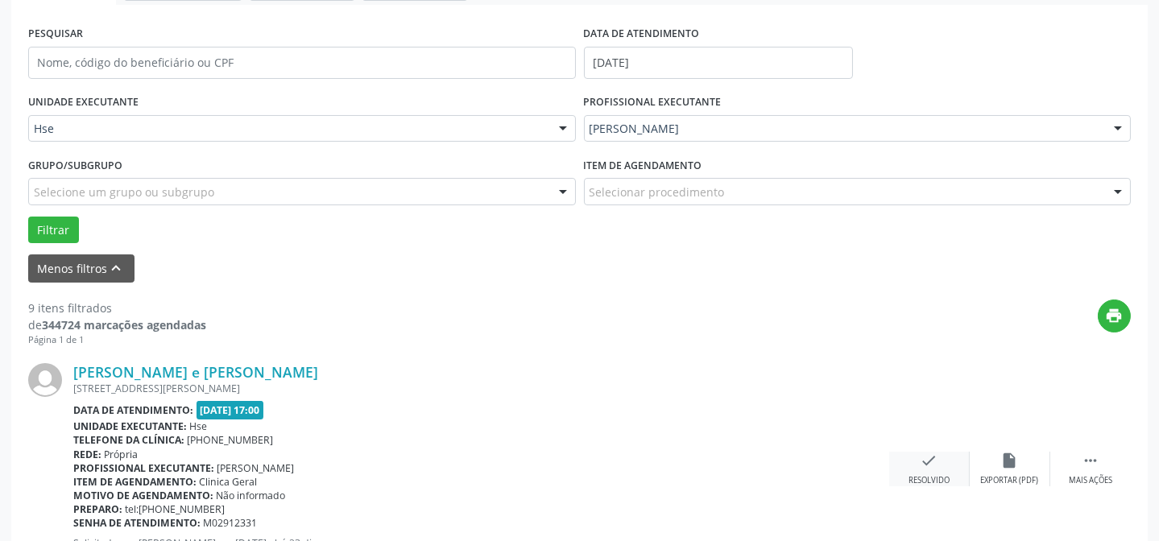
click at [935, 471] on div "check Resolvido" at bounding box center [929, 469] width 81 height 35
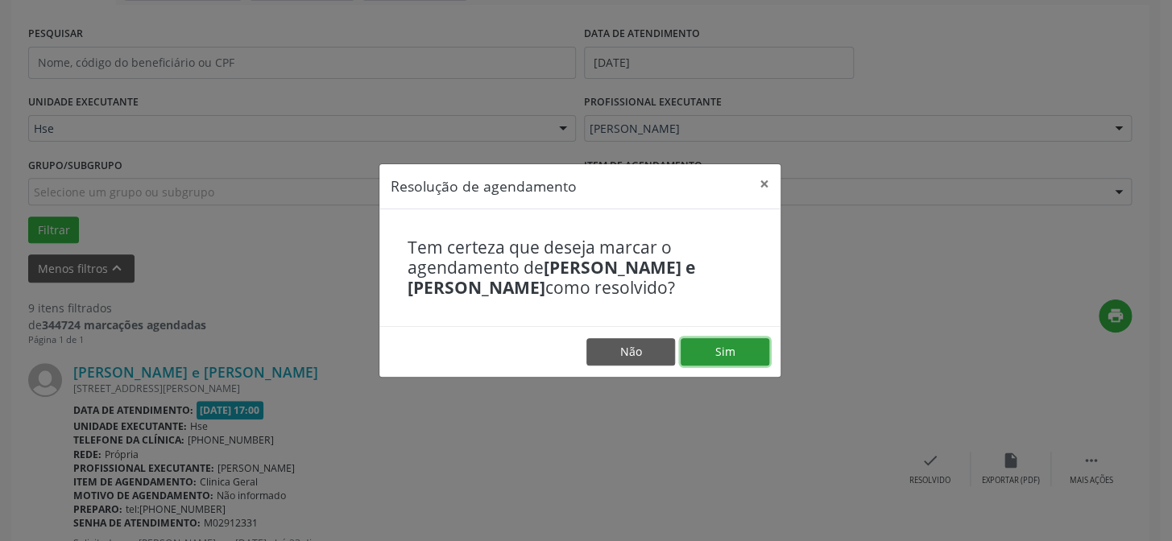
click at [721, 339] on button "Sim" at bounding box center [725, 351] width 89 height 27
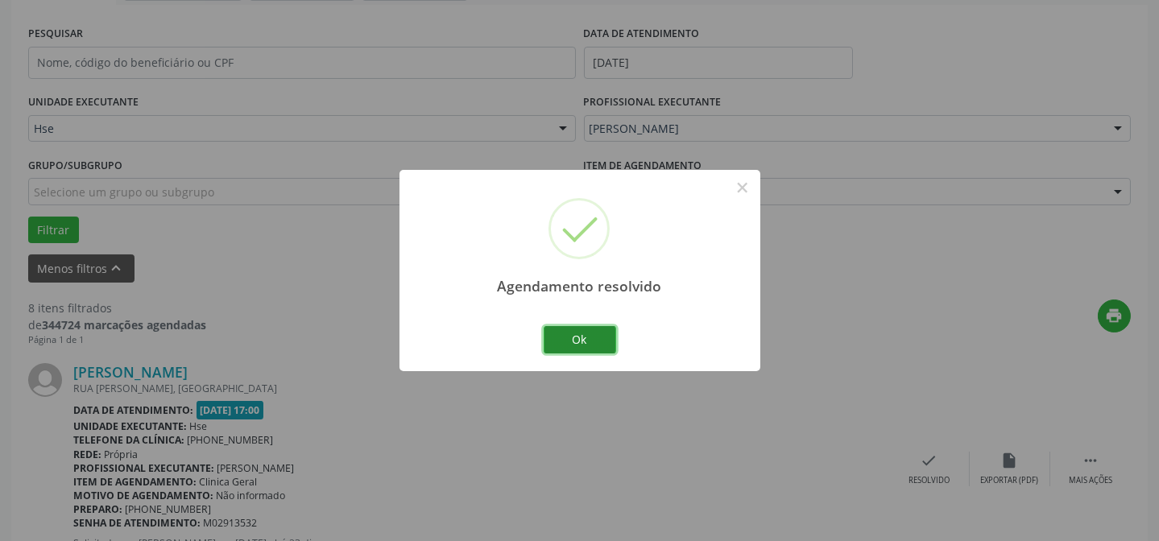
click at [587, 339] on button "Ok" at bounding box center [580, 339] width 73 height 27
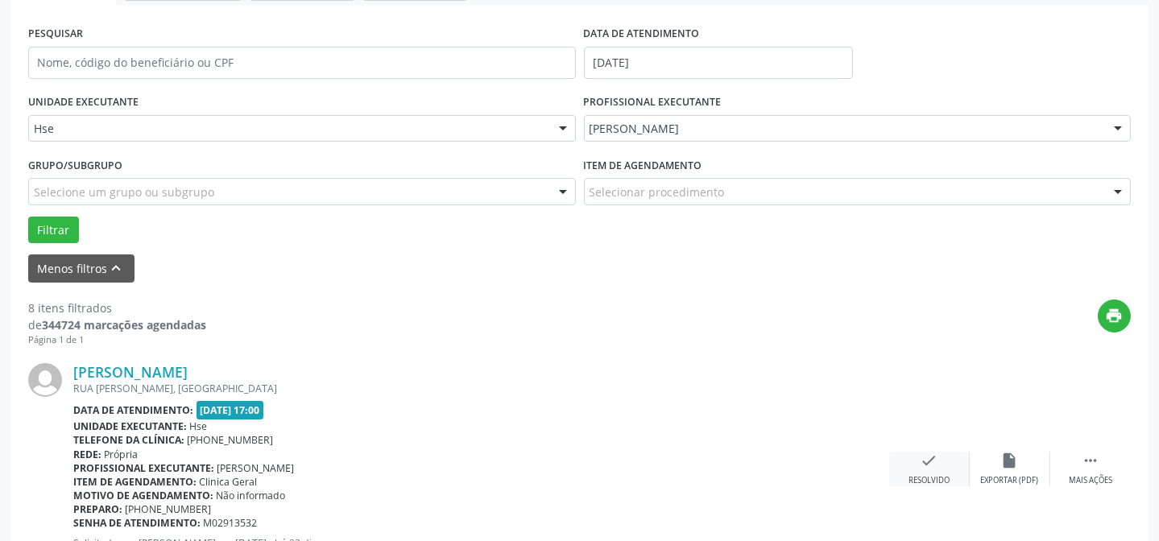
click at [922, 475] on div "Resolvido" at bounding box center [929, 480] width 41 height 11
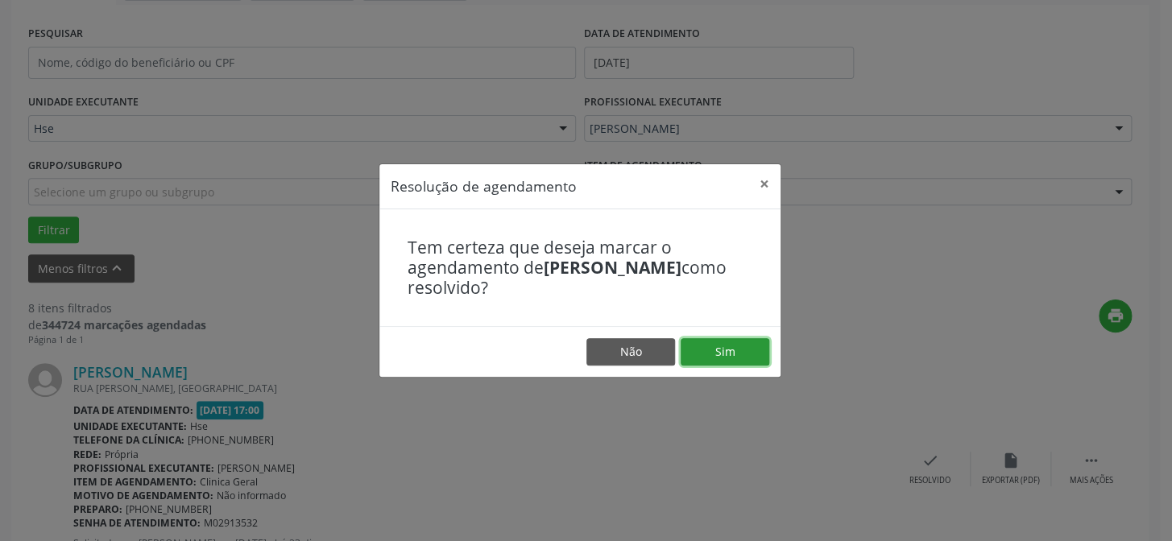
click at [707, 346] on button "Sim" at bounding box center [725, 351] width 89 height 27
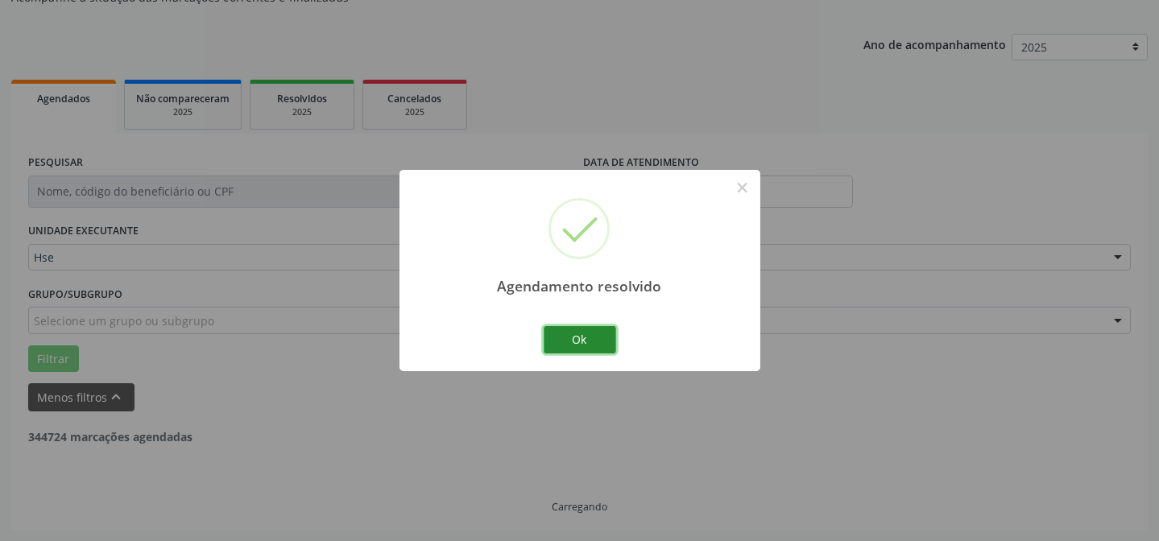
click at [592, 342] on button "Ok" at bounding box center [580, 339] width 73 height 27
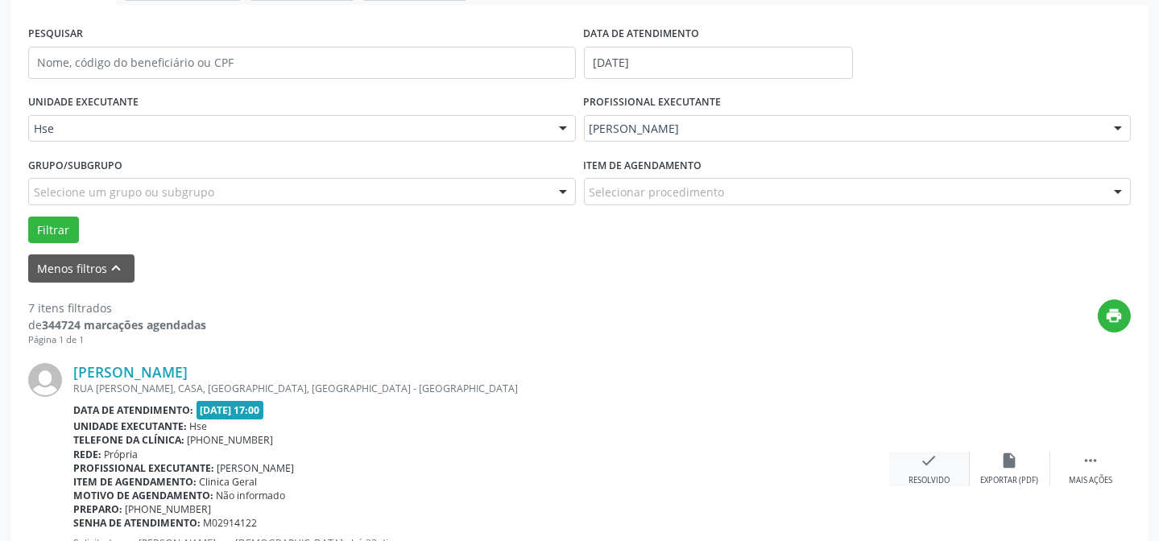
click at [931, 459] on icon "check" at bounding box center [930, 461] width 18 height 18
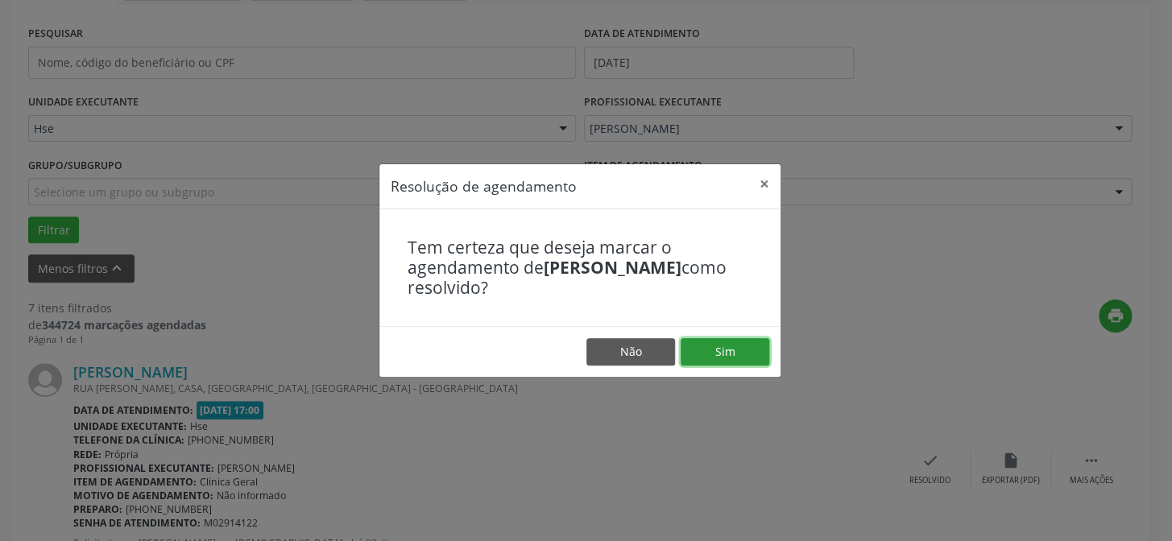
click at [730, 342] on button "Sim" at bounding box center [725, 351] width 89 height 27
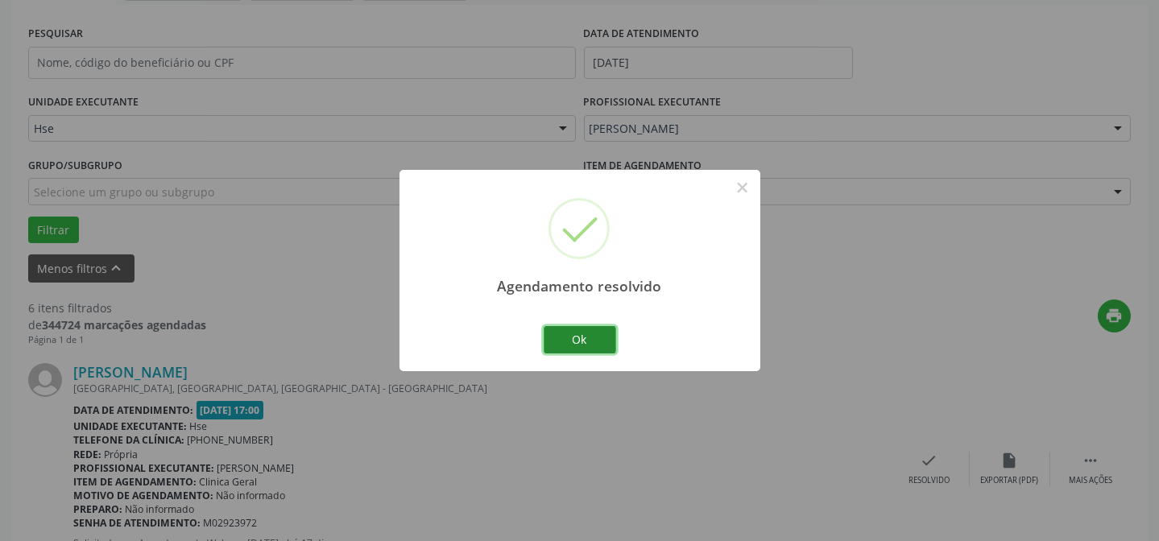
click at [615, 342] on button "Ok" at bounding box center [580, 339] width 73 height 27
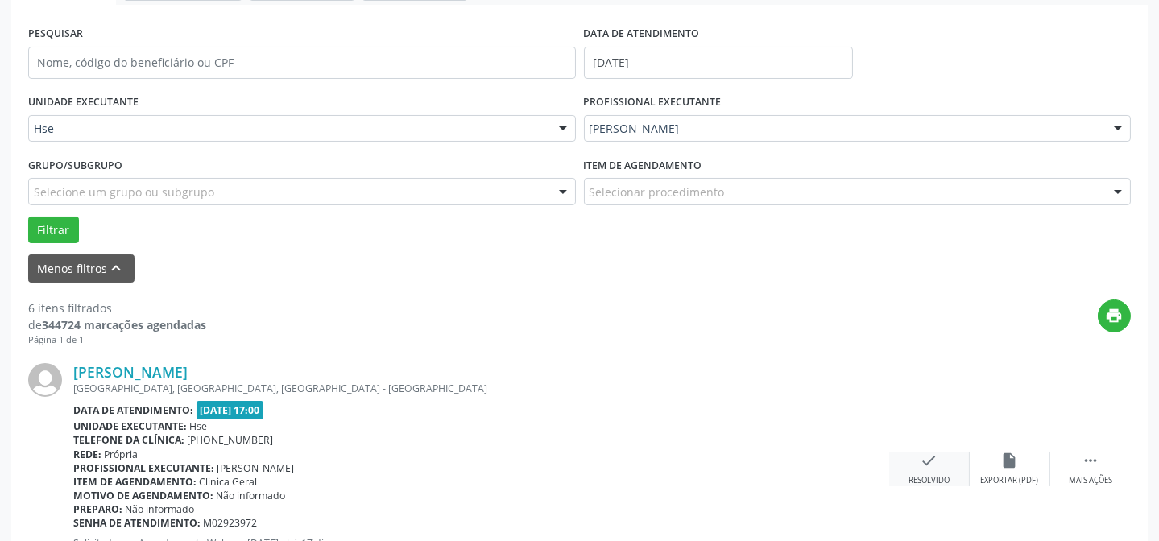
click at [944, 465] on div "check Resolvido" at bounding box center [929, 469] width 81 height 35
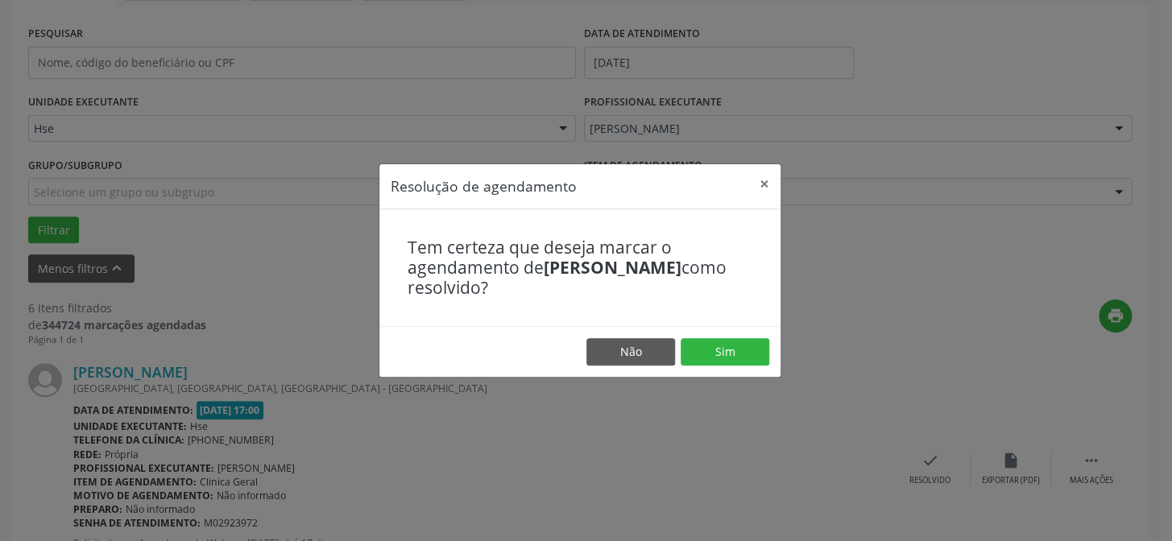
click at [731, 337] on footer "Não Sim" at bounding box center [579, 351] width 401 height 51
click at [723, 349] on button "Sim" at bounding box center [725, 351] width 89 height 27
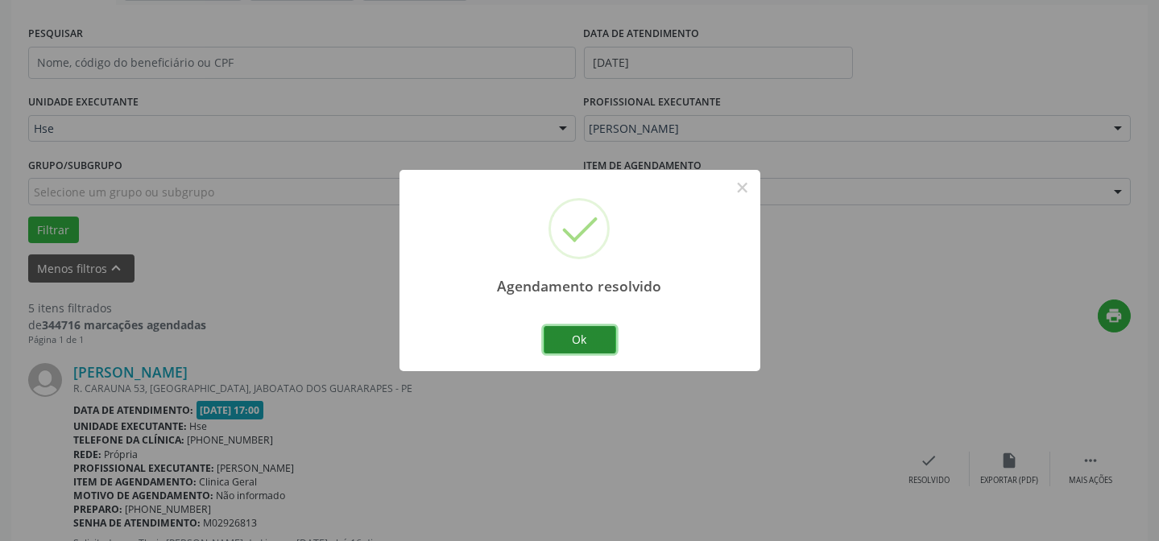
click at [593, 342] on button "Ok" at bounding box center [580, 339] width 73 height 27
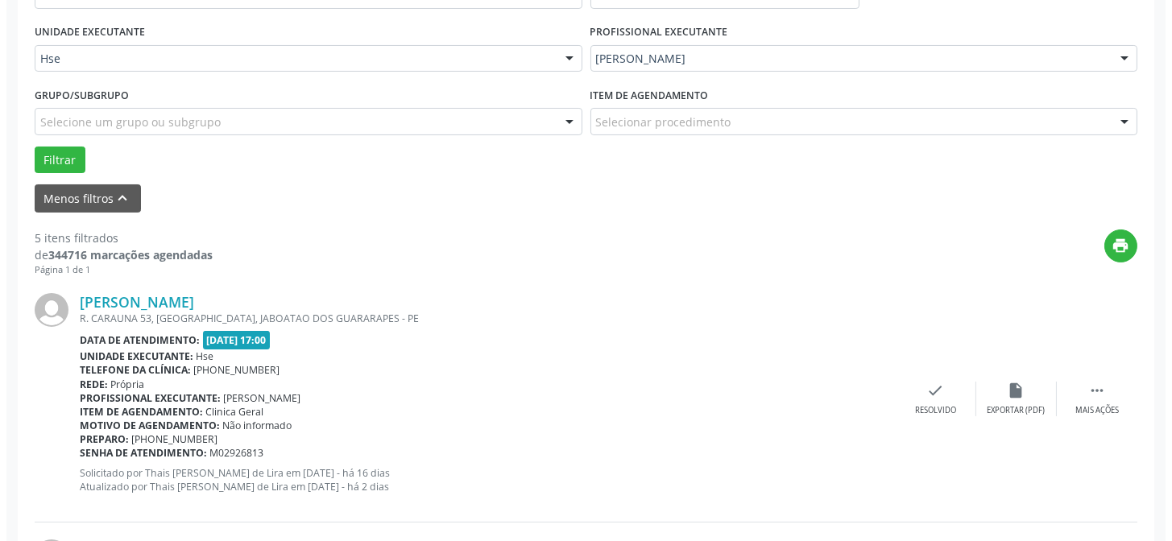
scroll to position [437, 0]
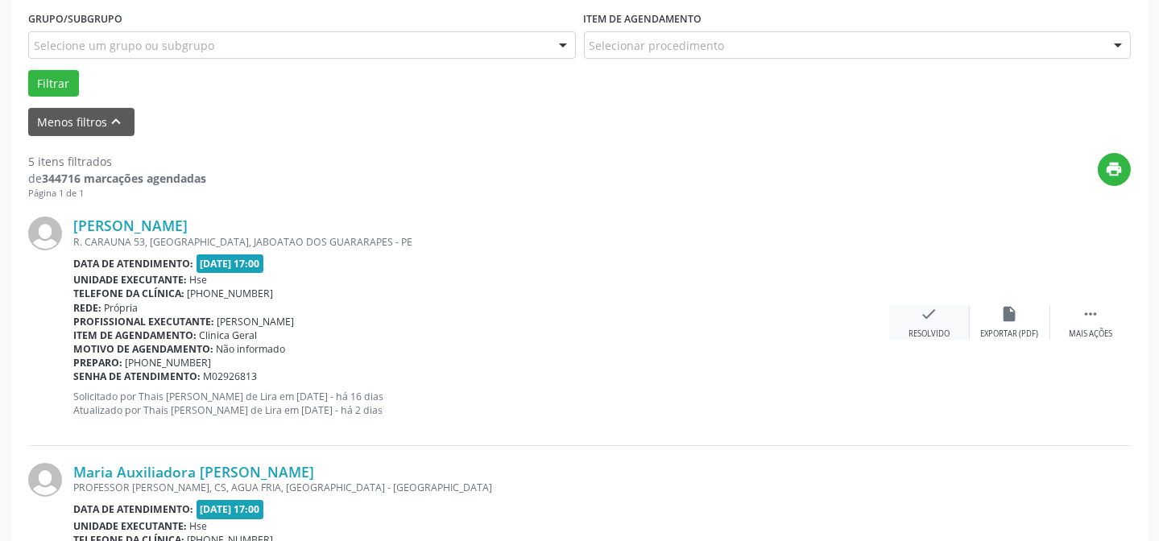
click at [930, 314] on icon "check" at bounding box center [930, 314] width 18 height 18
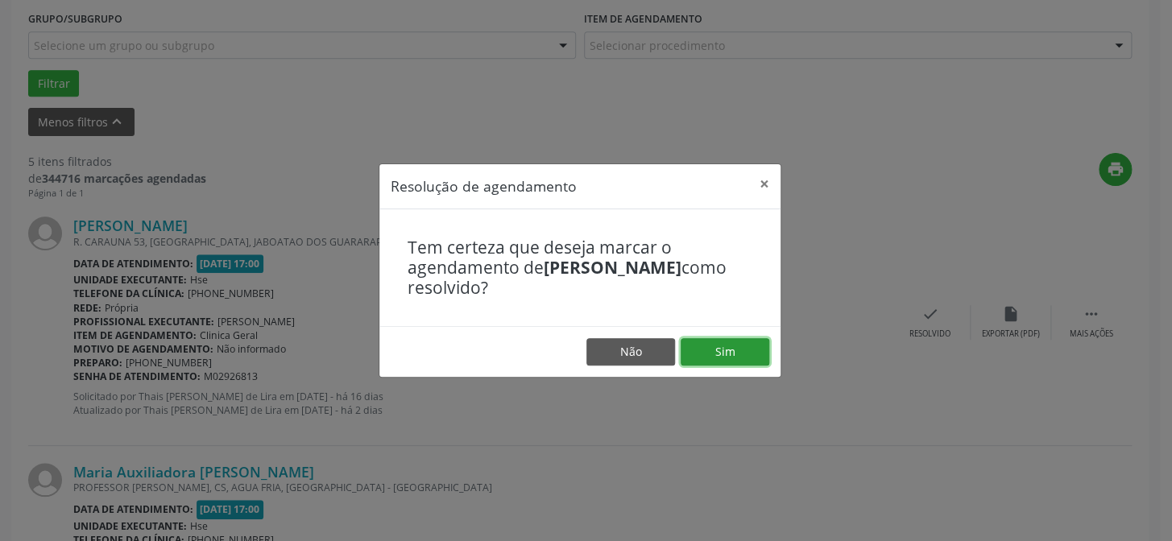
click at [711, 354] on button "Sim" at bounding box center [725, 351] width 89 height 27
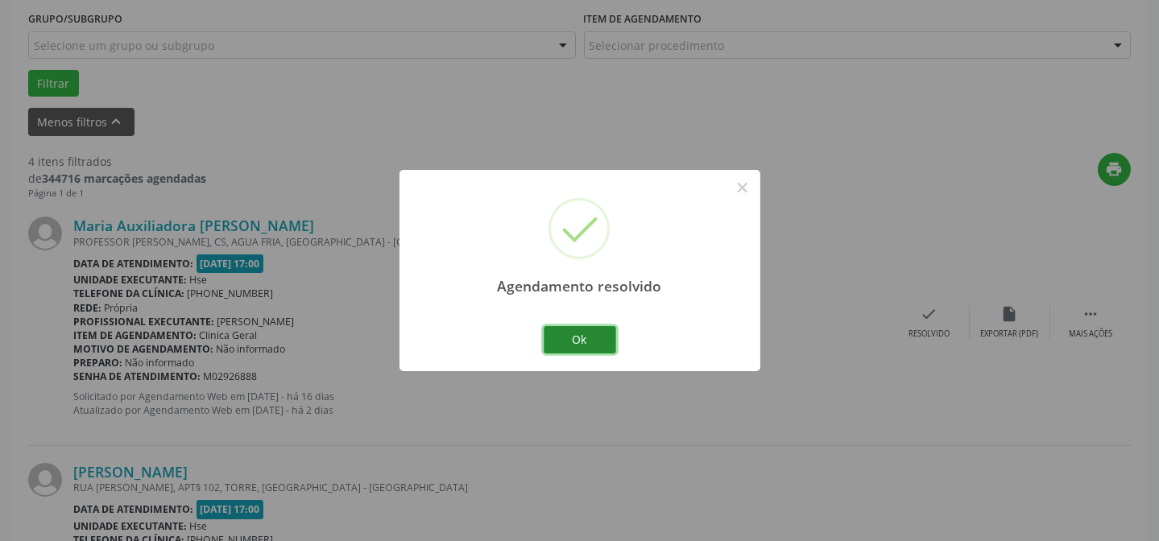
click at [570, 331] on button "Ok" at bounding box center [580, 339] width 73 height 27
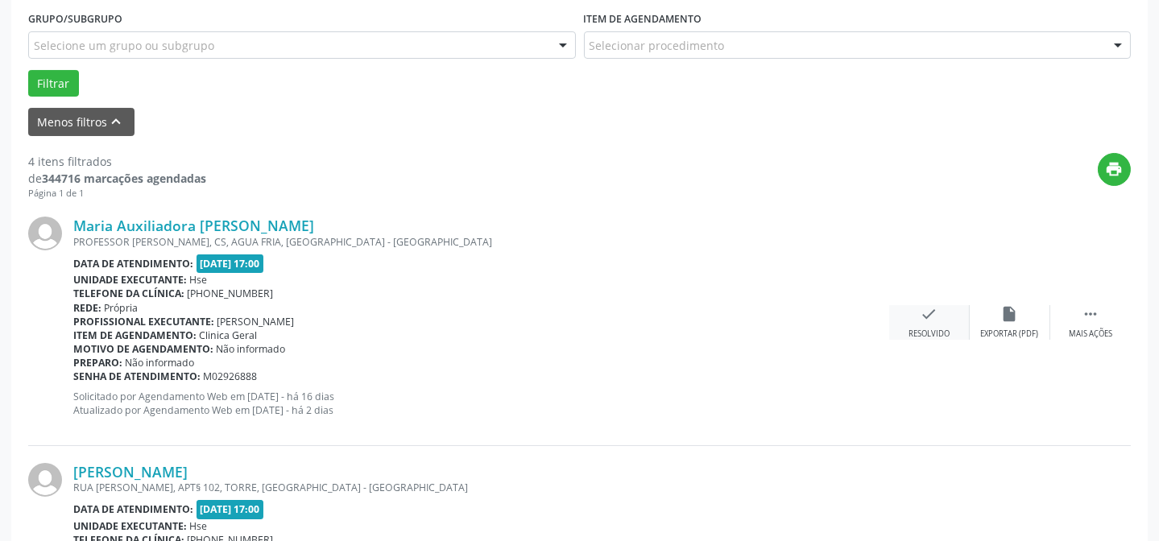
click at [937, 325] on div "check Resolvido" at bounding box center [929, 322] width 81 height 35
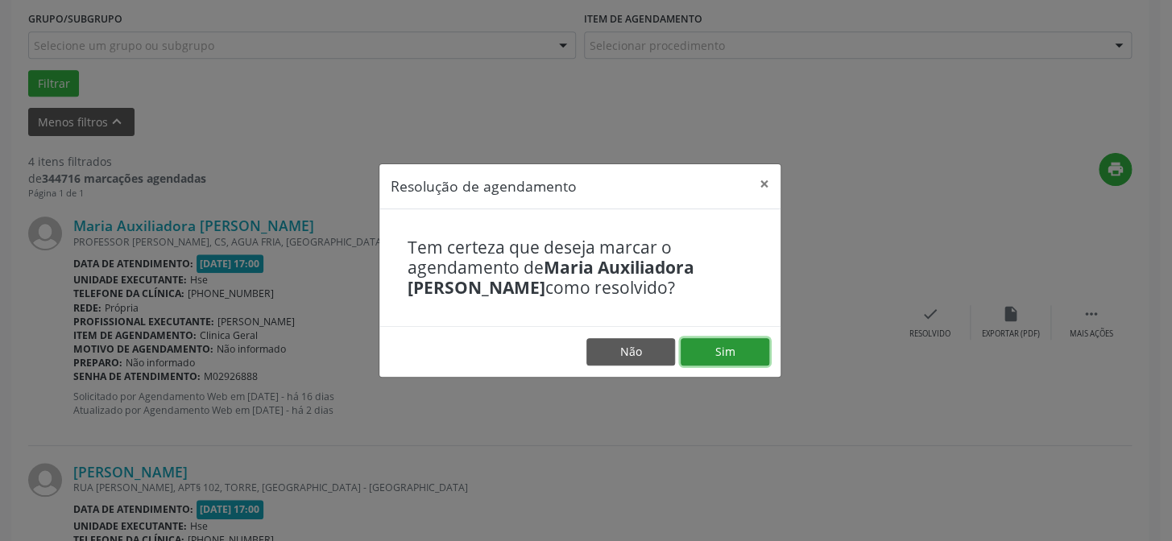
click at [736, 343] on button "Sim" at bounding box center [725, 351] width 89 height 27
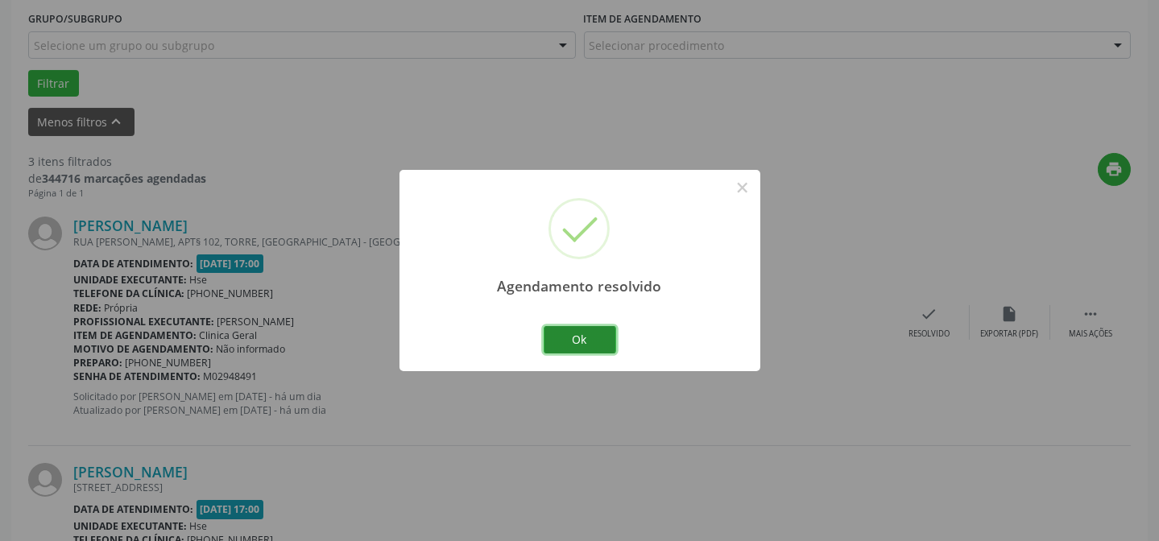
click at [581, 338] on button "Ok" at bounding box center [580, 339] width 73 height 27
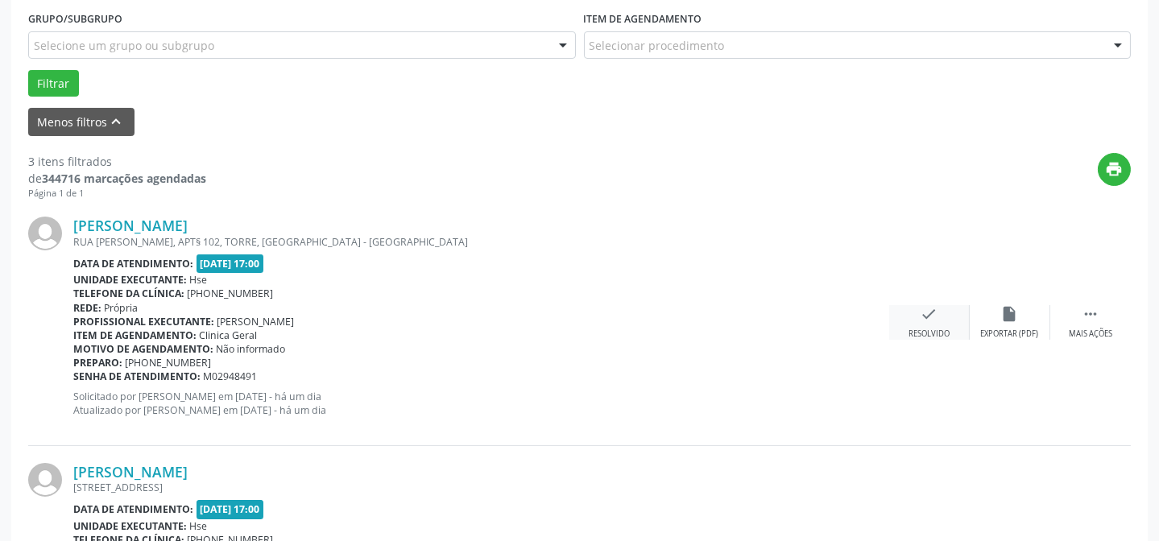
click at [938, 324] on div "check Resolvido" at bounding box center [929, 322] width 81 height 35
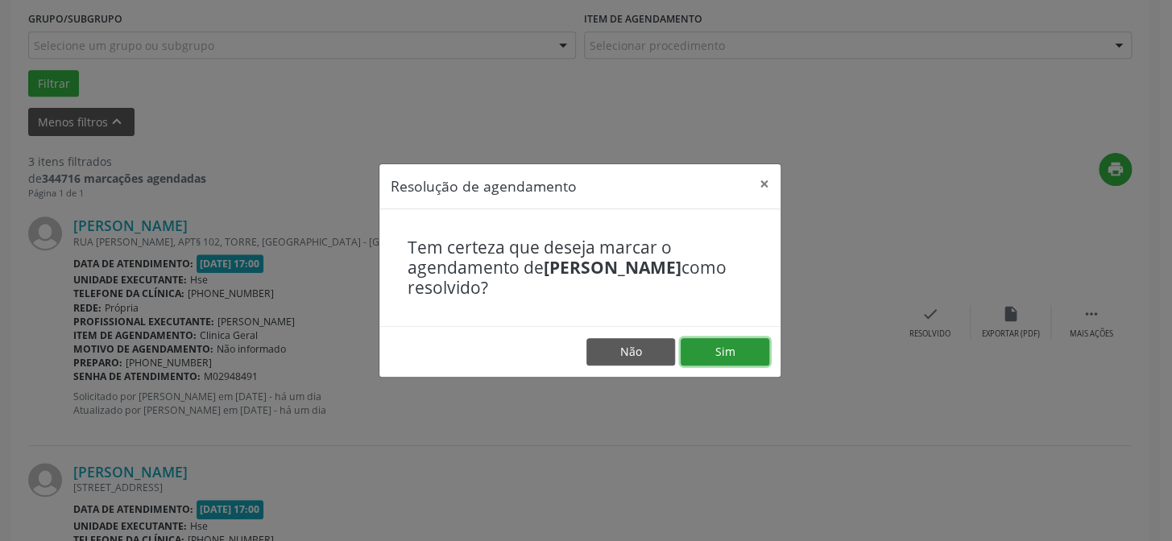
click at [734, 346] on button "Sim" at bounding box center [725, 351] width 89 height 27
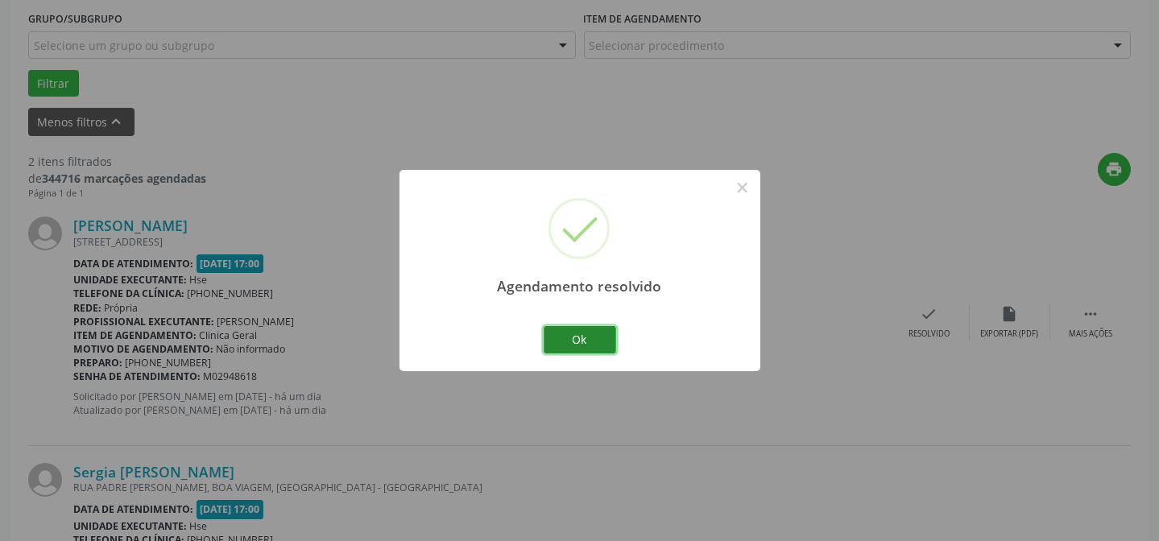
click at [576, 347] on button "Ok" at bounding box center [580, 339] width 73 height 27
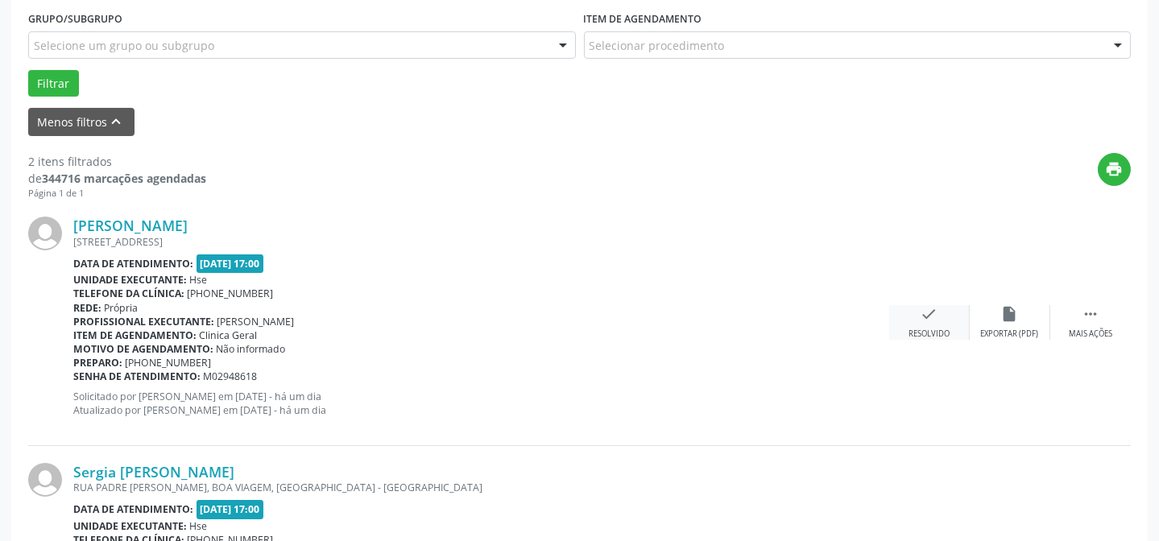
click at [906, 311] on div "check Resolvido" at bounding box center [929, 322] width 81 height 35
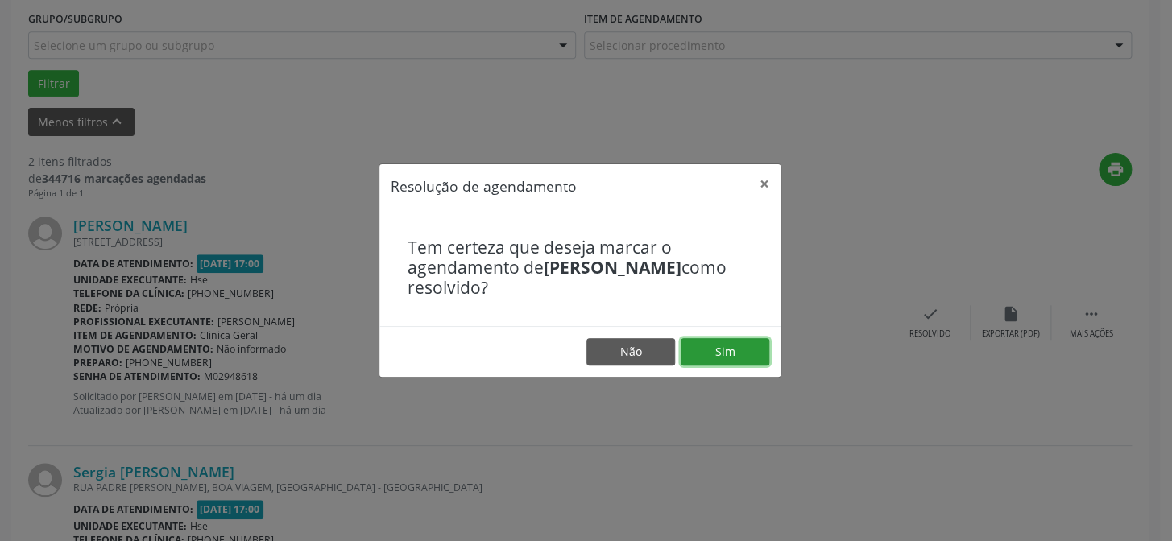
click at [719, 344] on button "Sim" at bounding box center [725, 351] width 89 height 27
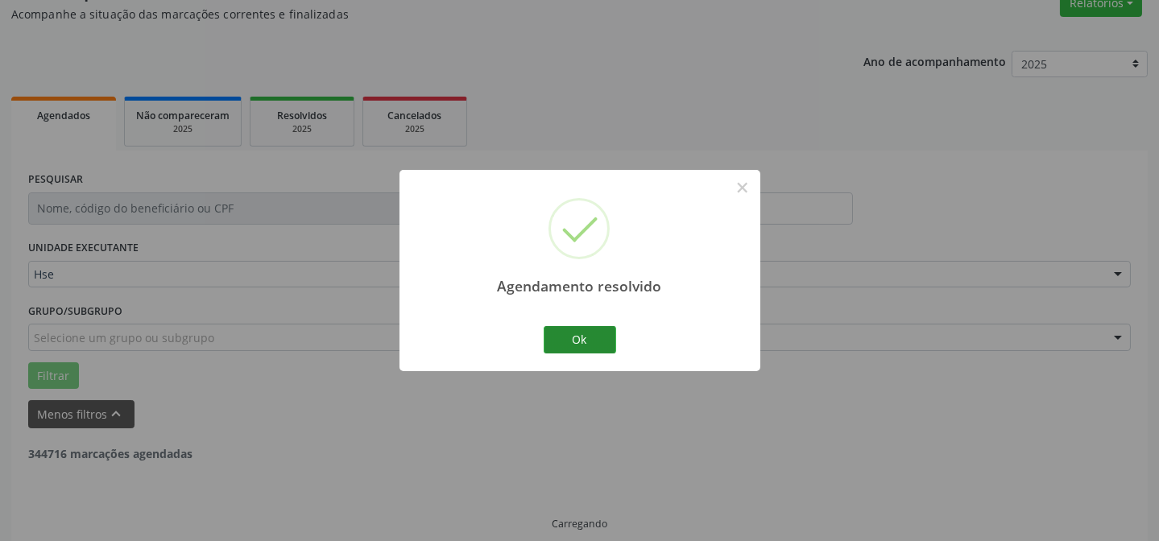
scroll to position [368, 0]
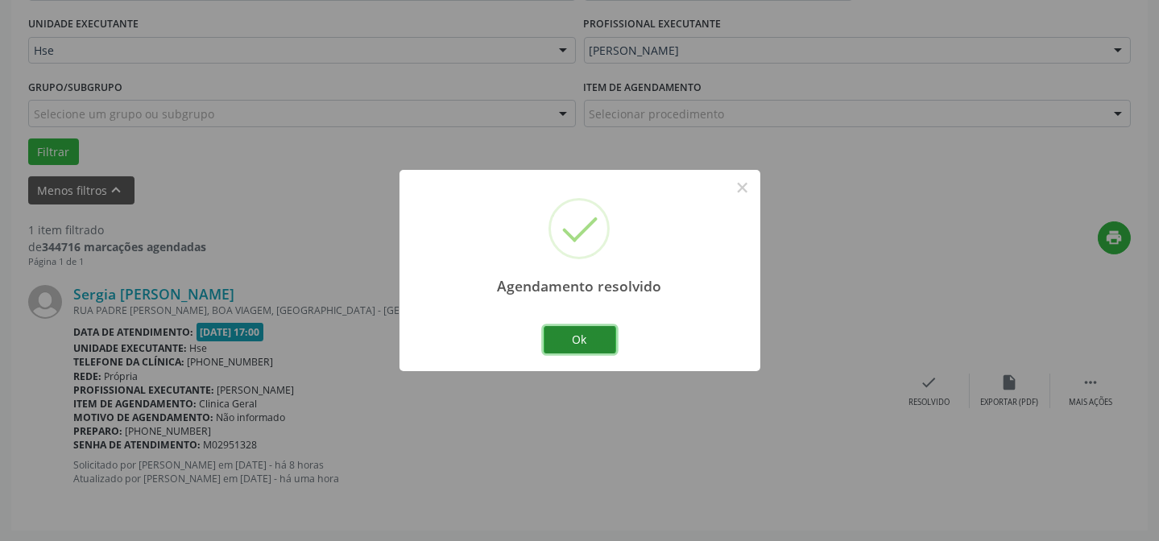
click at [585, 326] on button "Ok" at bounding box center [580, 339] width 73 height 27
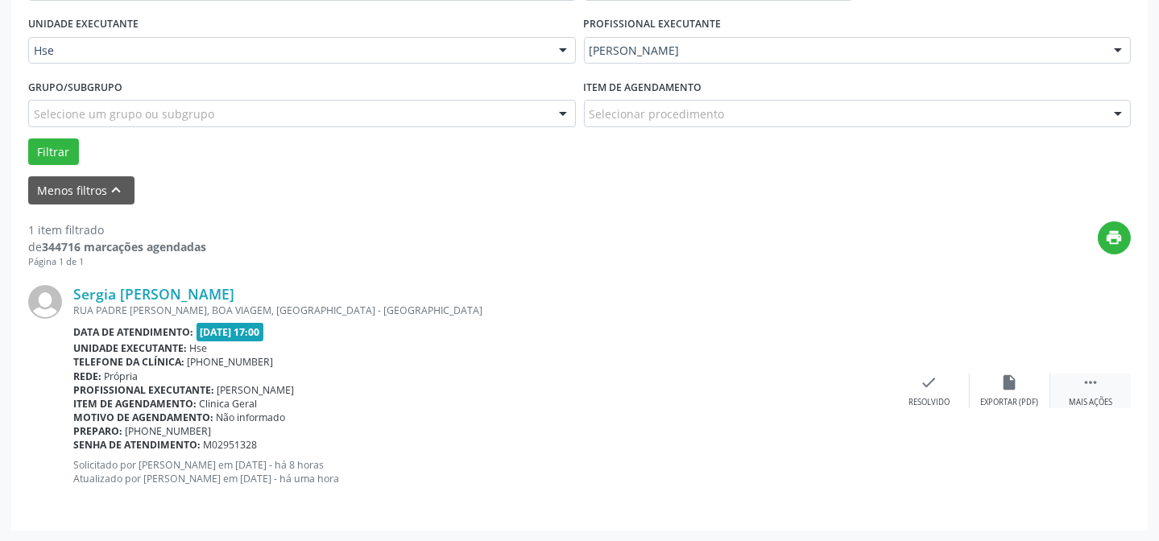
click at [1073, 375] on div " Mais ações" at bounding box center [1091, 391] width 81 height 35
click at [1019, 402] on div "Não compareceu" at bounding box center [1010, 402] width 68 height 11
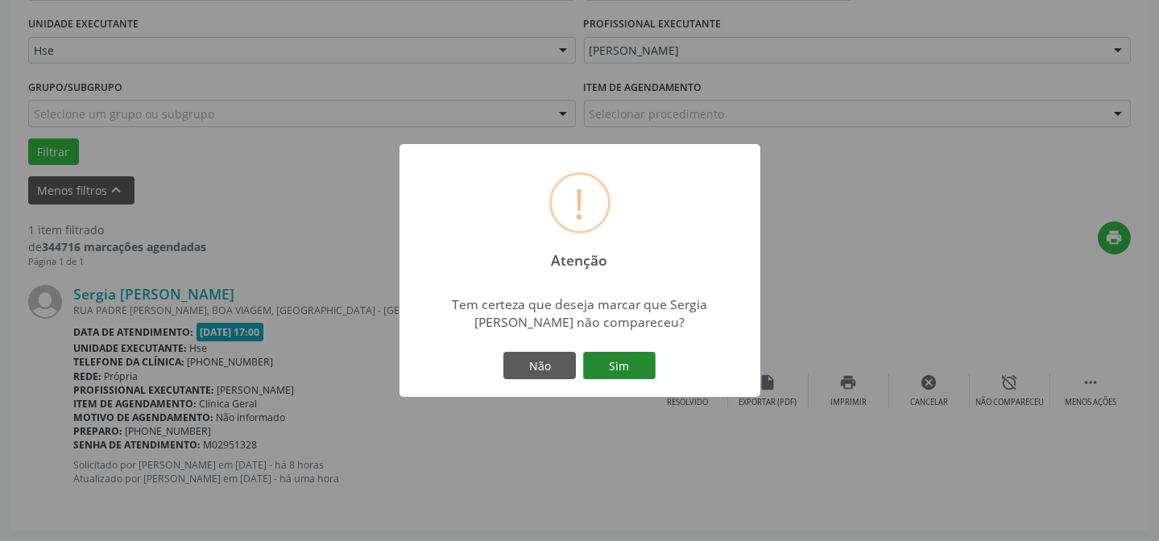
click at [631, 363] on button "Sim" at bounding box center [619, 365] width 73 height 27
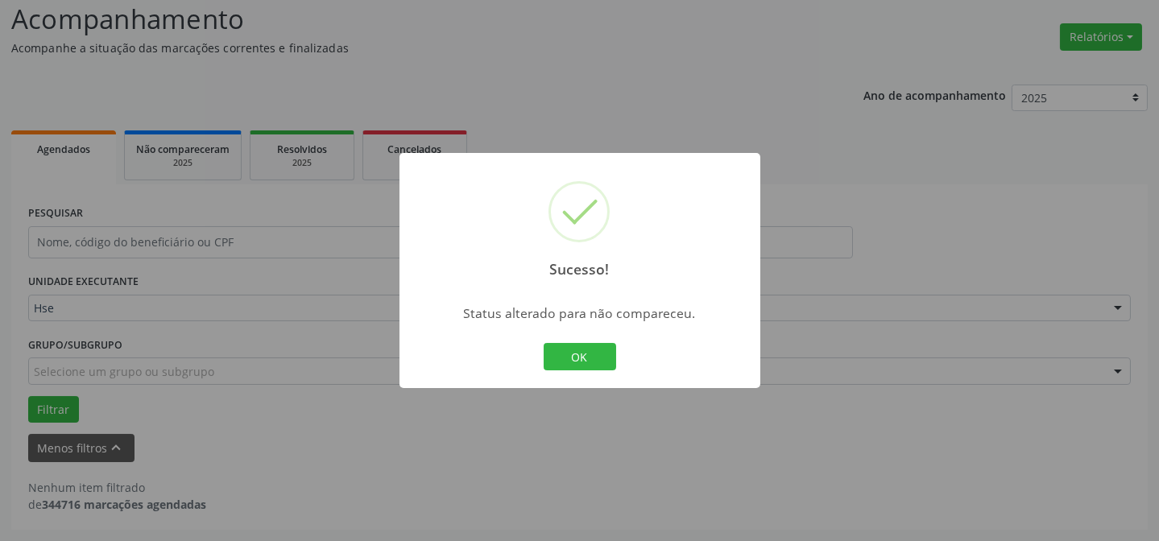
scroll to position [109, 0]
click at [599, 354] on button "OK" at bounding box center [580, 356] width 73 height 27
